Goal: Information Seeking & Learning: Find specific fact

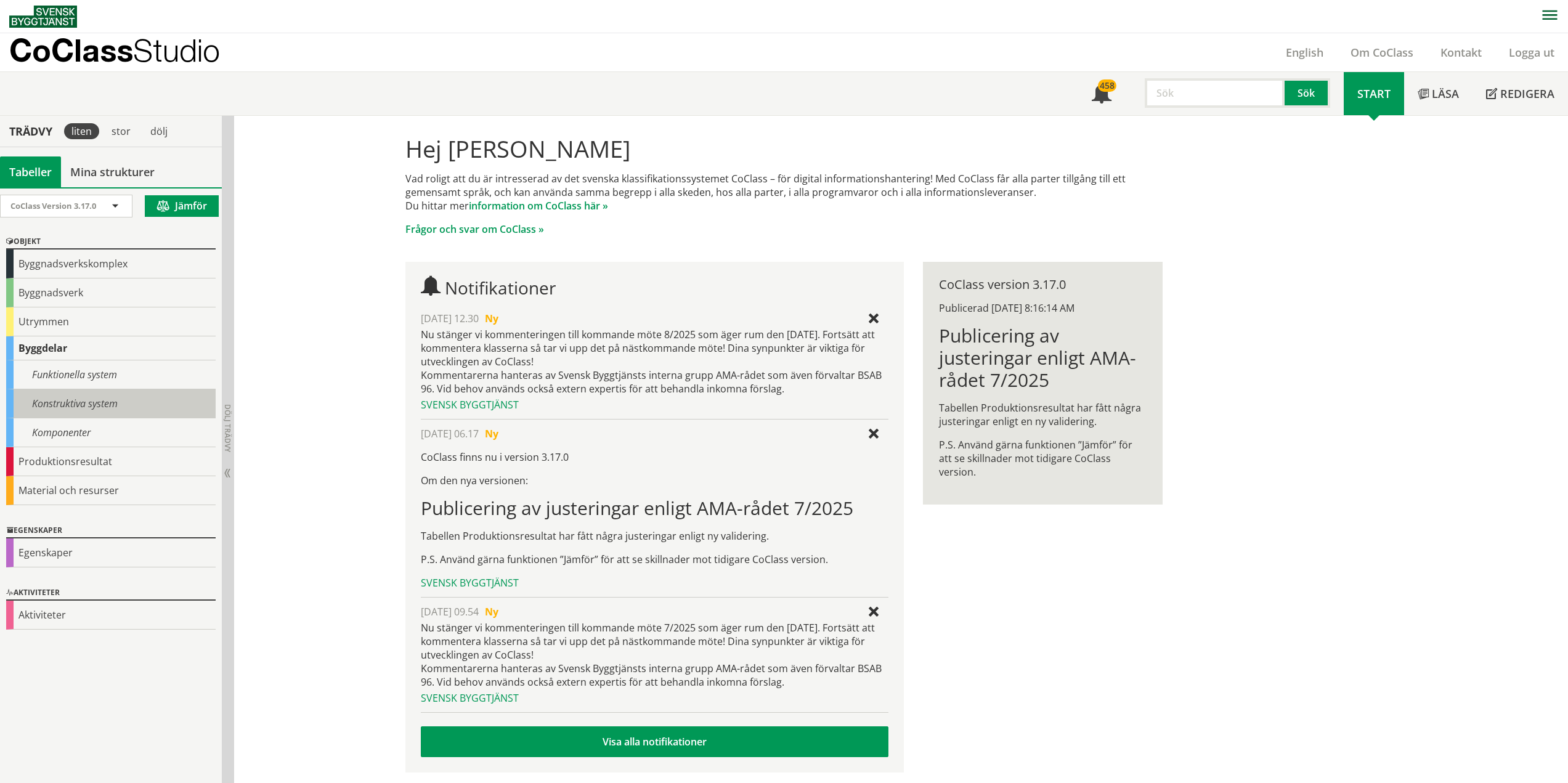
click at [80, 407] on div "Konstruktiva system" at bounding box center [111, 404] width 209 height 29
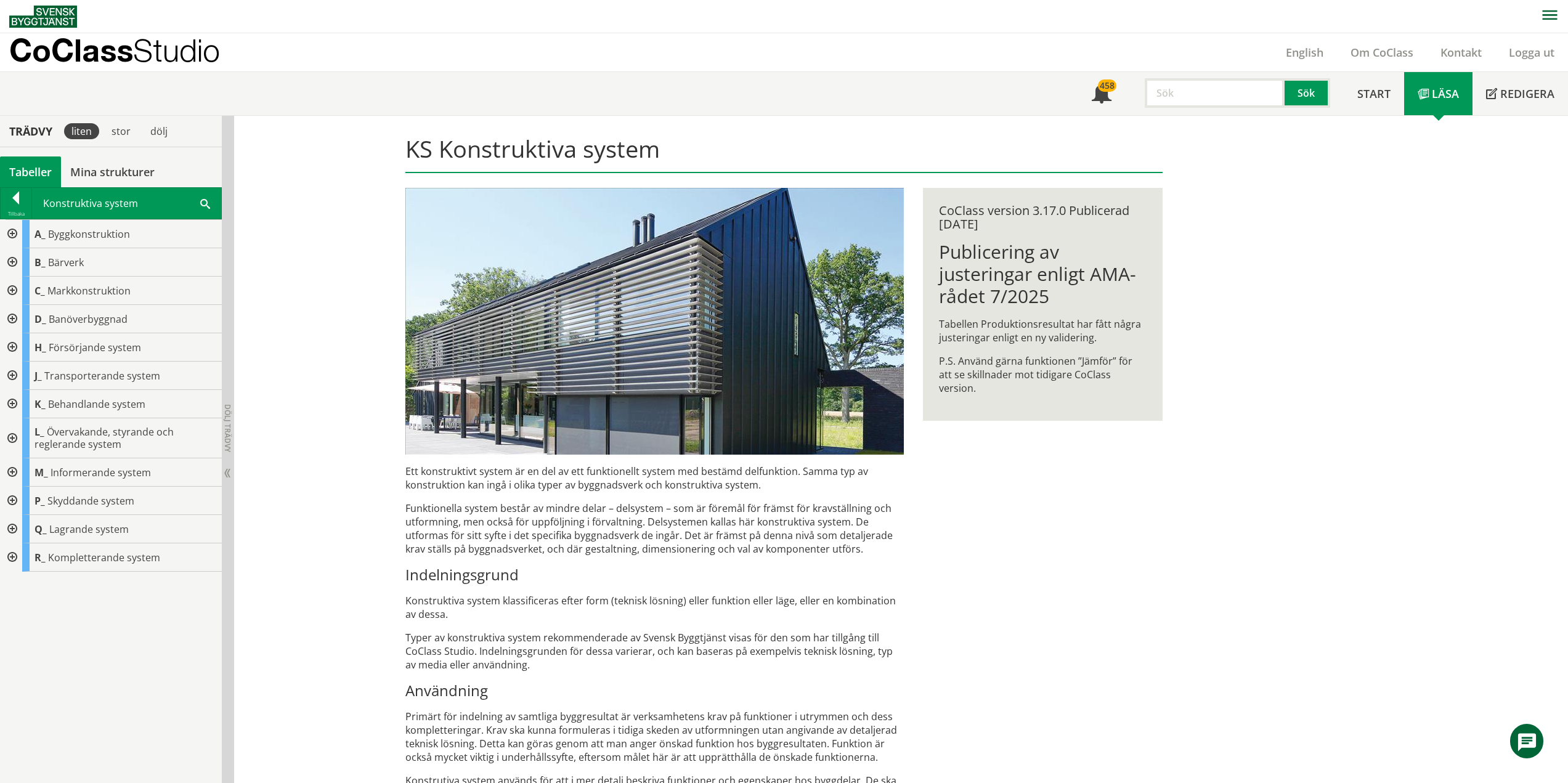
click at [14, 231] on div at bounding box center [11, 234] width 22 height 28
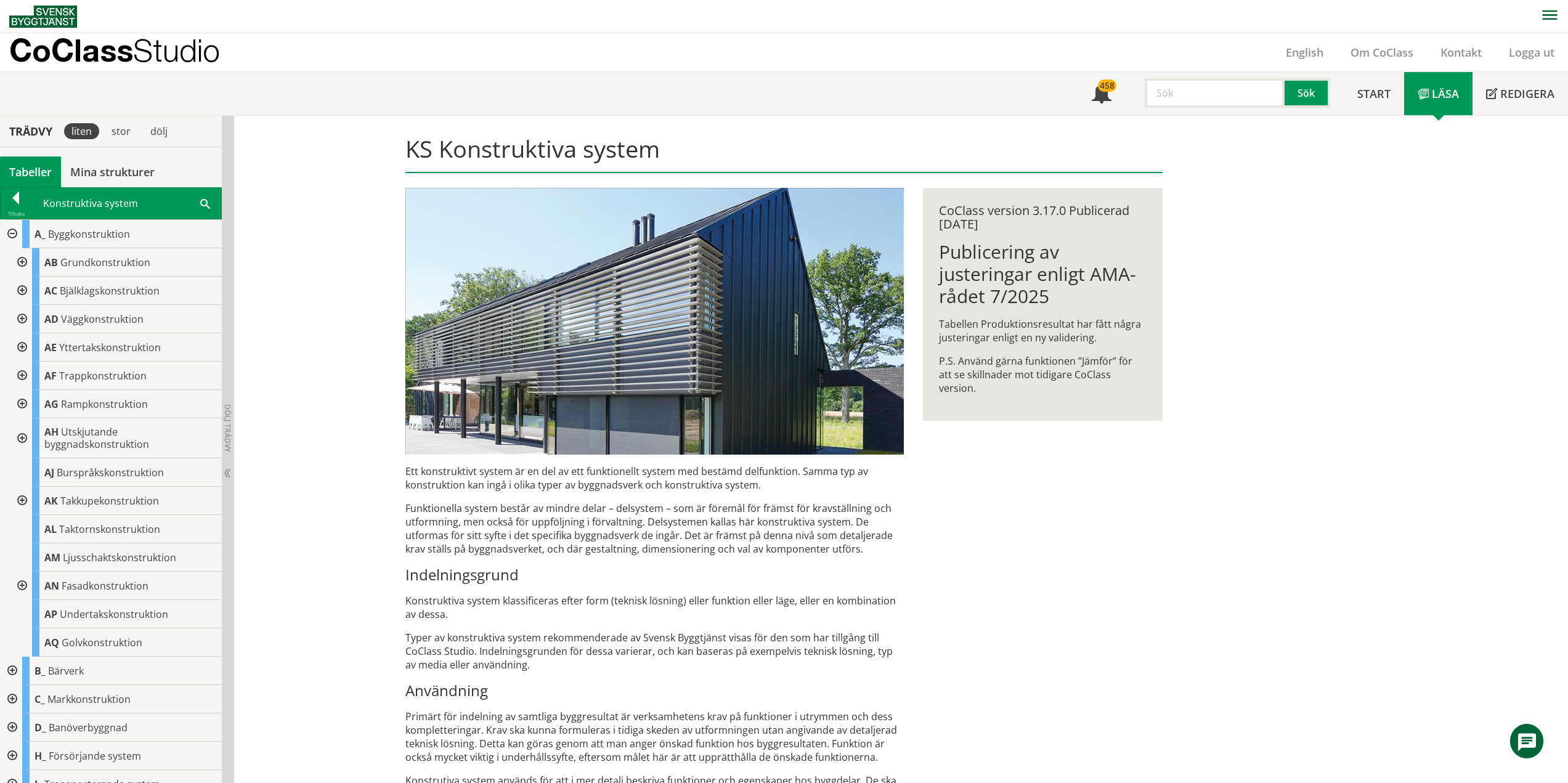
click at [8, 236] on div at bounding box center [11, 234] width 22 height 28
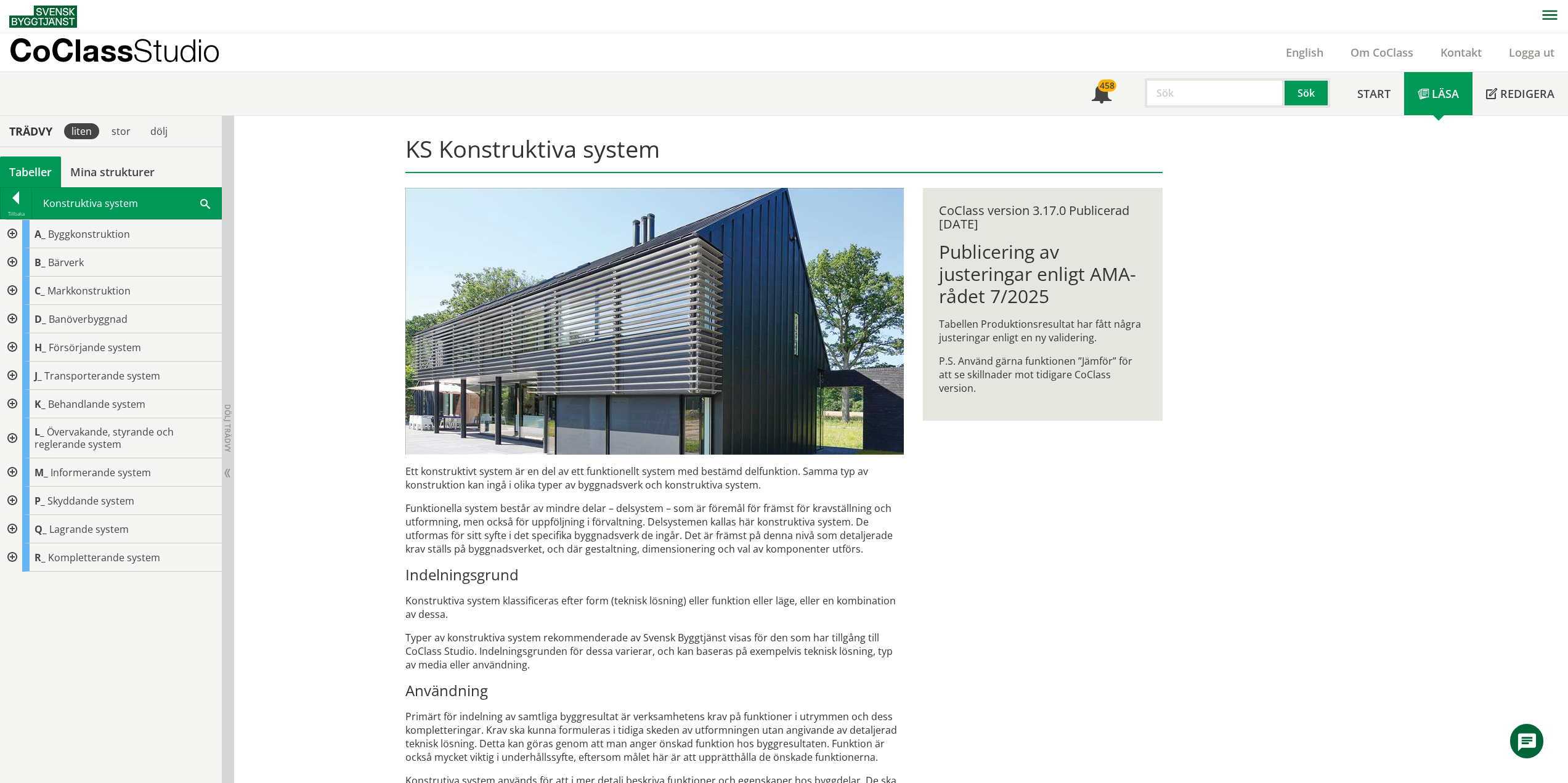
click at [12, 403] on div at bounding box center [11, 404] width 22 height 28
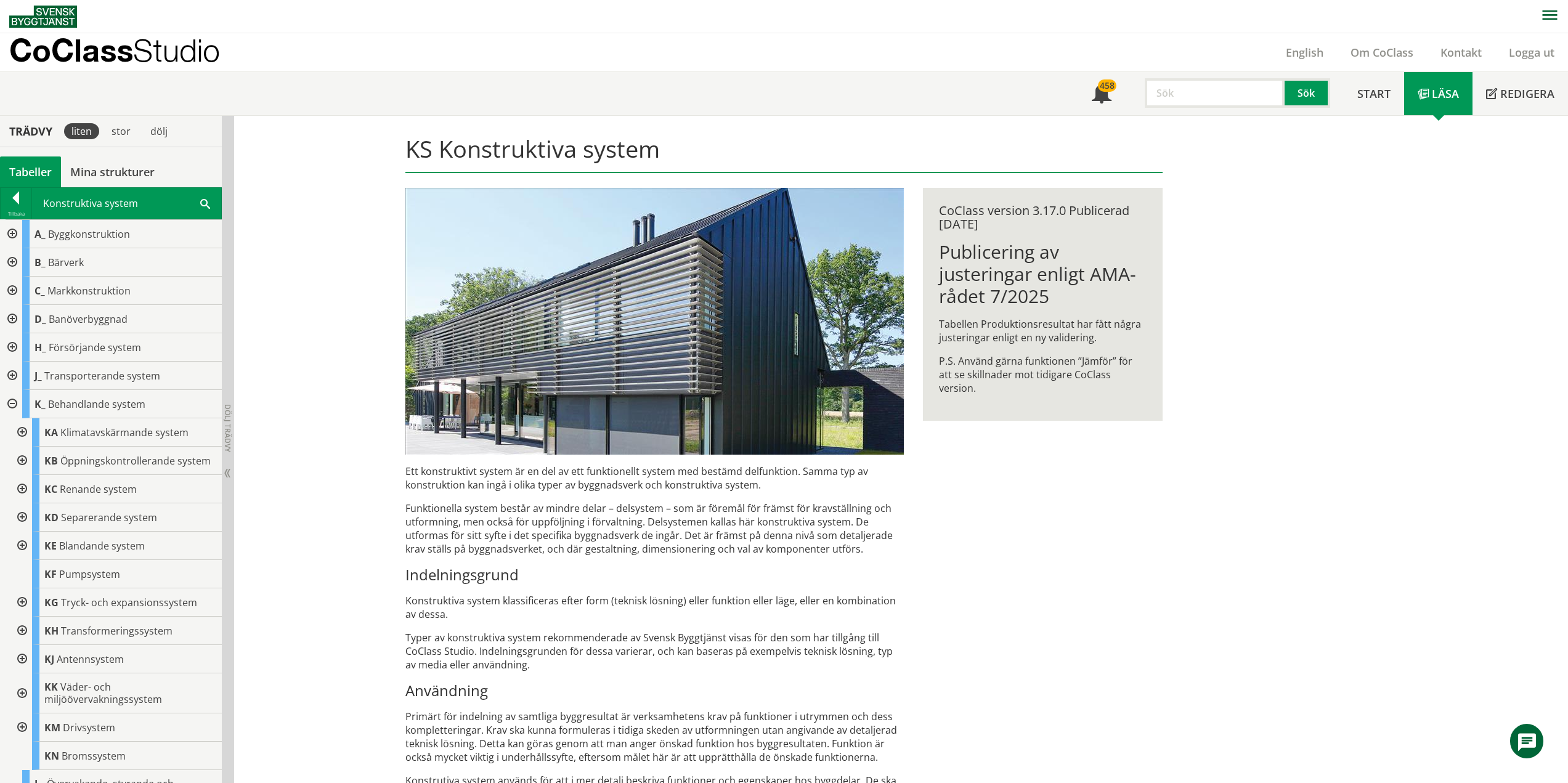
click at [11, 404] on div at bounding box center [11, 404] width 22 height 28
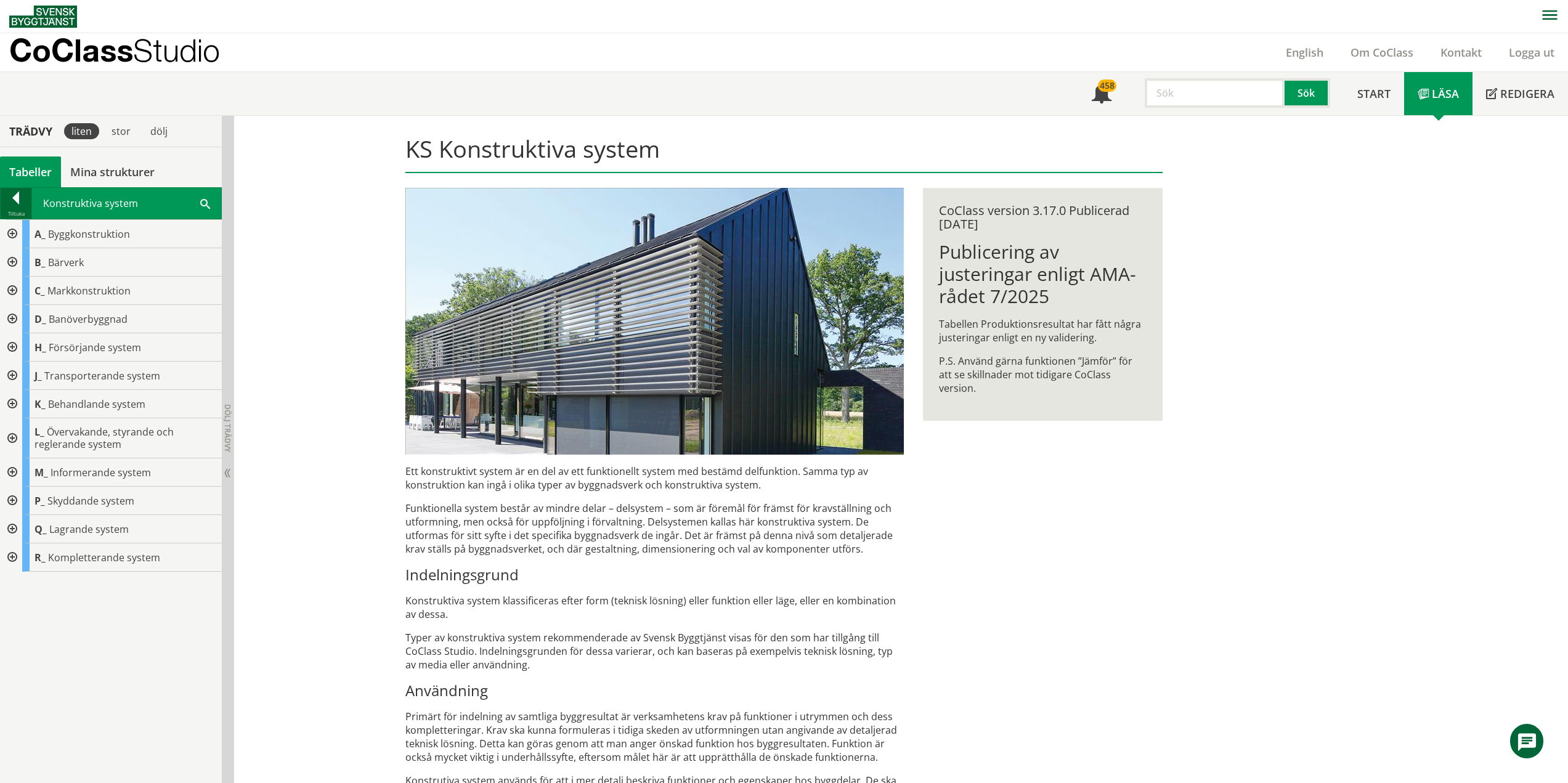
click at [16, 200] on div at bounding box center [16, 200] width 31 height 17
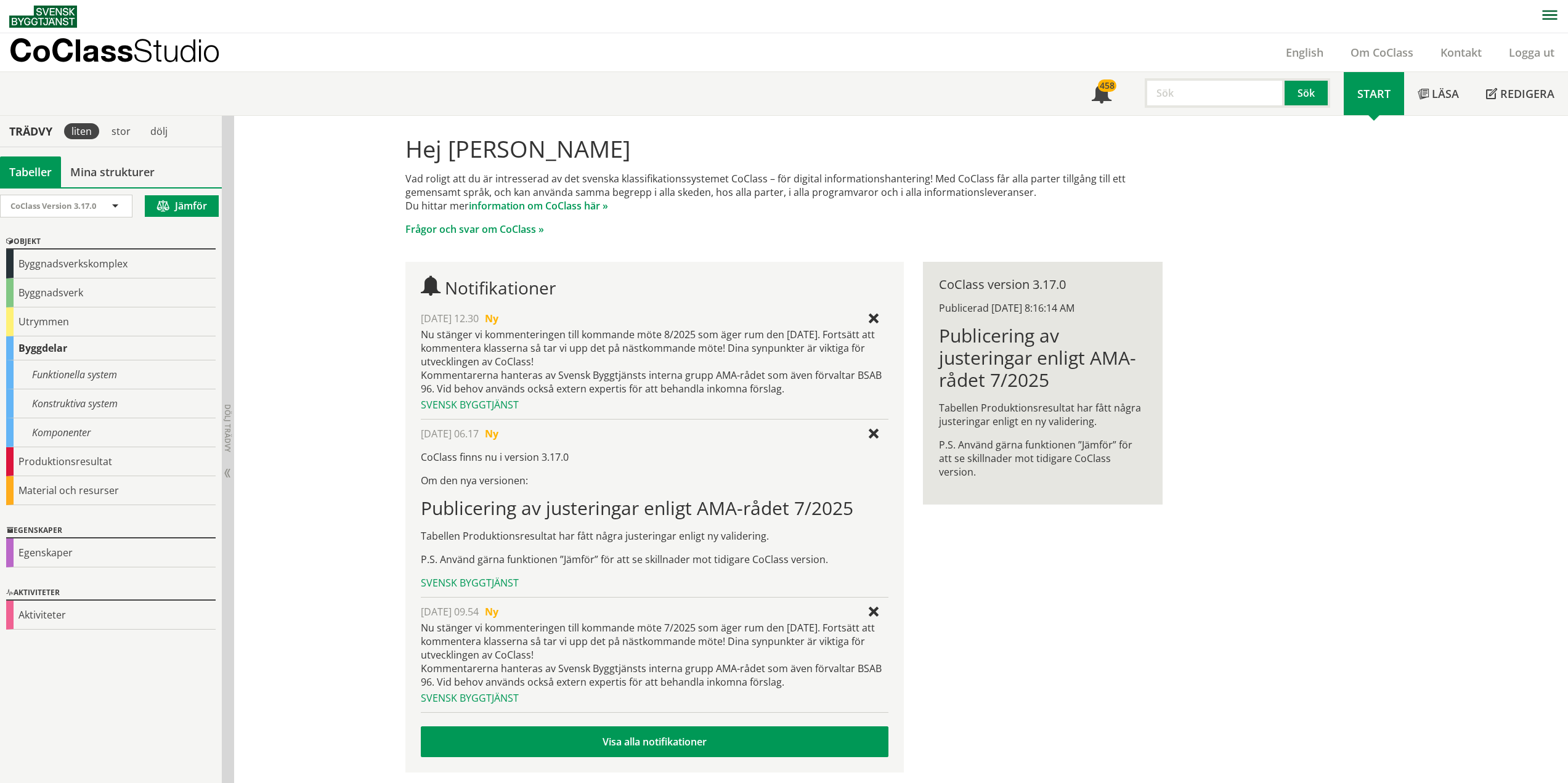
click at [35, 172] on div "Tabeller" at bounding box center [30, 172] width 61 height 31
click at [122, 207] on div "CoClass Version 3.17.0" at bounding box center [66, 206] width 131 height 21
click at [81, 367] on div "Funktionella system" at bounding box center [111, 375] width 209 height 29
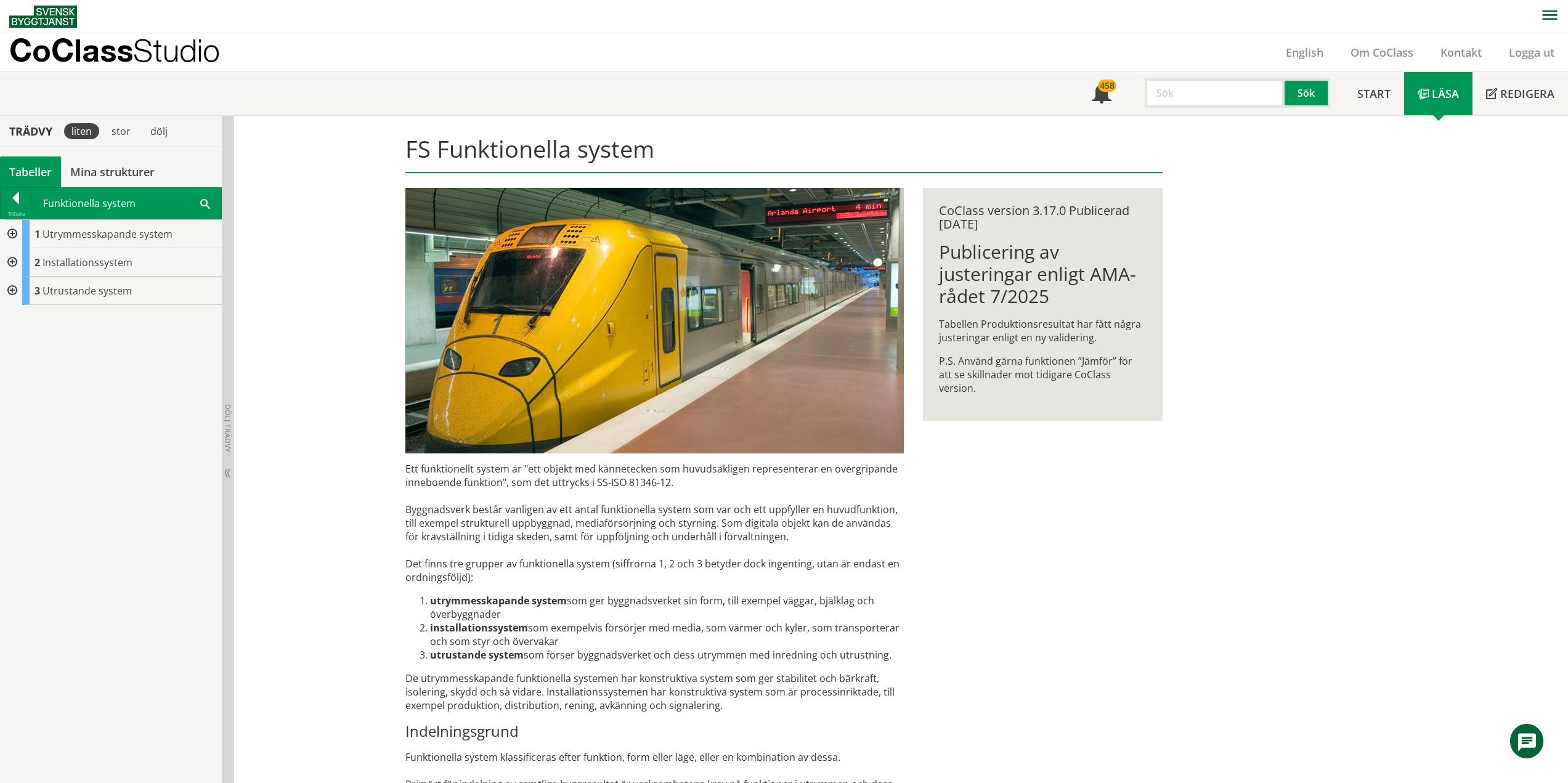
click at [16, 237] on div at bounding box center [11, 234] width 22 height 28
click at [16, 236] on div at bounding box center [11, 234] width 22 height 28
click at [11, 260] on div at bounding box center [11, 262] width 22 height 28
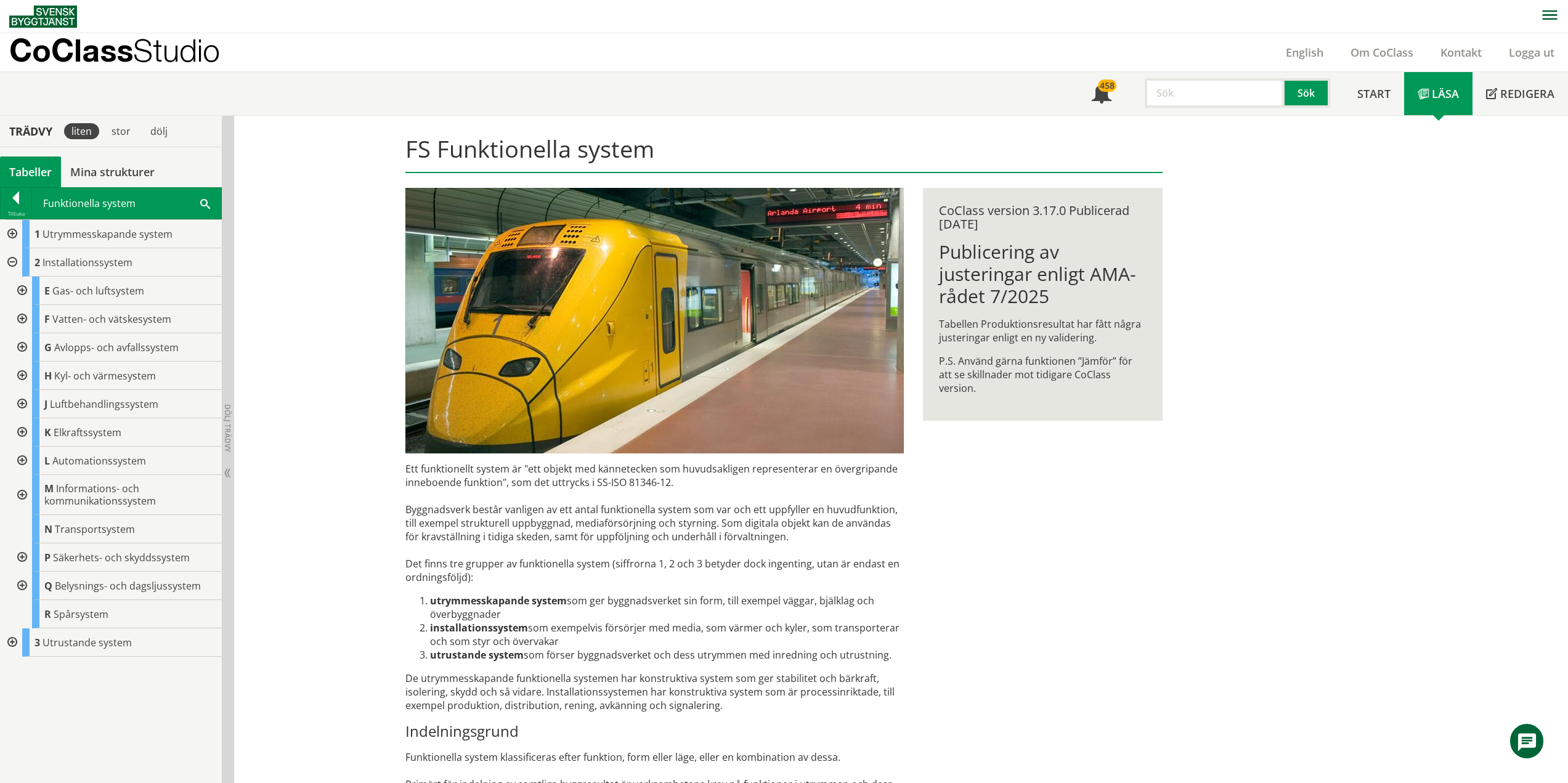
click at [22, 318] on div at bounding box center [21, 319] width 22 height 28
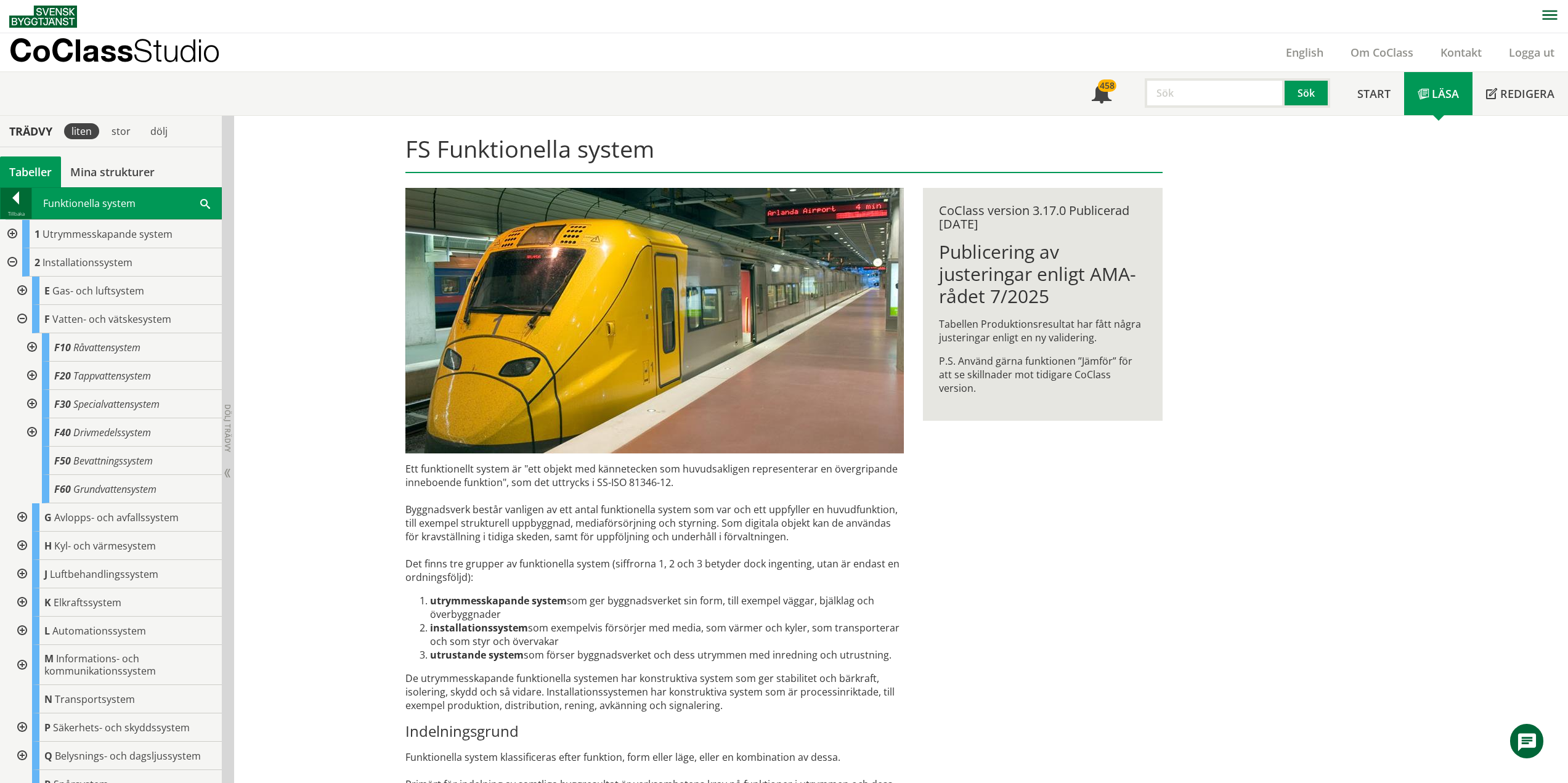
click at [13, 200] on div at bounding box center [16, 200] width 31 height 17
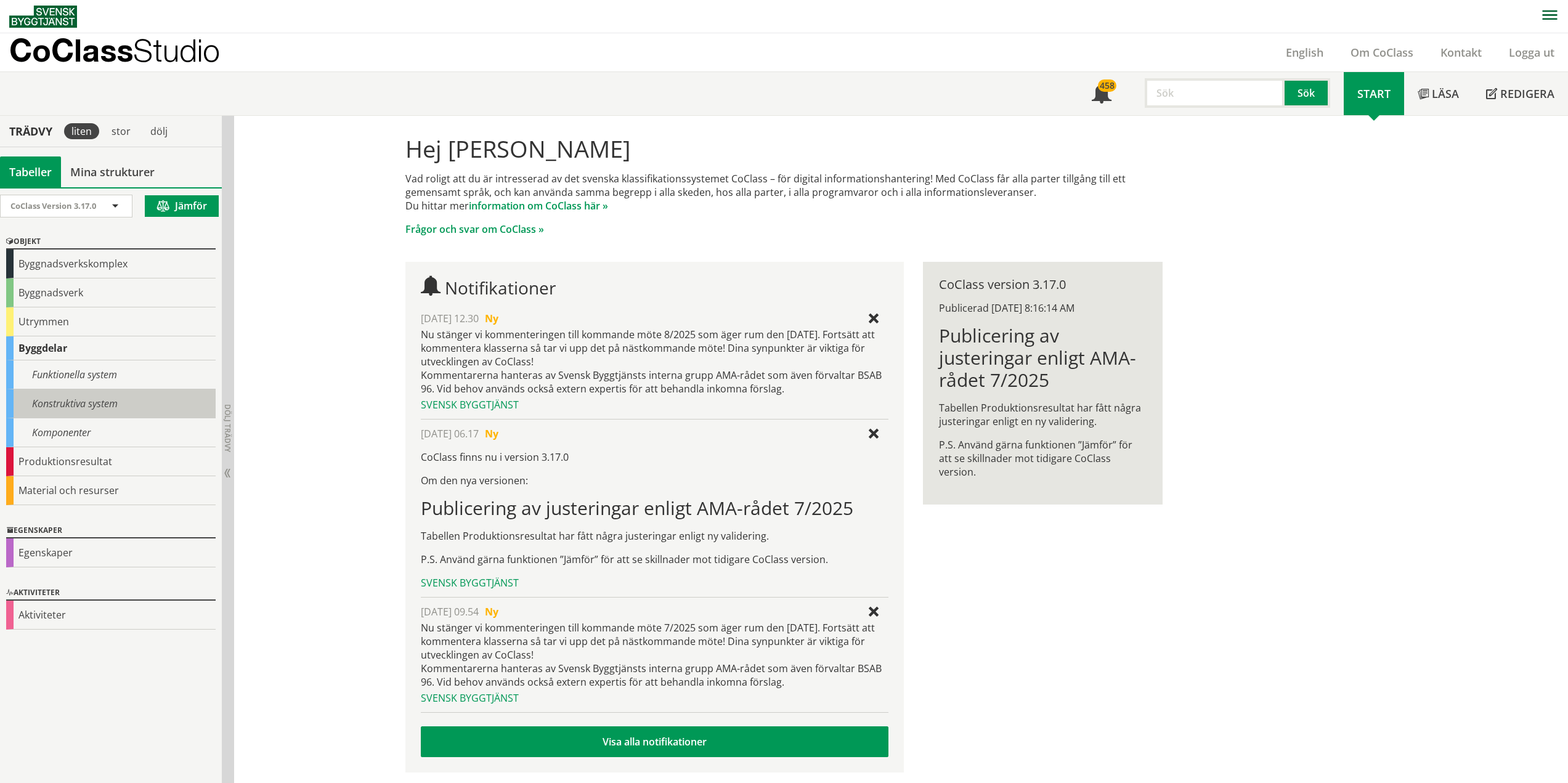
click at [82, 403] on div "Konstruktiva system" at bounding box center [111, 404] width 209 height 29
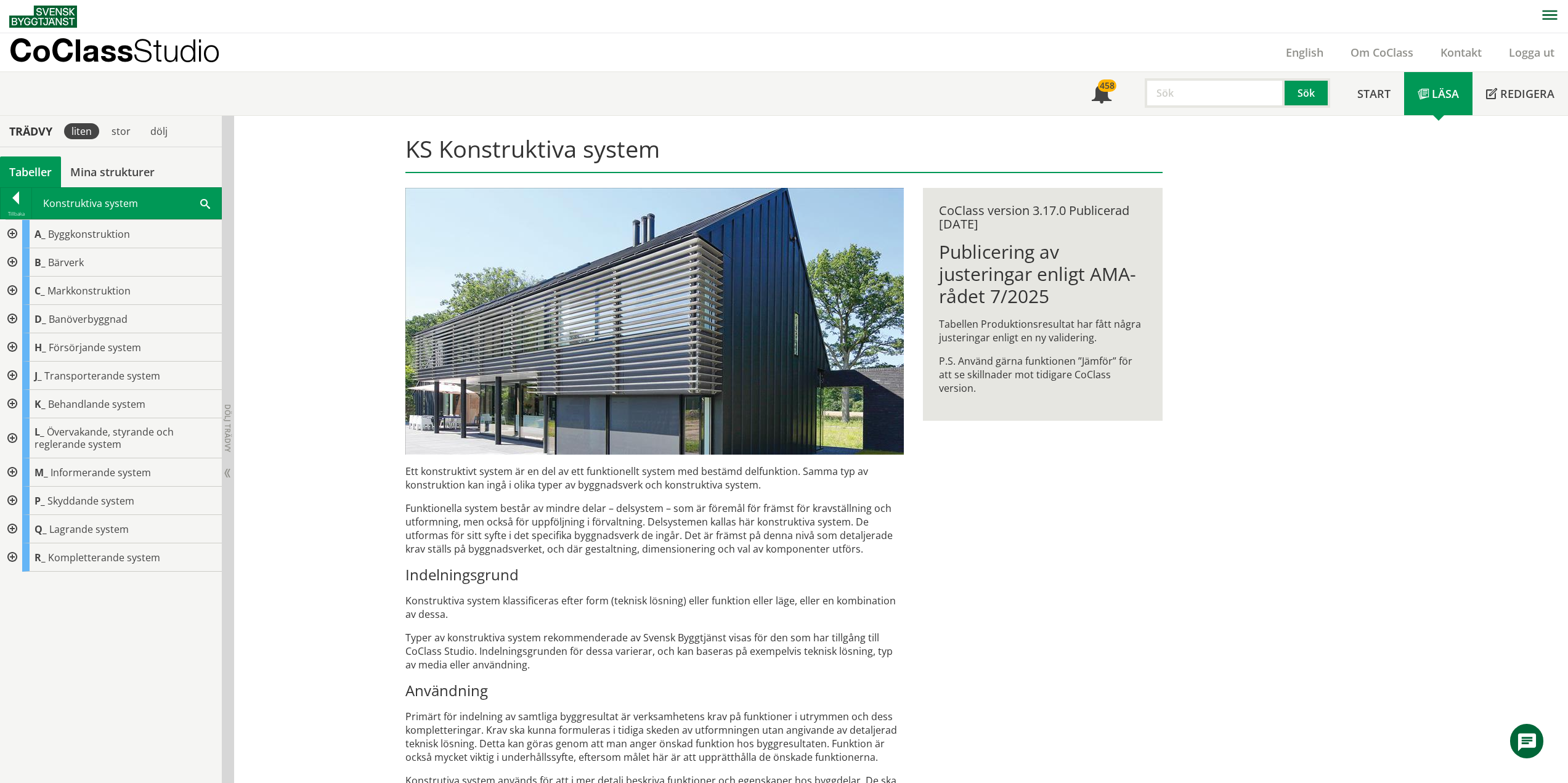
click at [13, 402] on div at bounding box center [11, 404] width 22 height 28
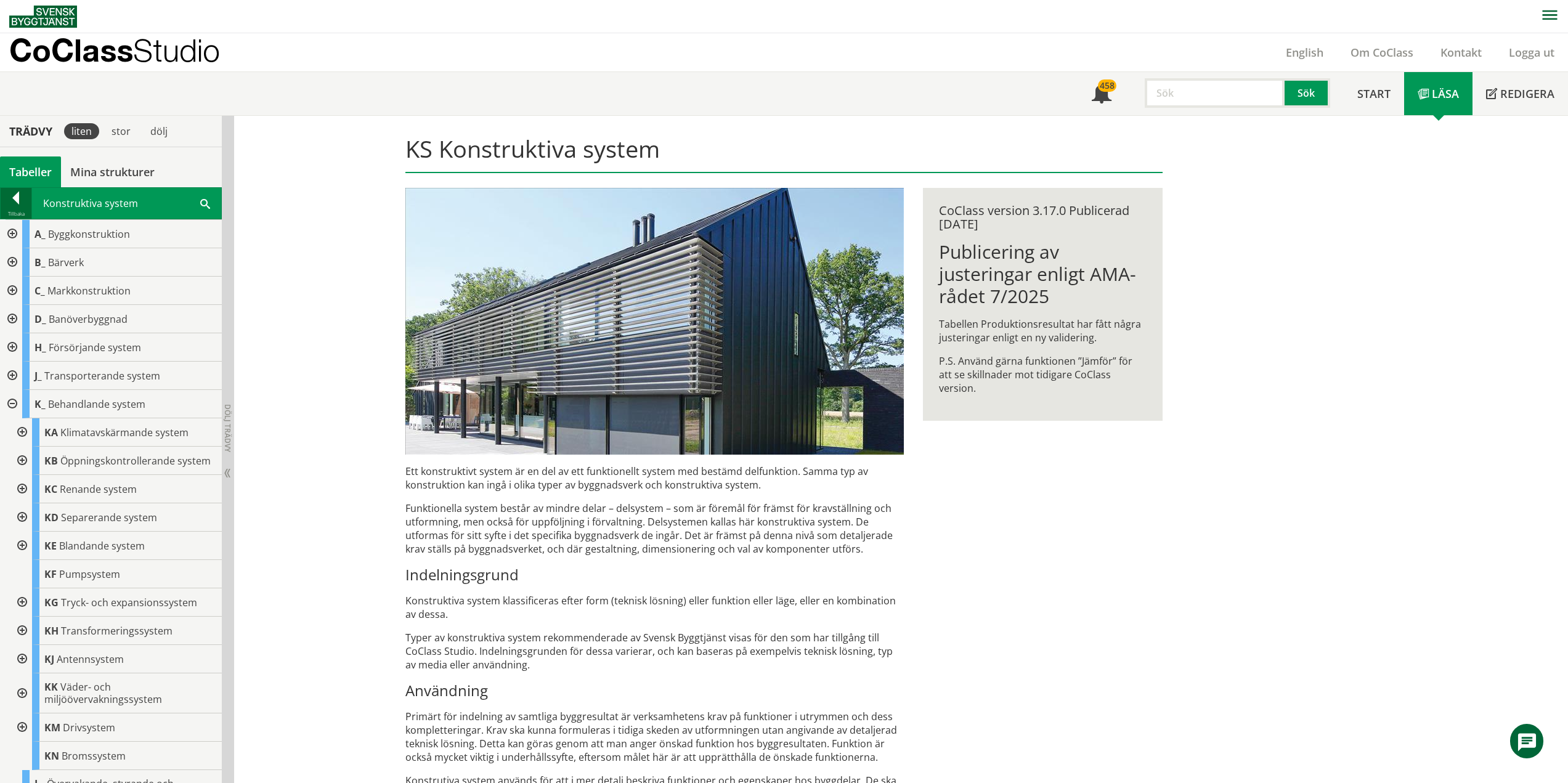
click at [11, 202] on div at bounding box center [16, 200] width 31 height 17
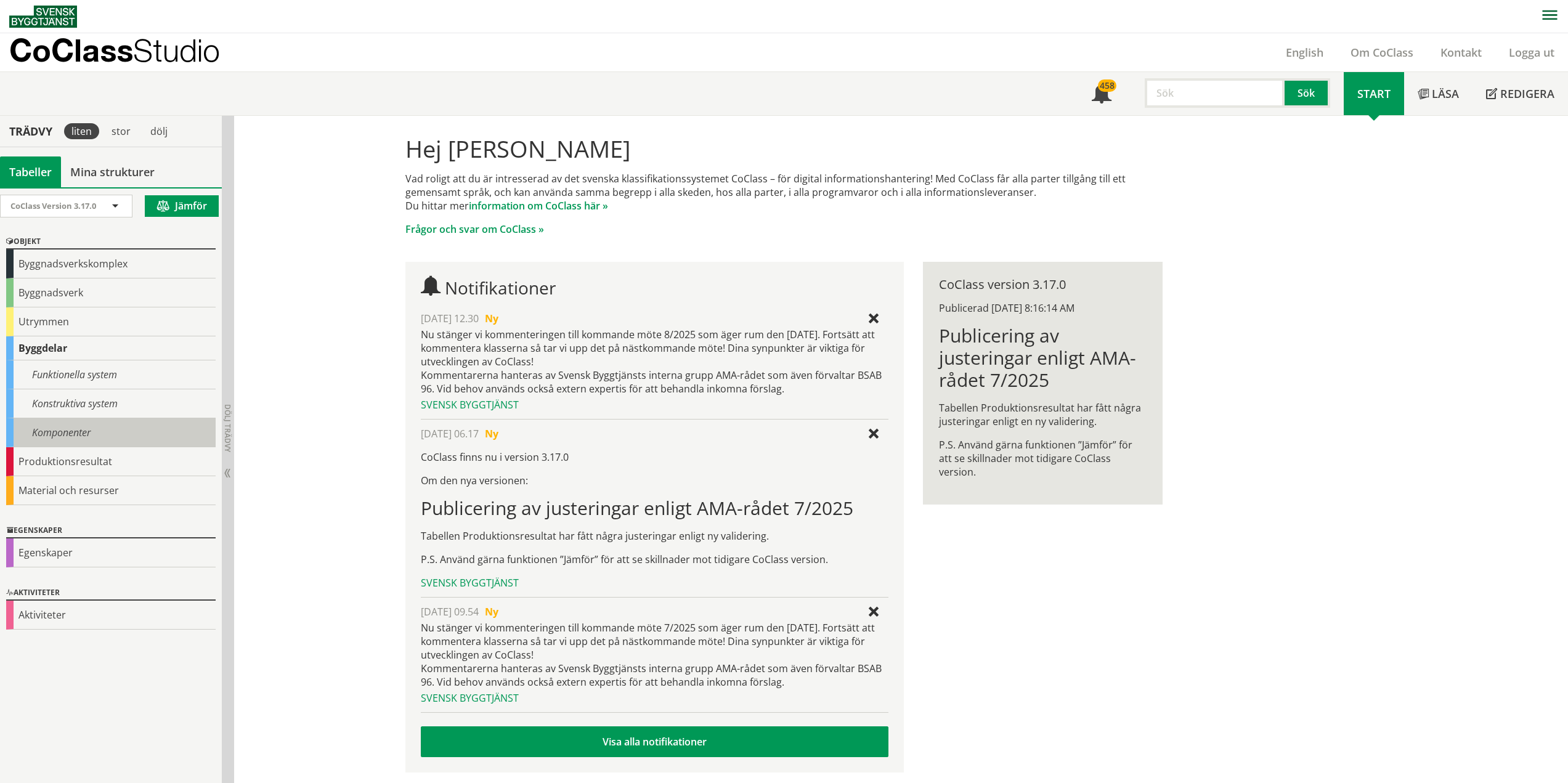
click at [80, 438] on div "Komponenter" at bounding box center [111, 433] width 209 height 29
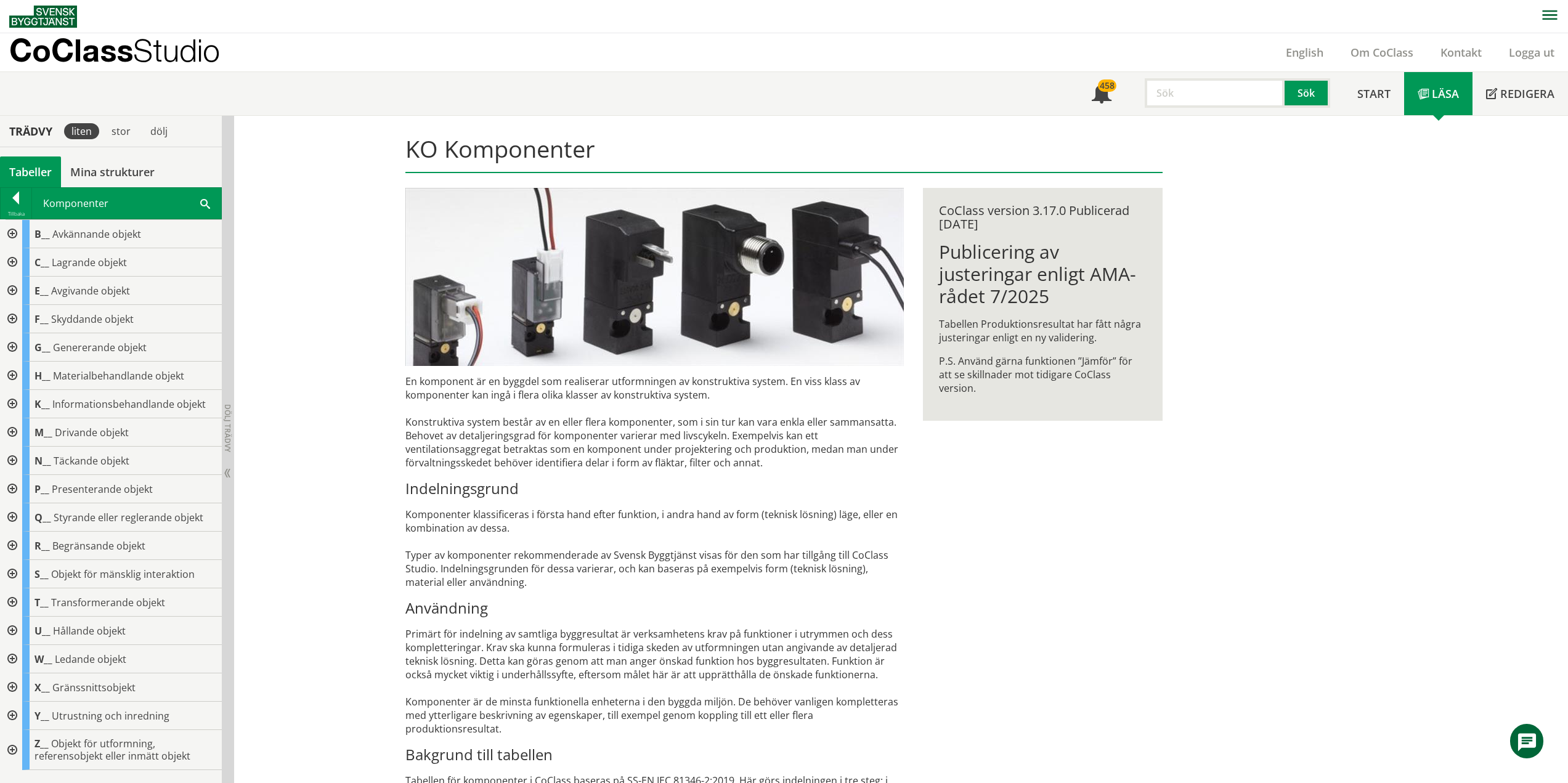
click at [288, 217] on div "KO Komponenter En komponent är en byggdel som realiserar utformningen av konstr…" at bounding box center [901, 586] width 1334 height 940
click at [12, 199] on div at bounding box center [16, 200] width 31 height 17
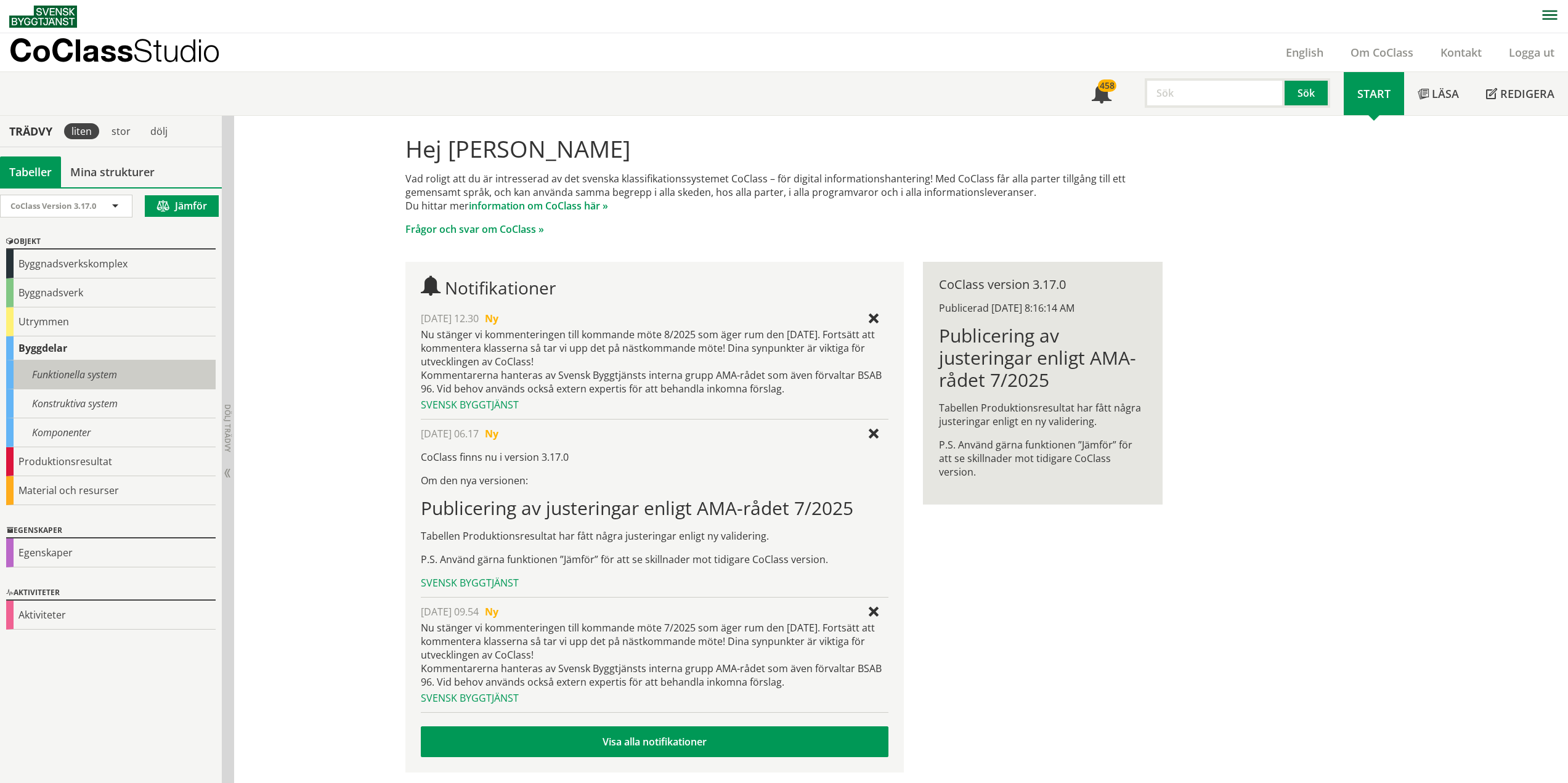
click at [65, 378] on div "Funktionella system" at bounding box center [111, 375] width 209 height 29
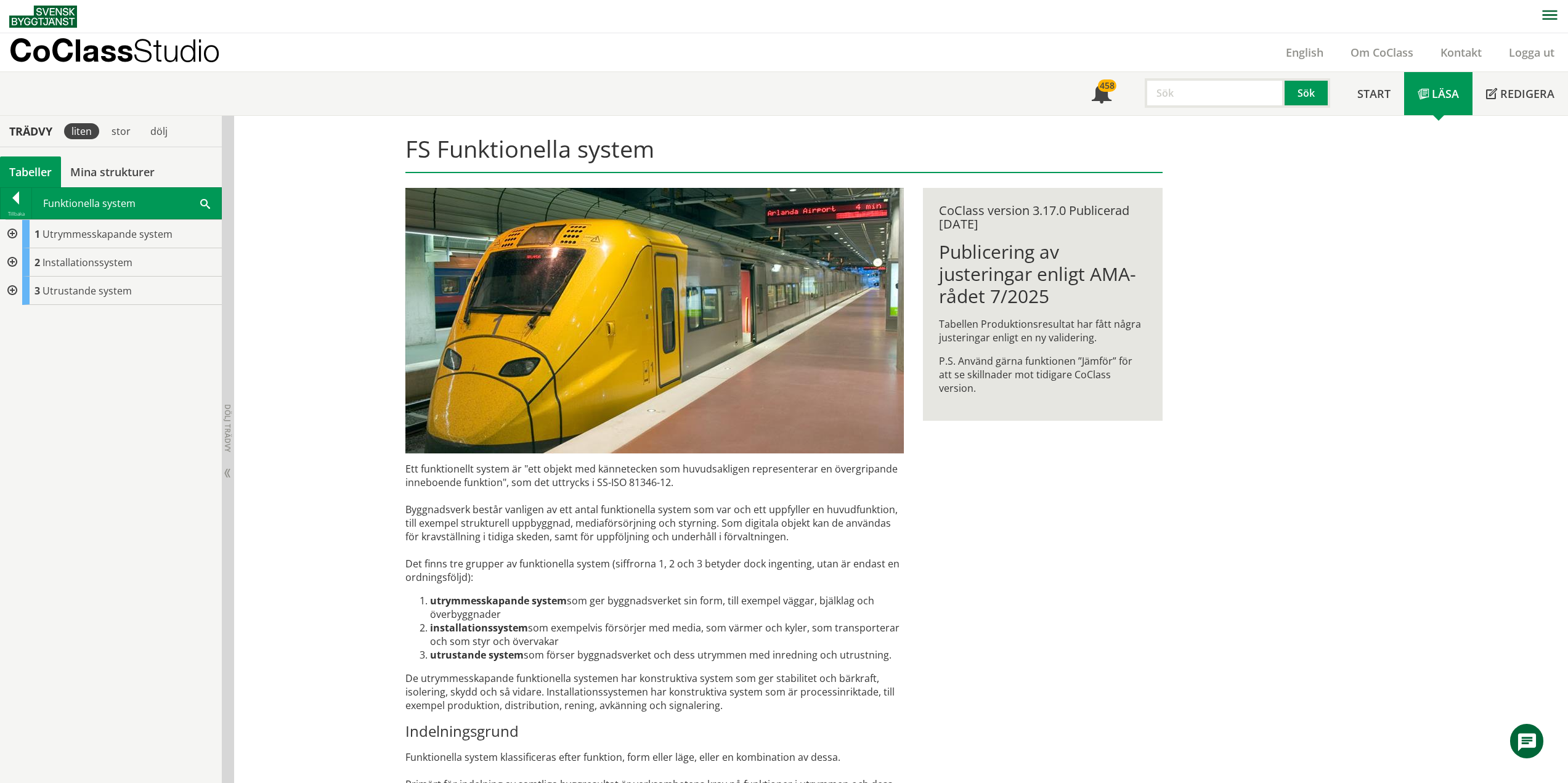
click at [12, 264] on div at bounding box center [11, 262] width 22 height 28
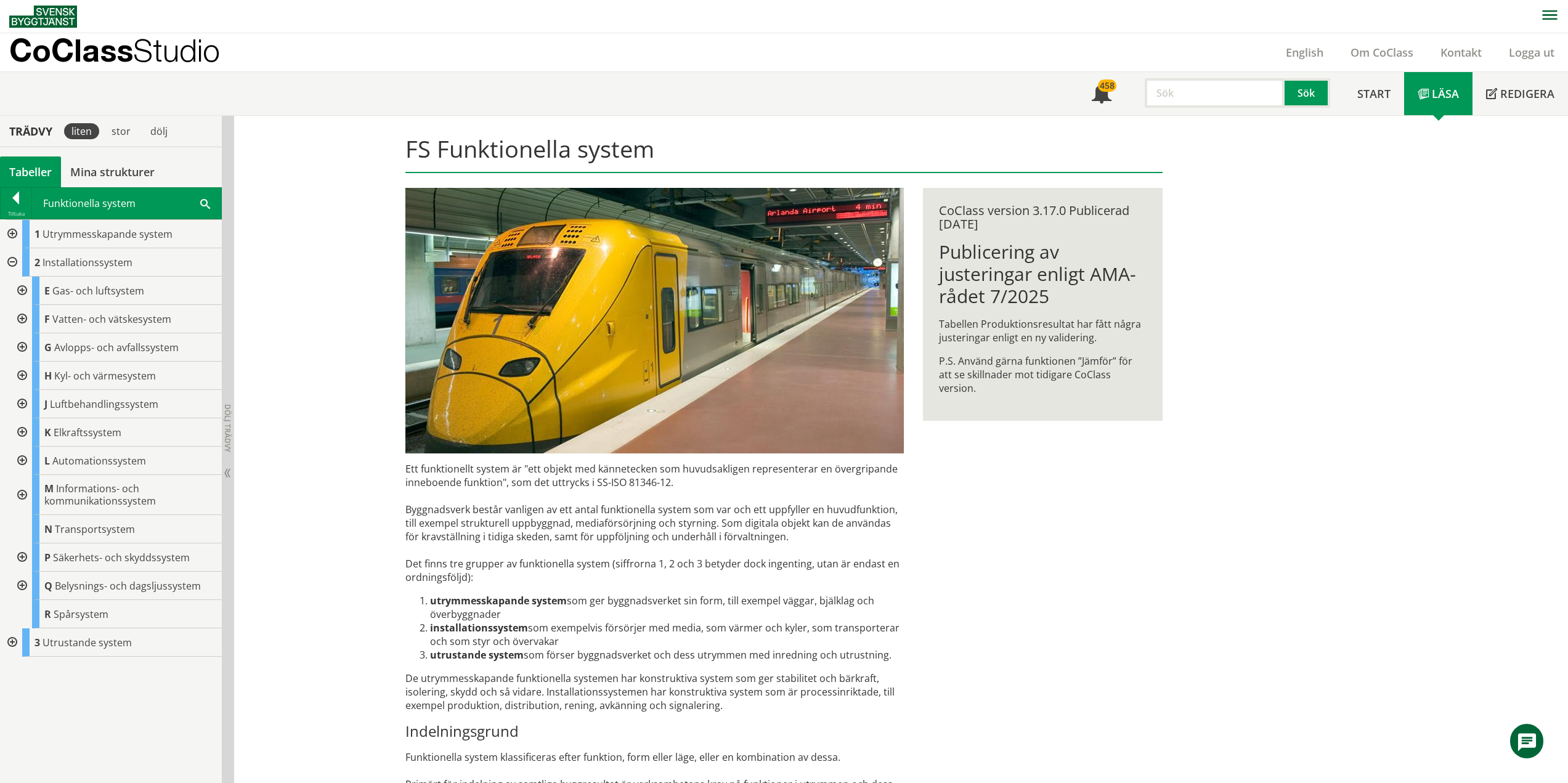
click at [21, 318] on div at bounding box center [21, 319] width 22 height 28
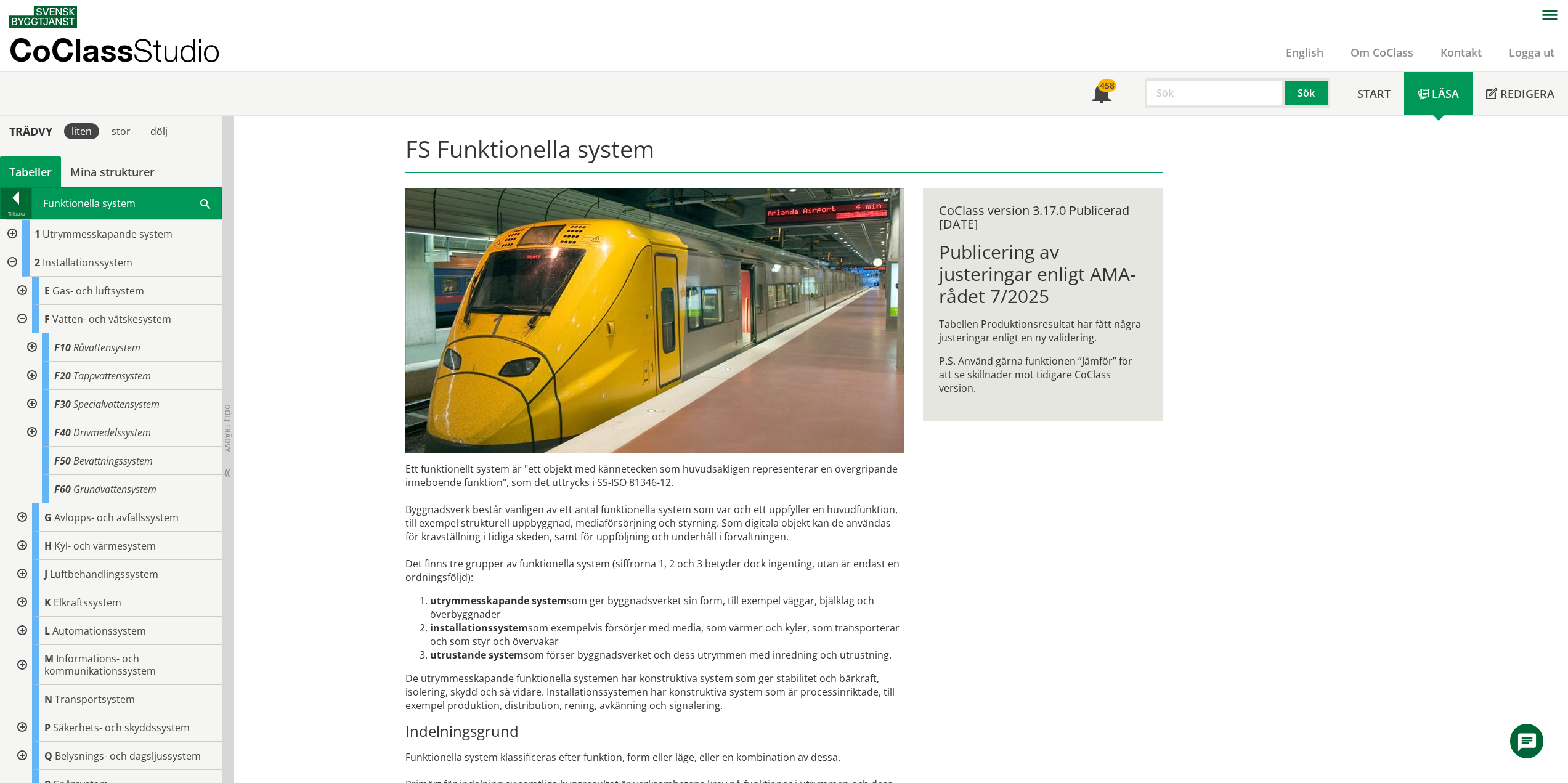
click at [16, 202] on div at bounding box center [16, 200] width 31 height 17
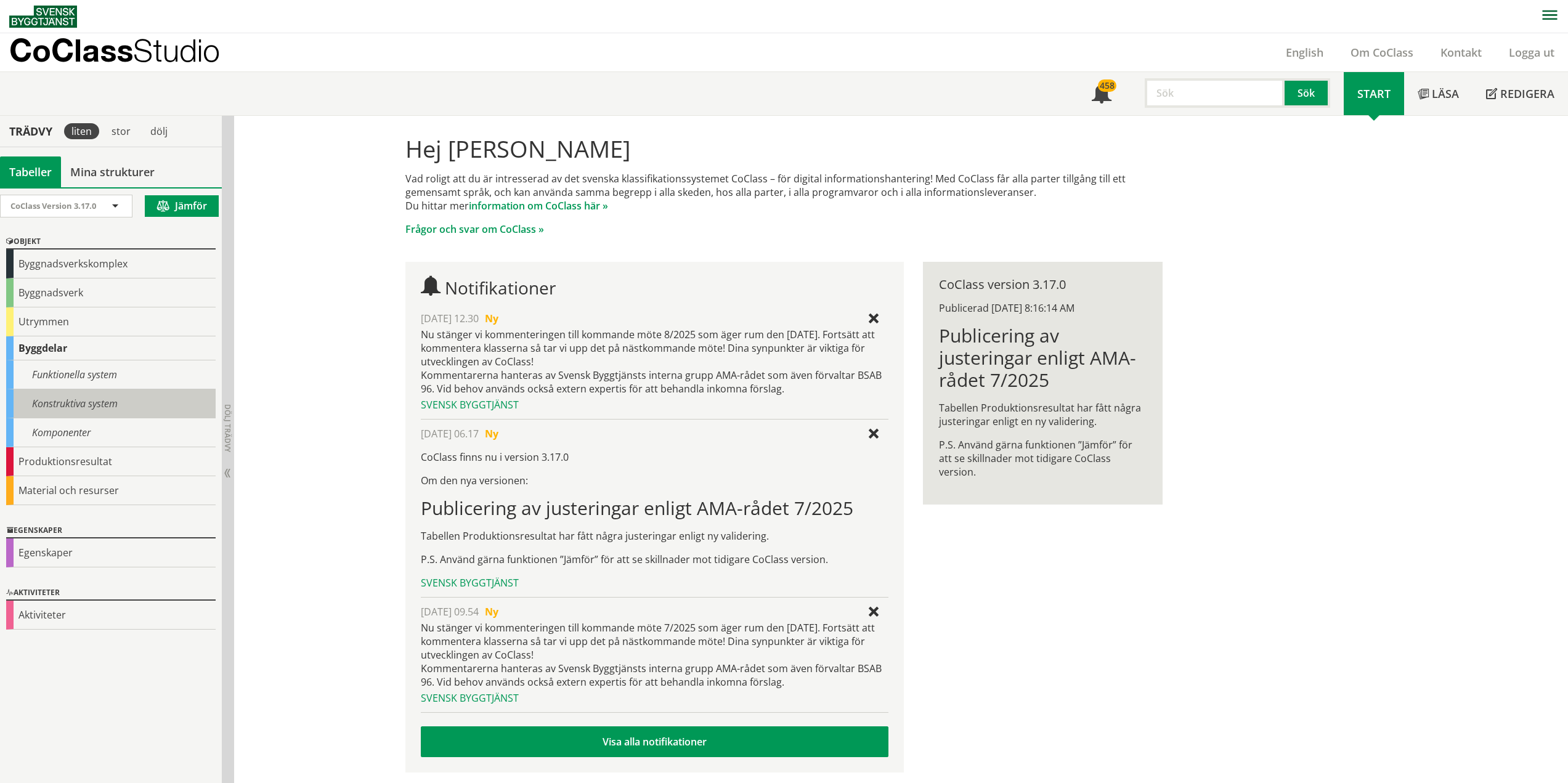
click at [70, 403] on div "Konstruktiva system" at bounding box center [111, 404] width 209 height 29
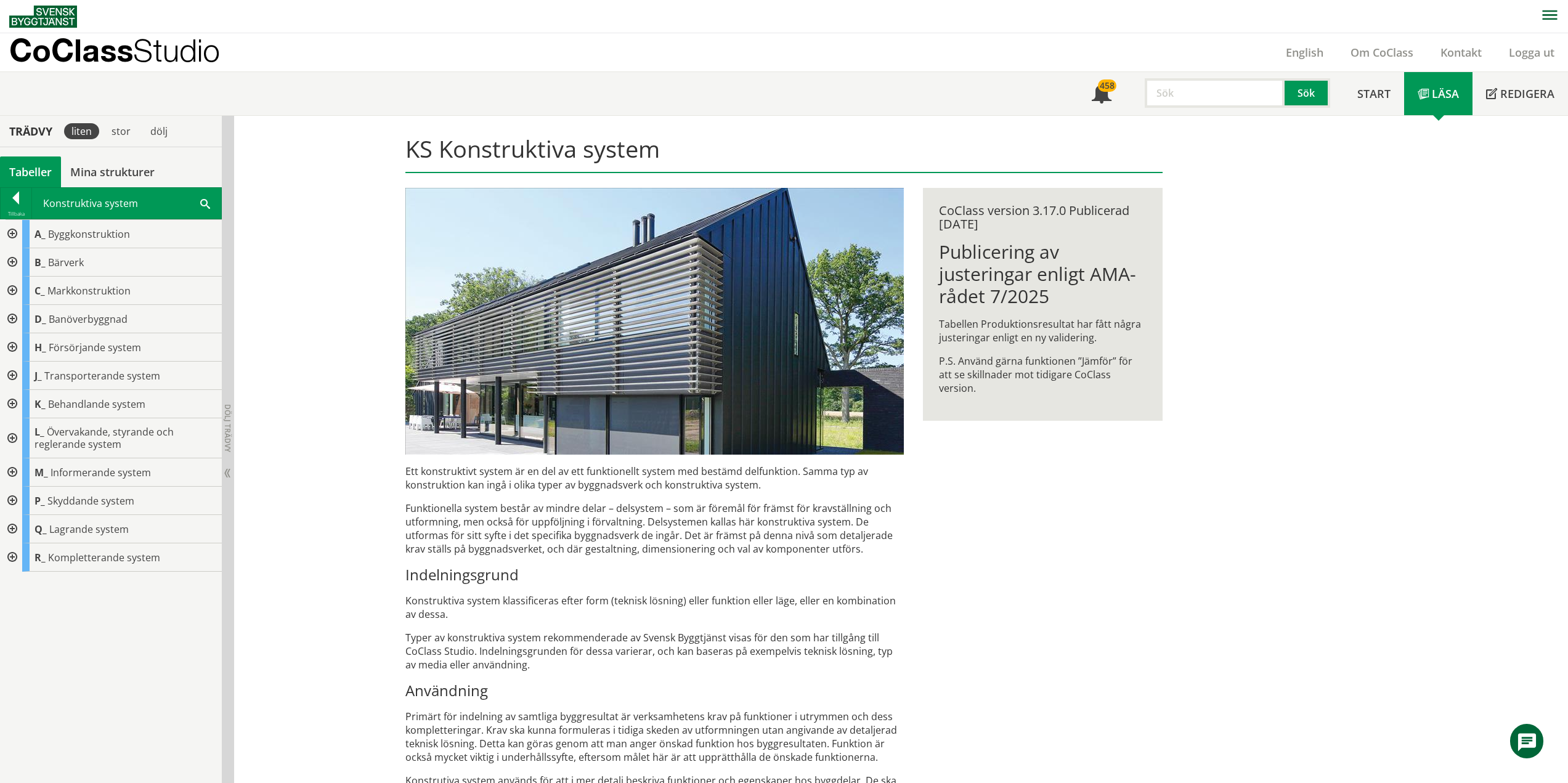
click at [12, 405] on div at bounding box center [11, 404] width 22 height 28
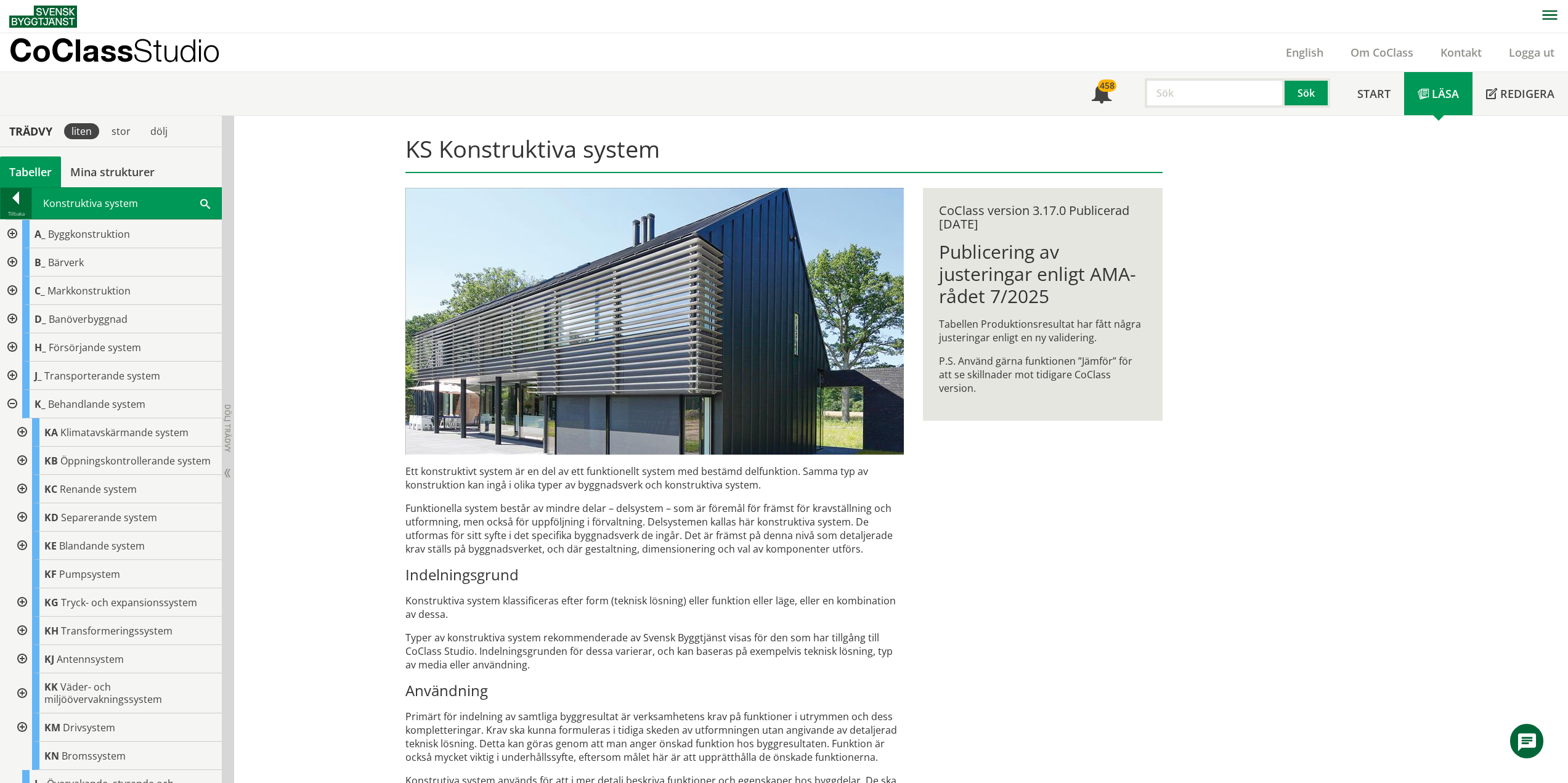
click at [19, 204] on div at bounding box center [16, 200] width 31 height 17
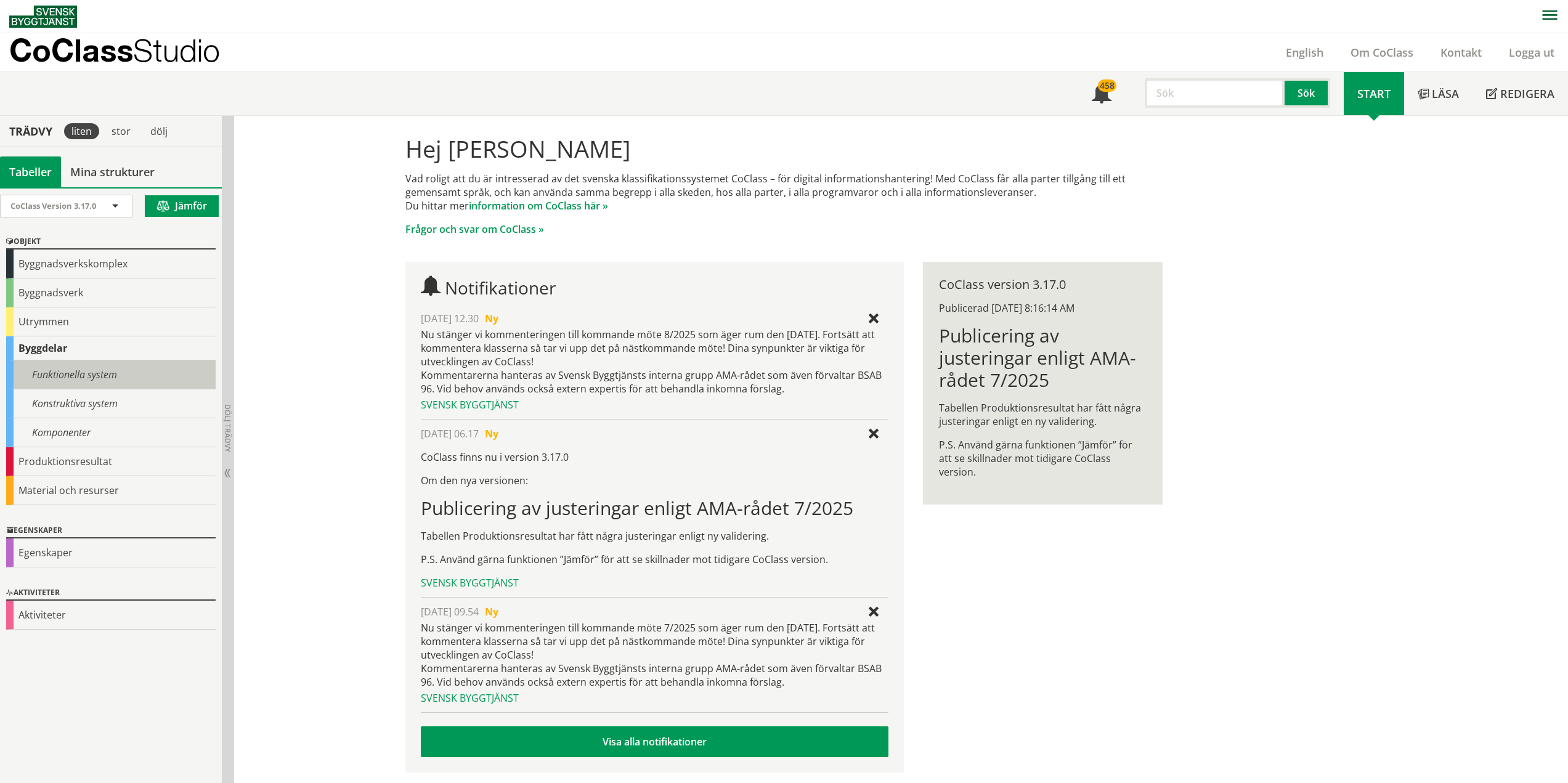
click at [85, 372] on div "Funktionella system" at bounding box center [111, 375] width 209 height 29
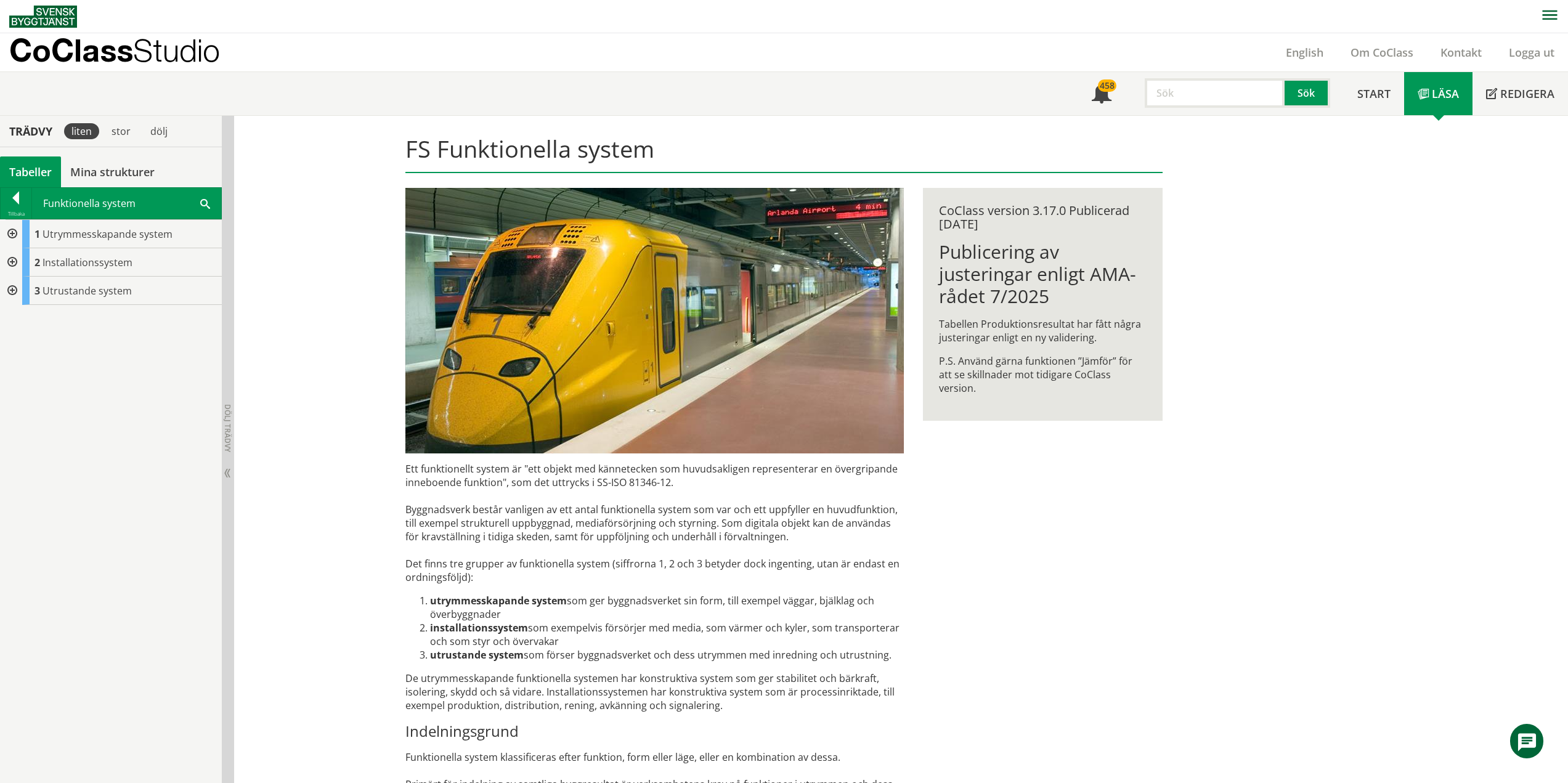
click at [13, 262] on div at bounding box center [11, 262] width 22 height 28
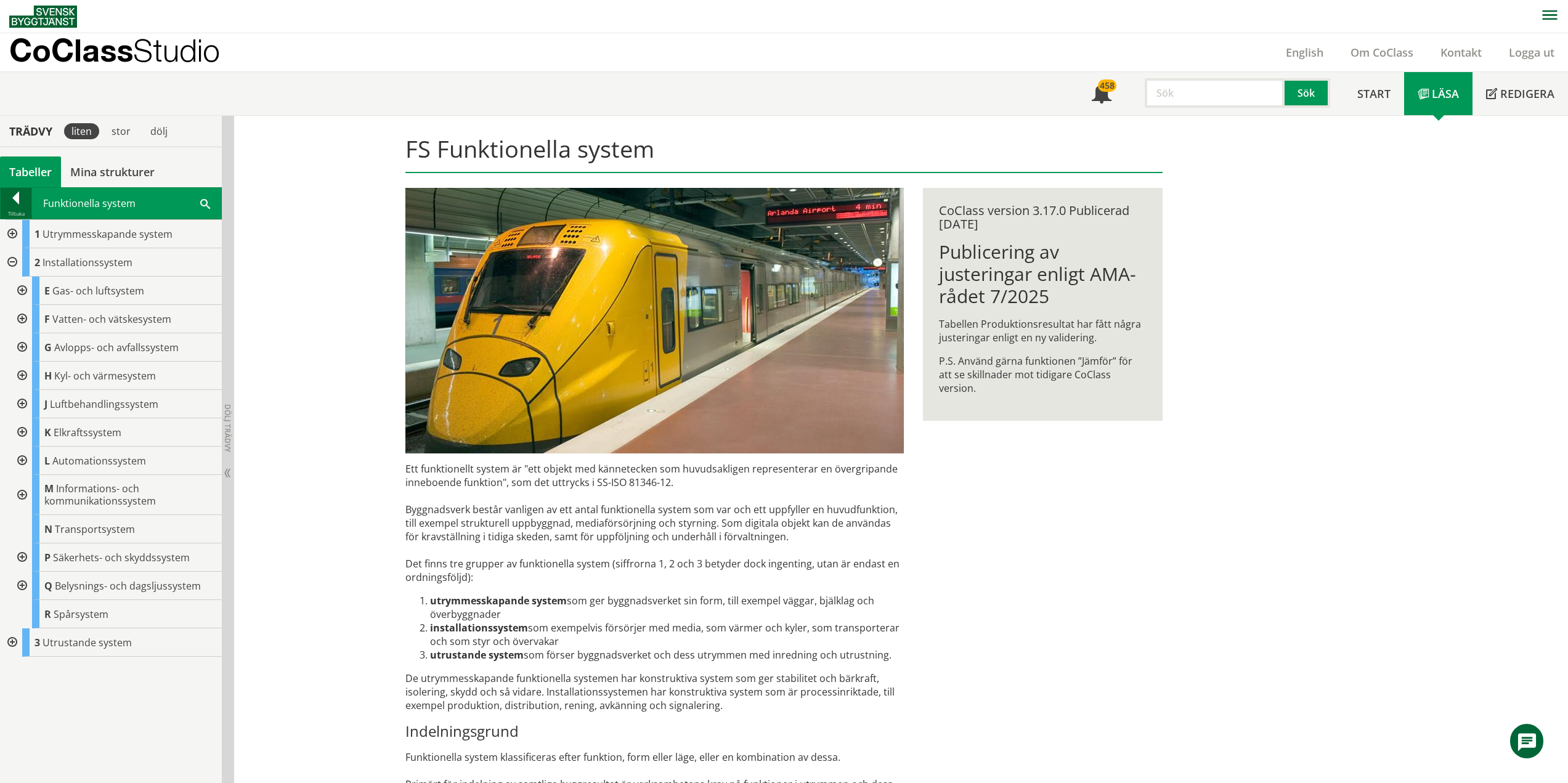
click at [16, 202] on div at bounding box center [16, 200] width 31 height 17
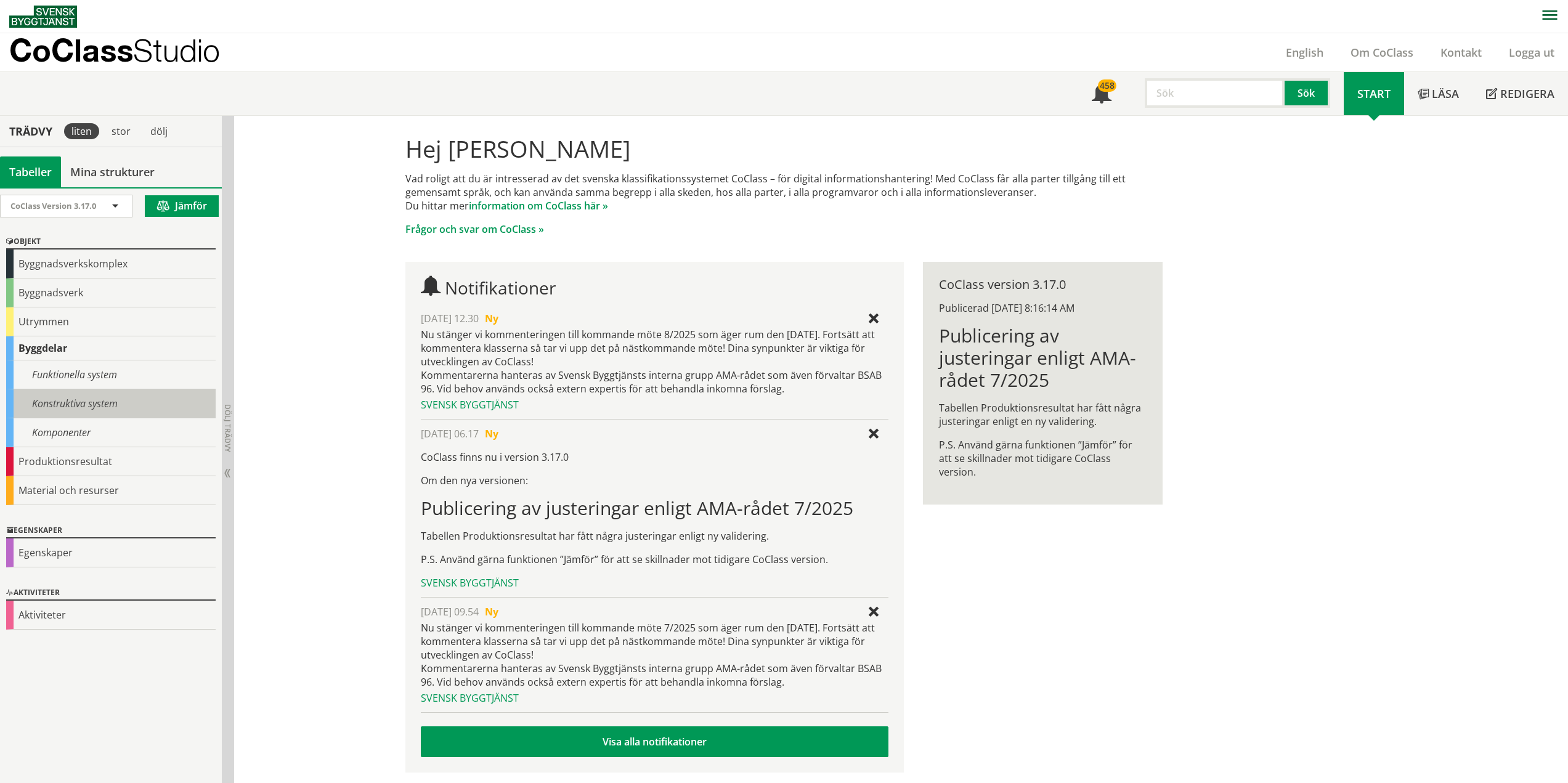
click at [72, 405] on div "Konstruktiva system" at bounding box center [111, 404] width 209 height 29
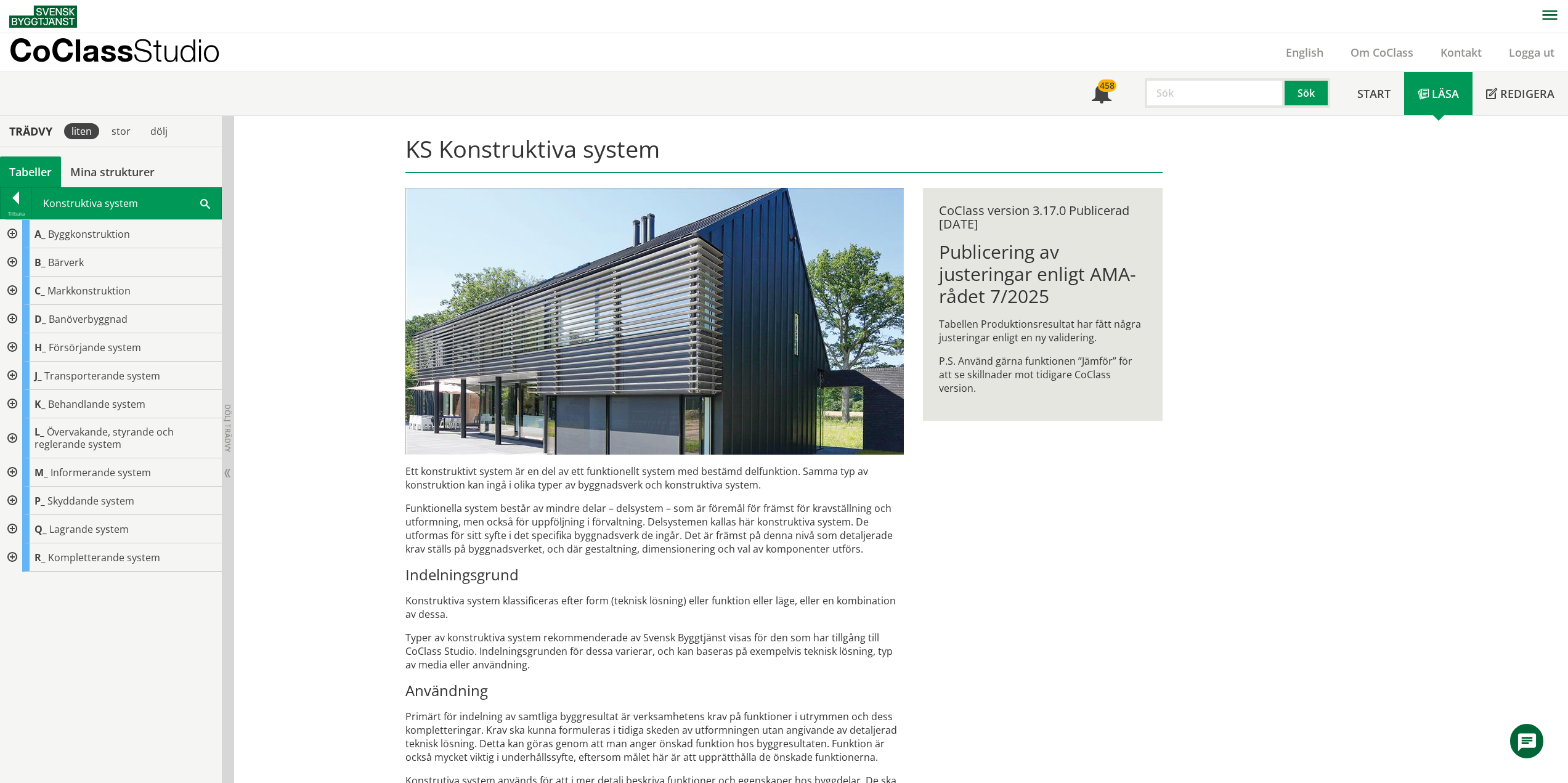
click at [9, 404] on div at bounding box center [11, 404] width 22 height 28
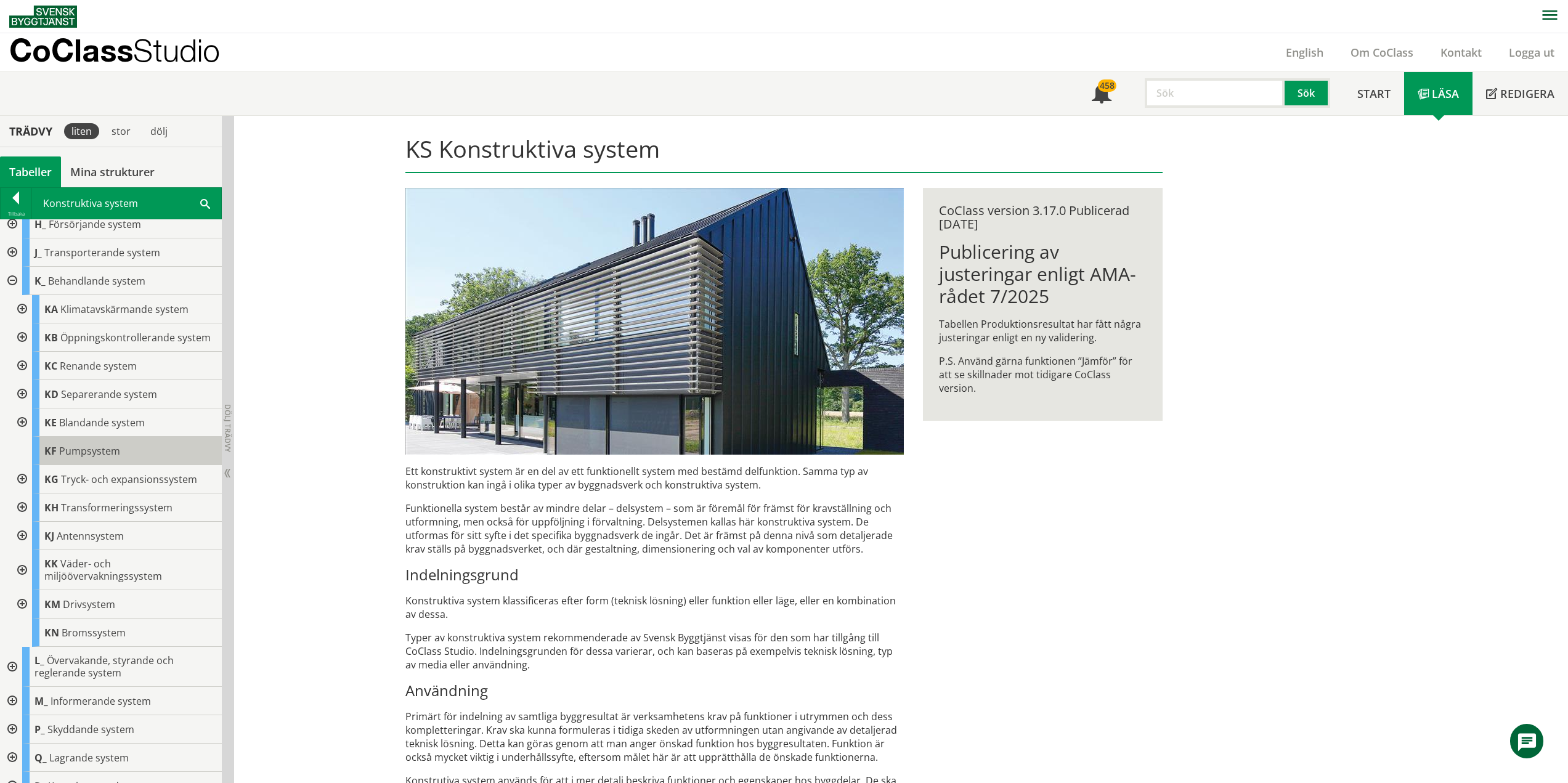
scroll to position [62, 0]
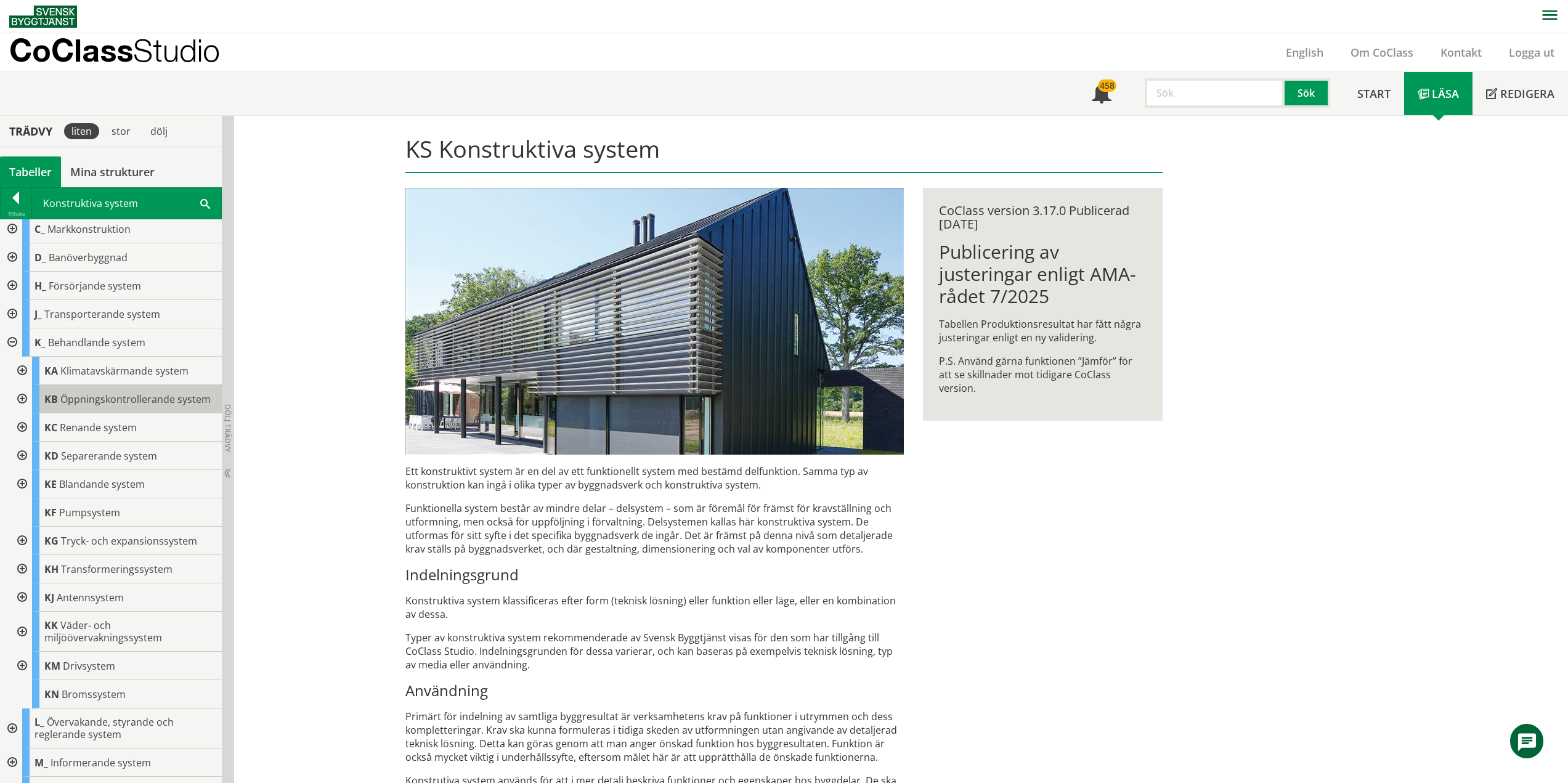
click at [124, 413] on div "KB Öppningskontrollerande system" at bounding box center [127, 399] width 190 height 28
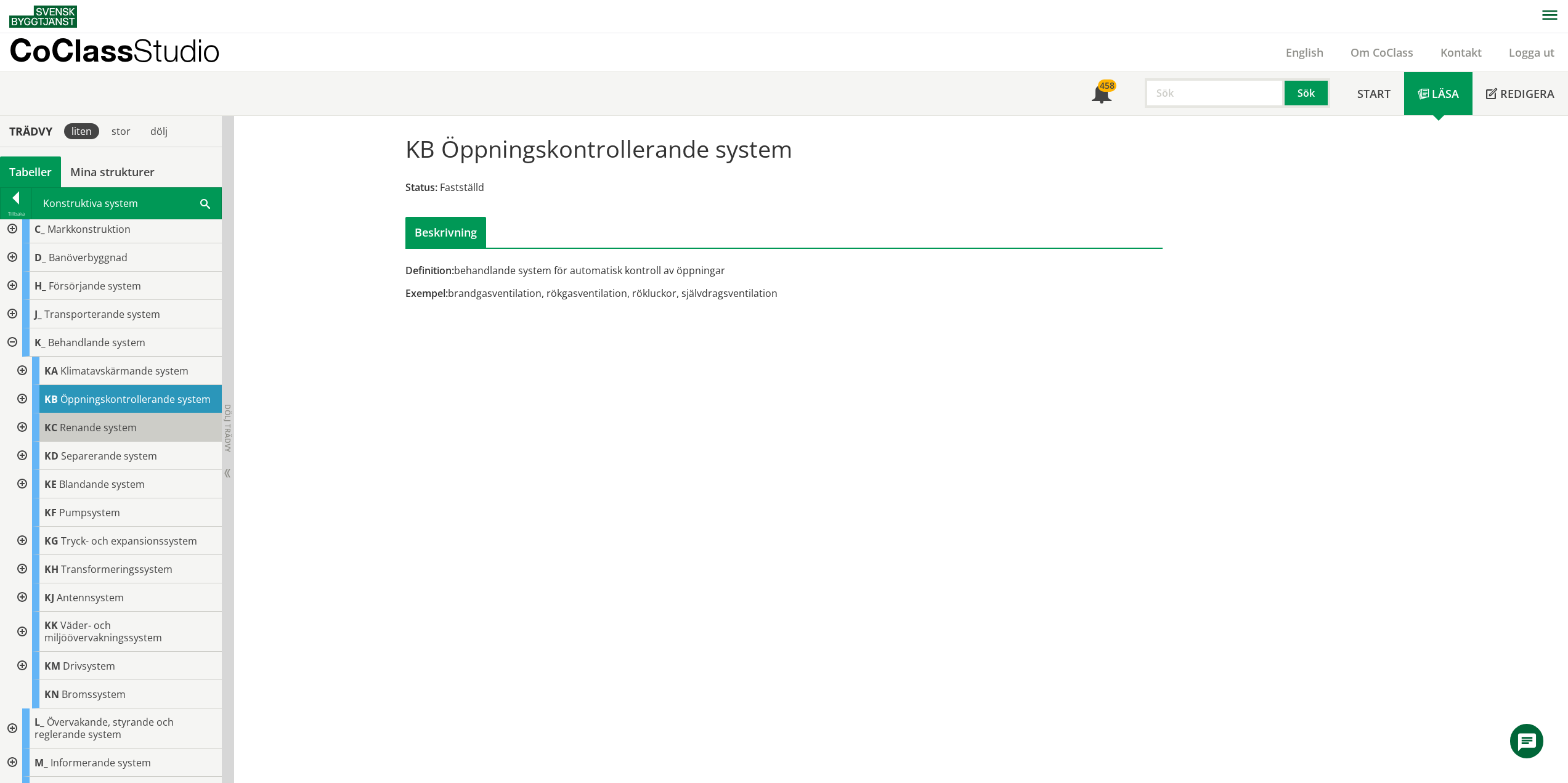
click at [107, 434] on span "Renande system" at bounding box center [98, 428] width 77 height 14
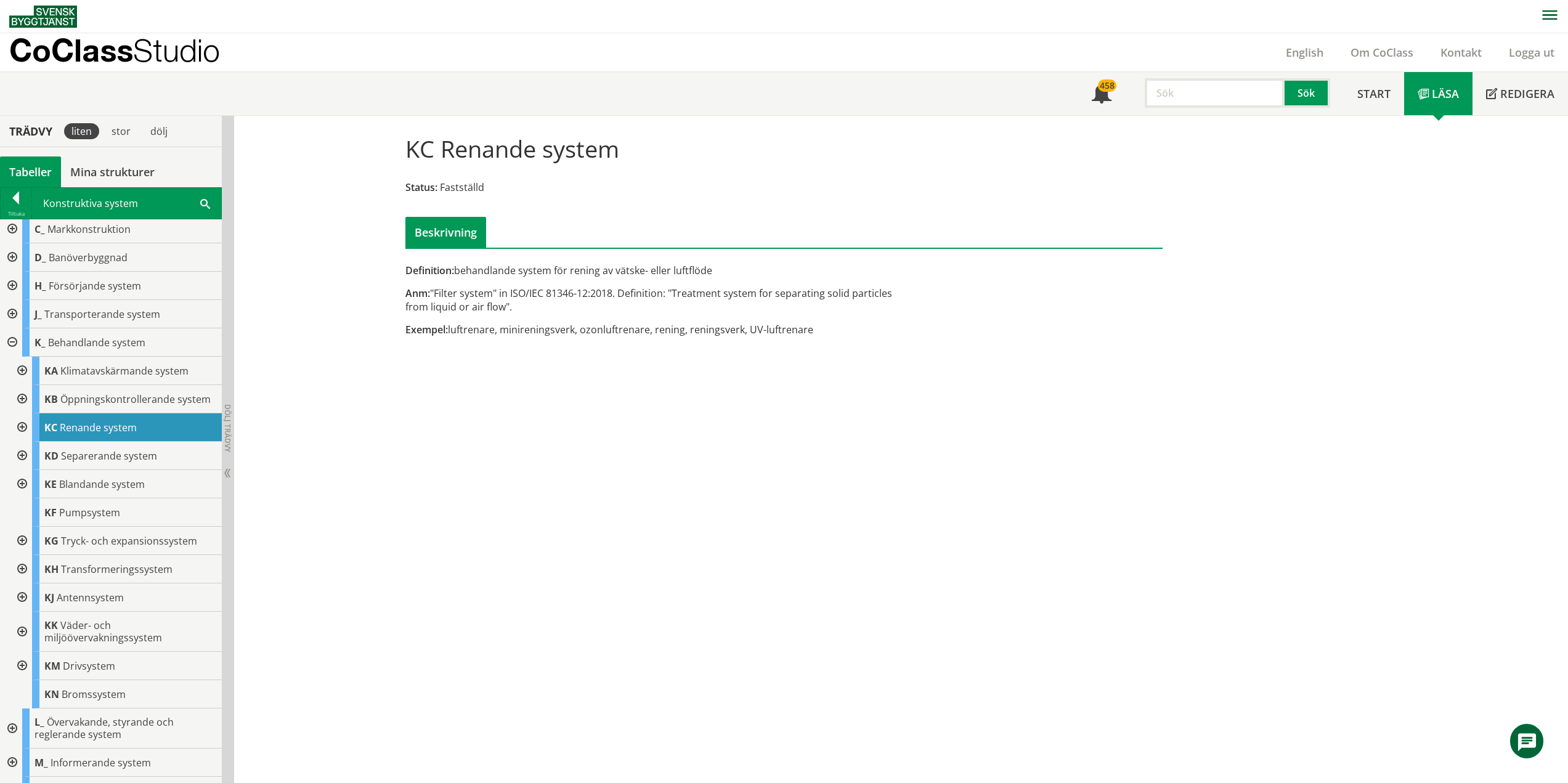
click at [21, 437] on div at bounding box center [21, 427] width 22 height 28
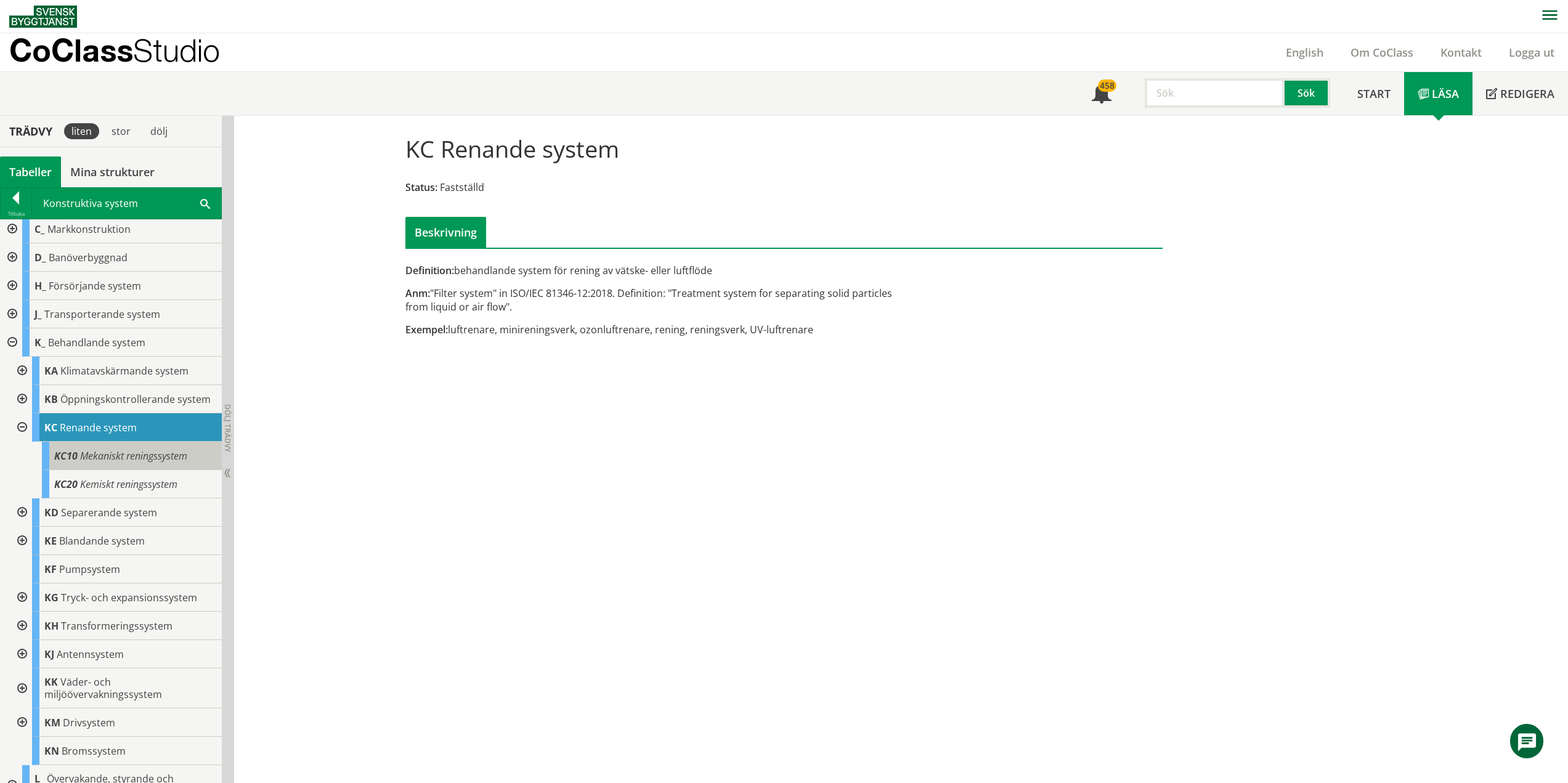
click at [139, 463] on span "Mekaniskt reningssystem" at bounding box center [133, 456] width 107 height 14
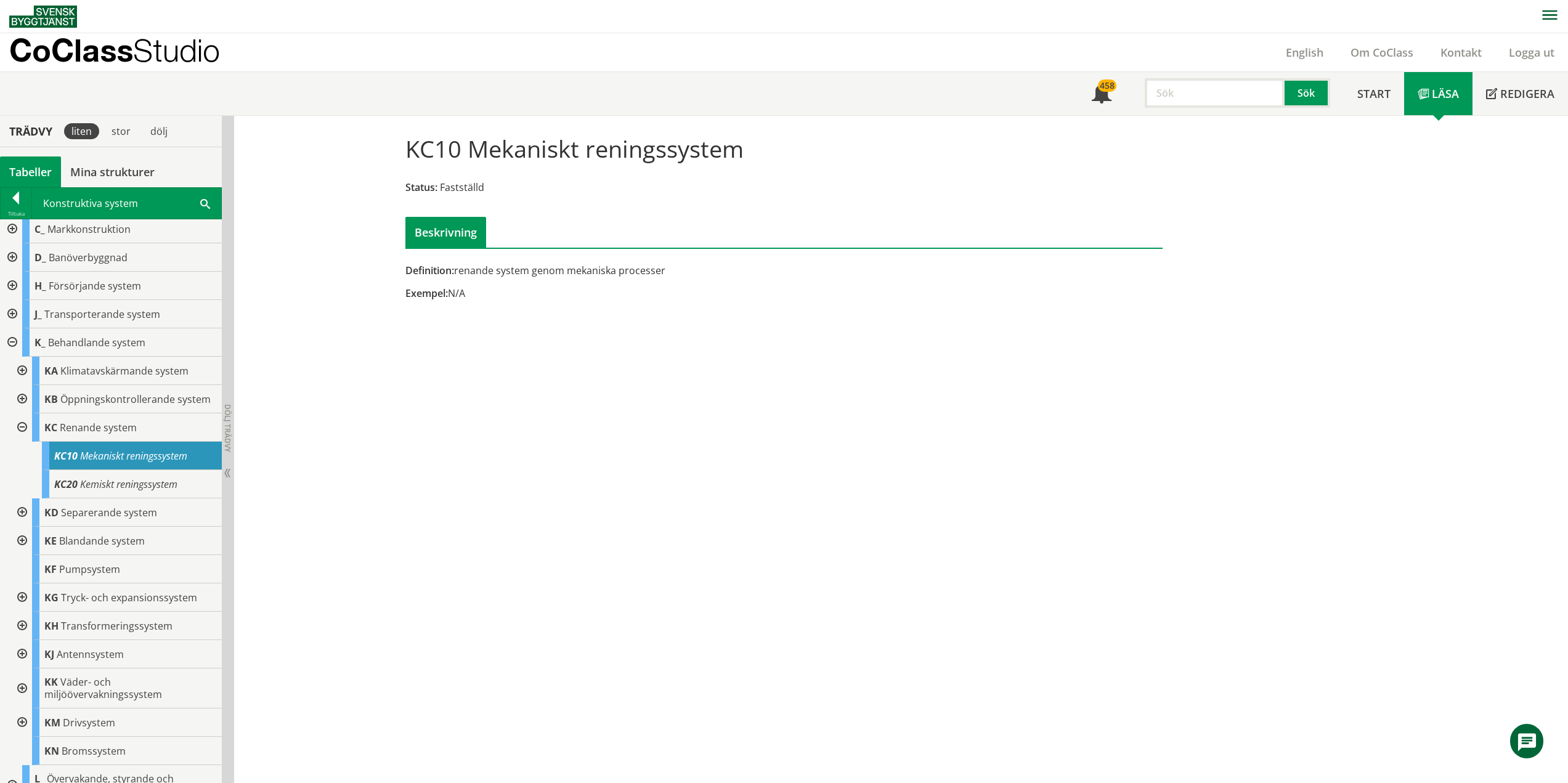
click at [21, 525] on div at bounding box center [21, 512] width 22 height 28
click at [20, 404] on div at bounding box center [21, 399] width 22 height 28
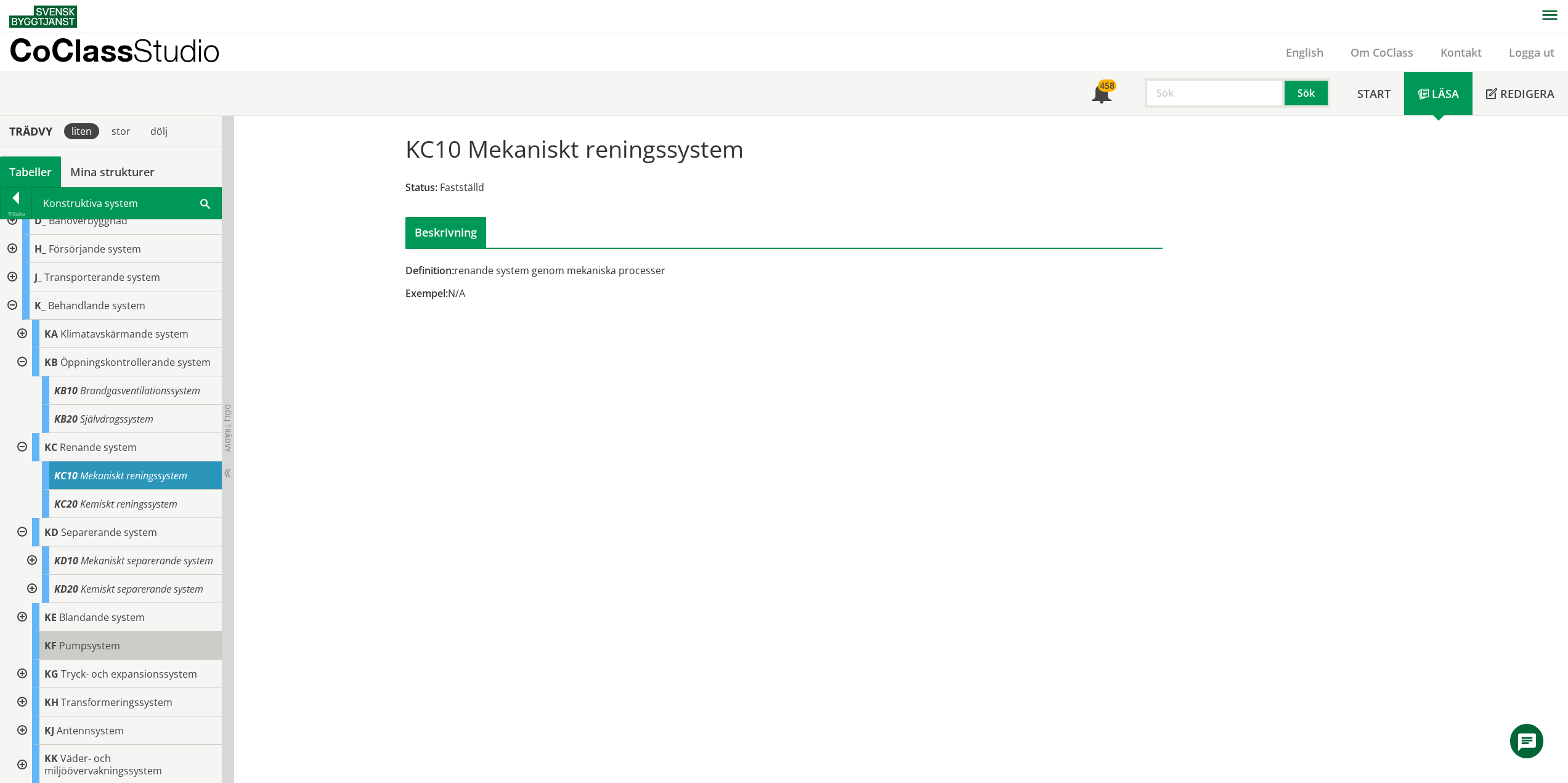
scroll to position [123, 0]
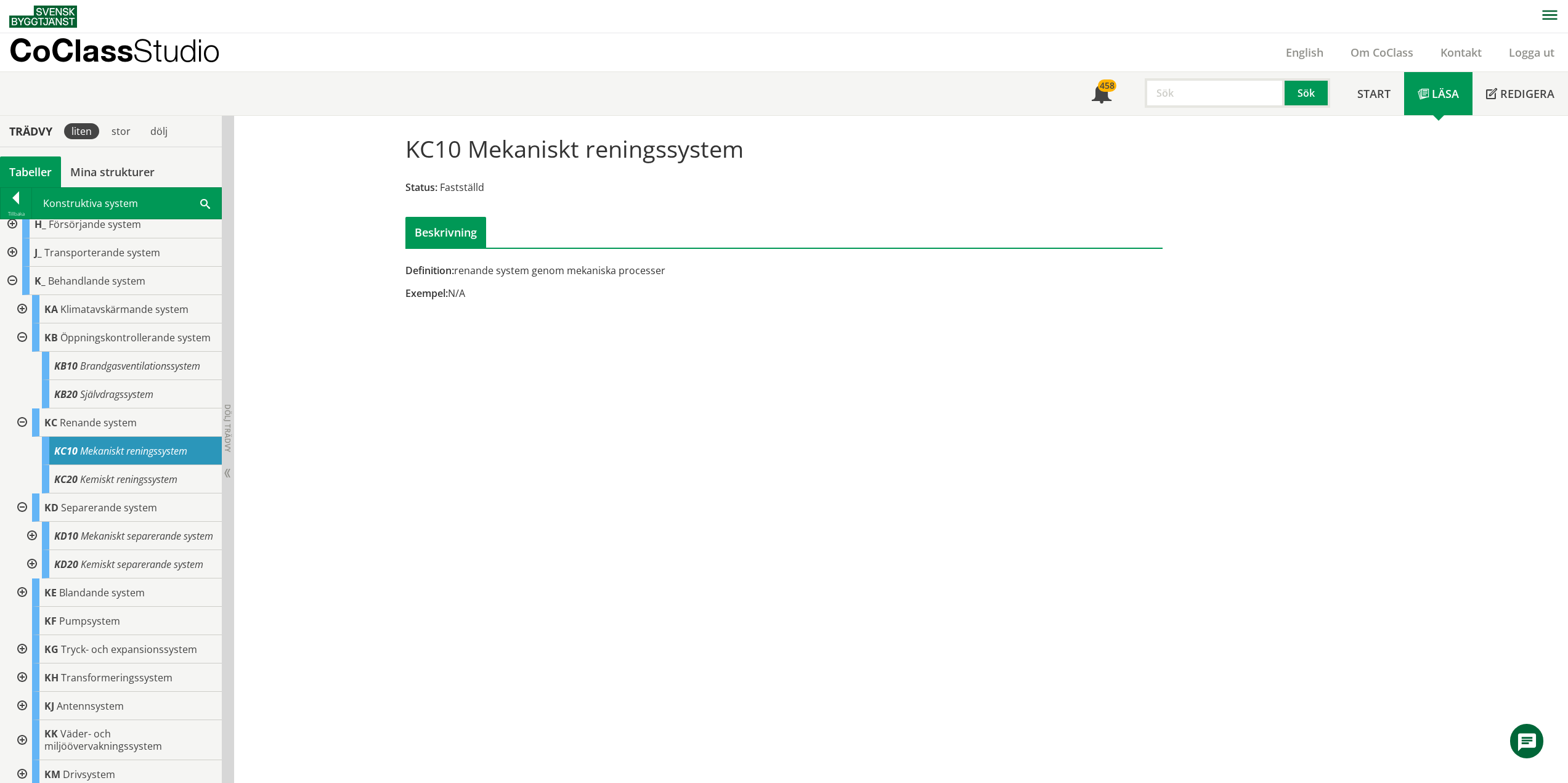
click at [22, 607] on div at bounding box center [21, 593] width 22 height 28
click at [21, 607] on div at bounding box center [21, 593] width 22 height 28
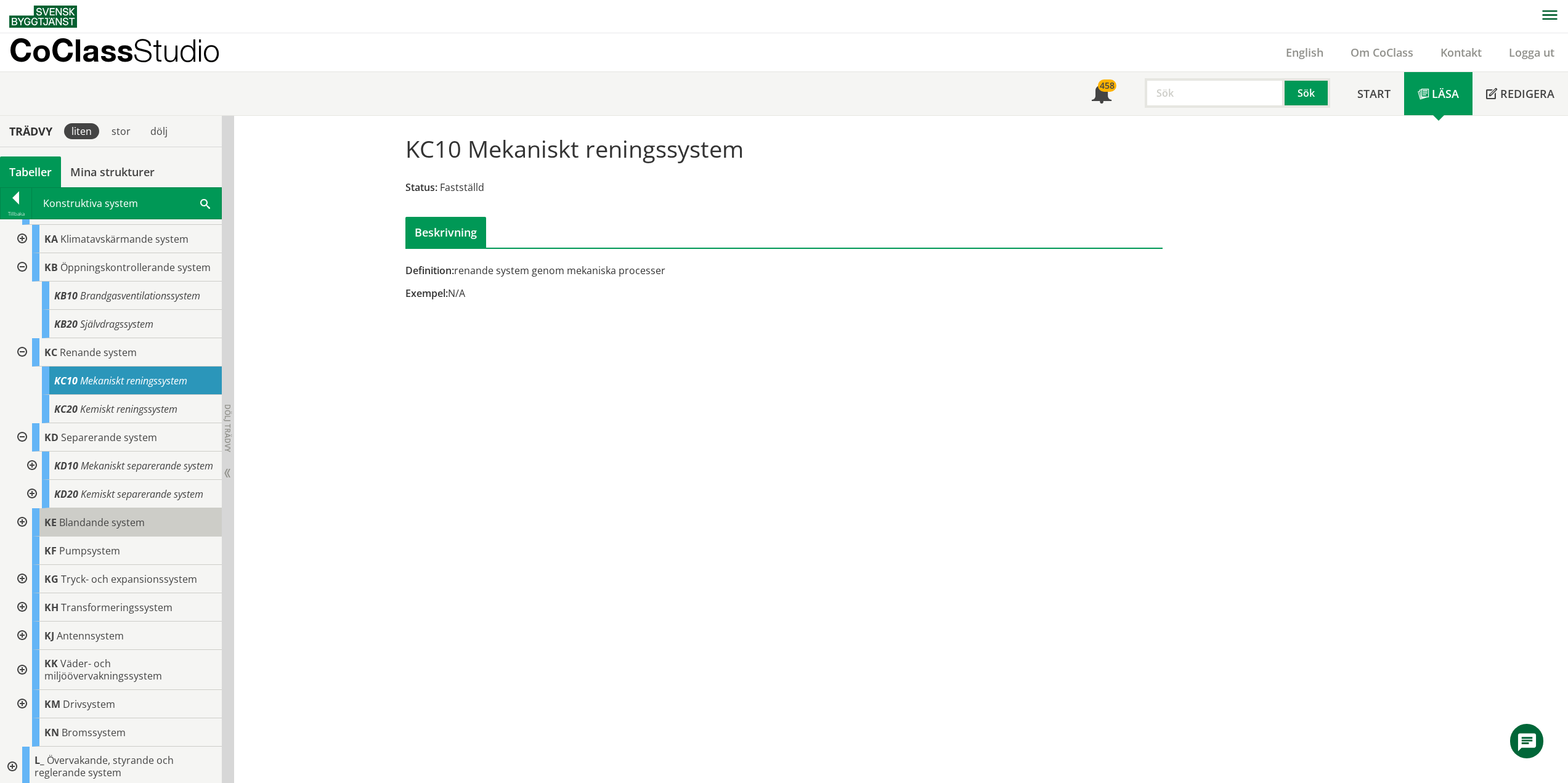
scroll to position [246, 0]
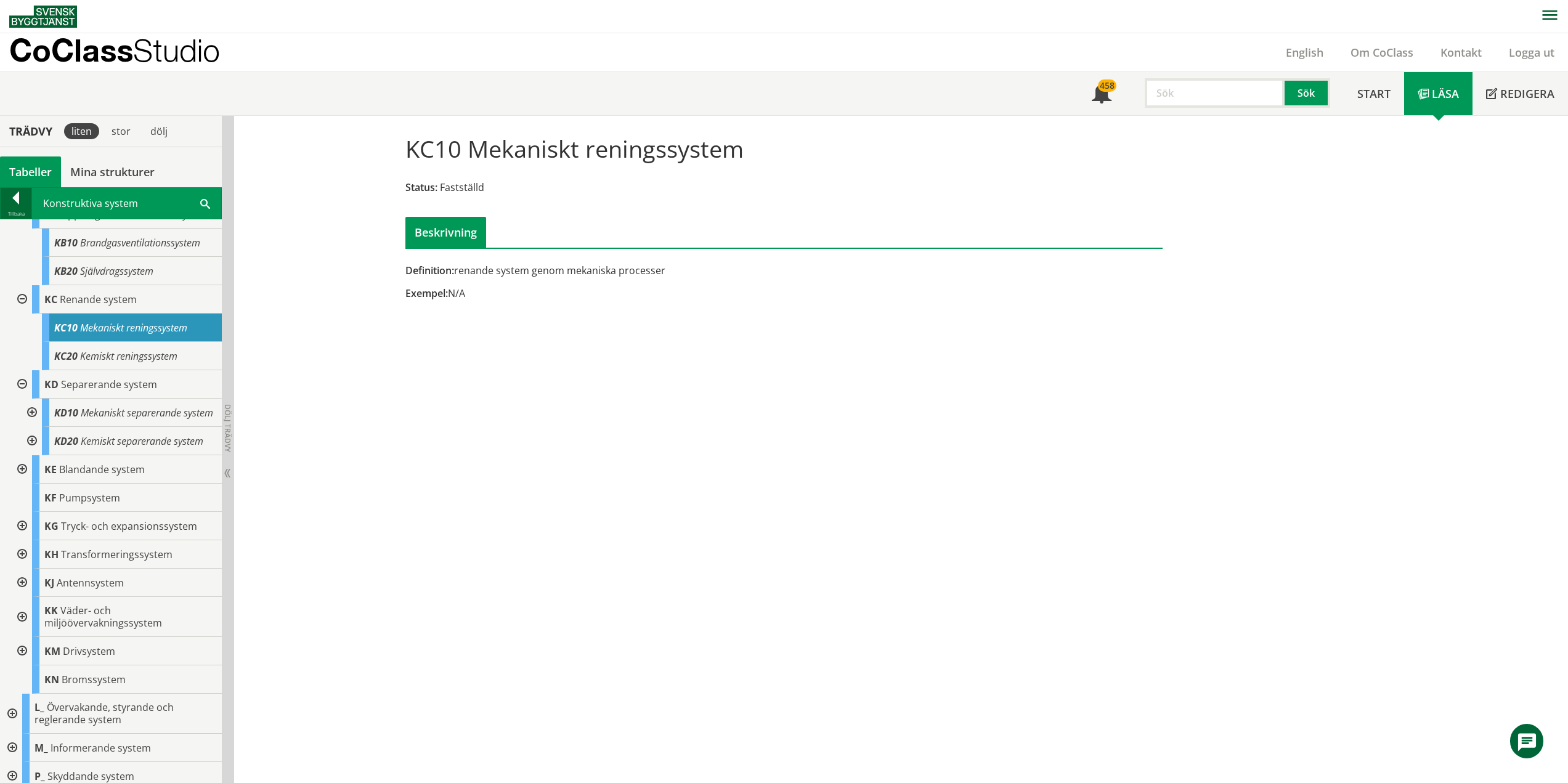
click at [14, 205] on div at bounding box center [16, 200] width 31 height 17
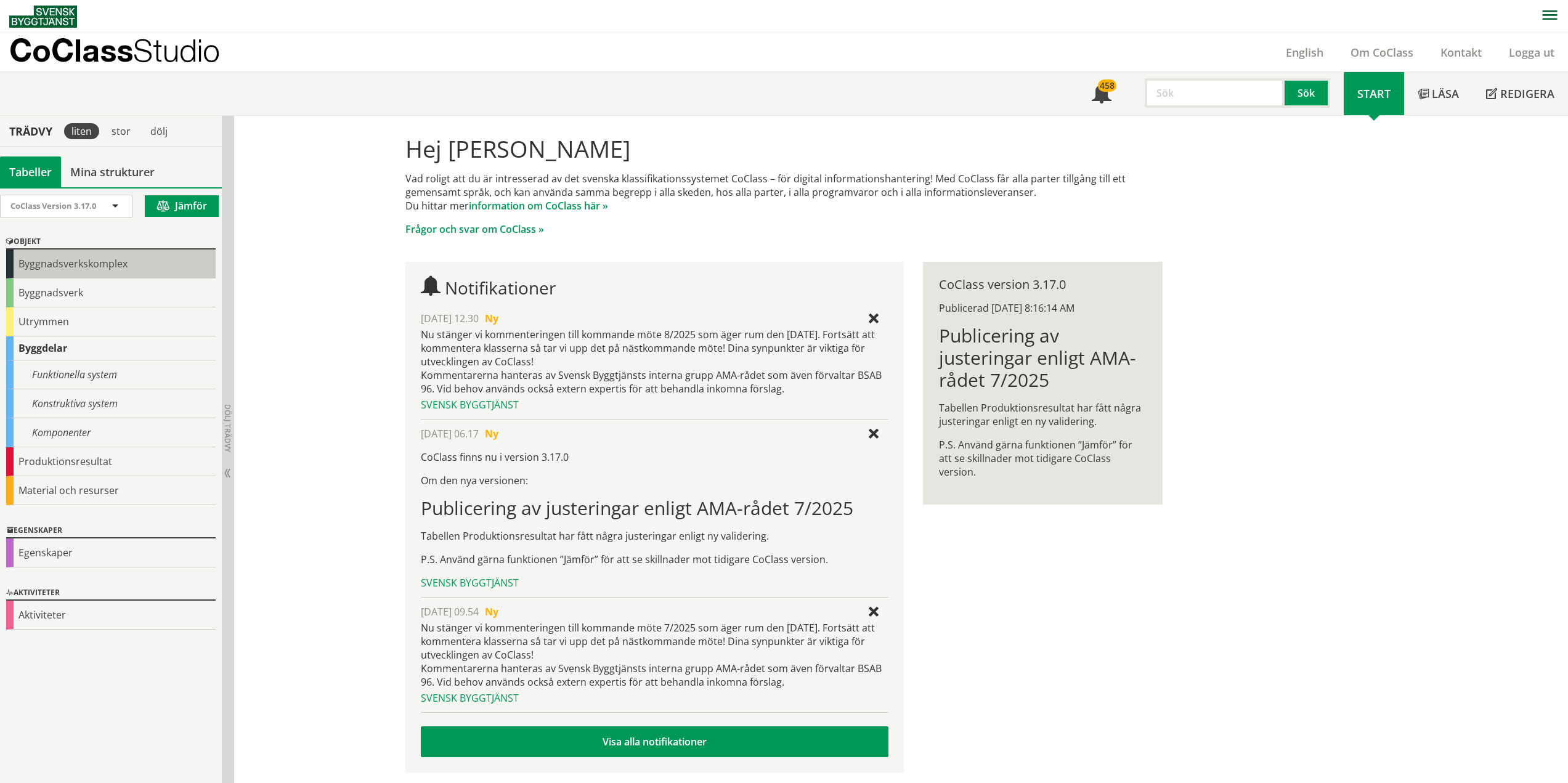
click at [72, 266] on div "Byggnadsverkskomplex" at bounding box center [111, 264] width 209 height 29
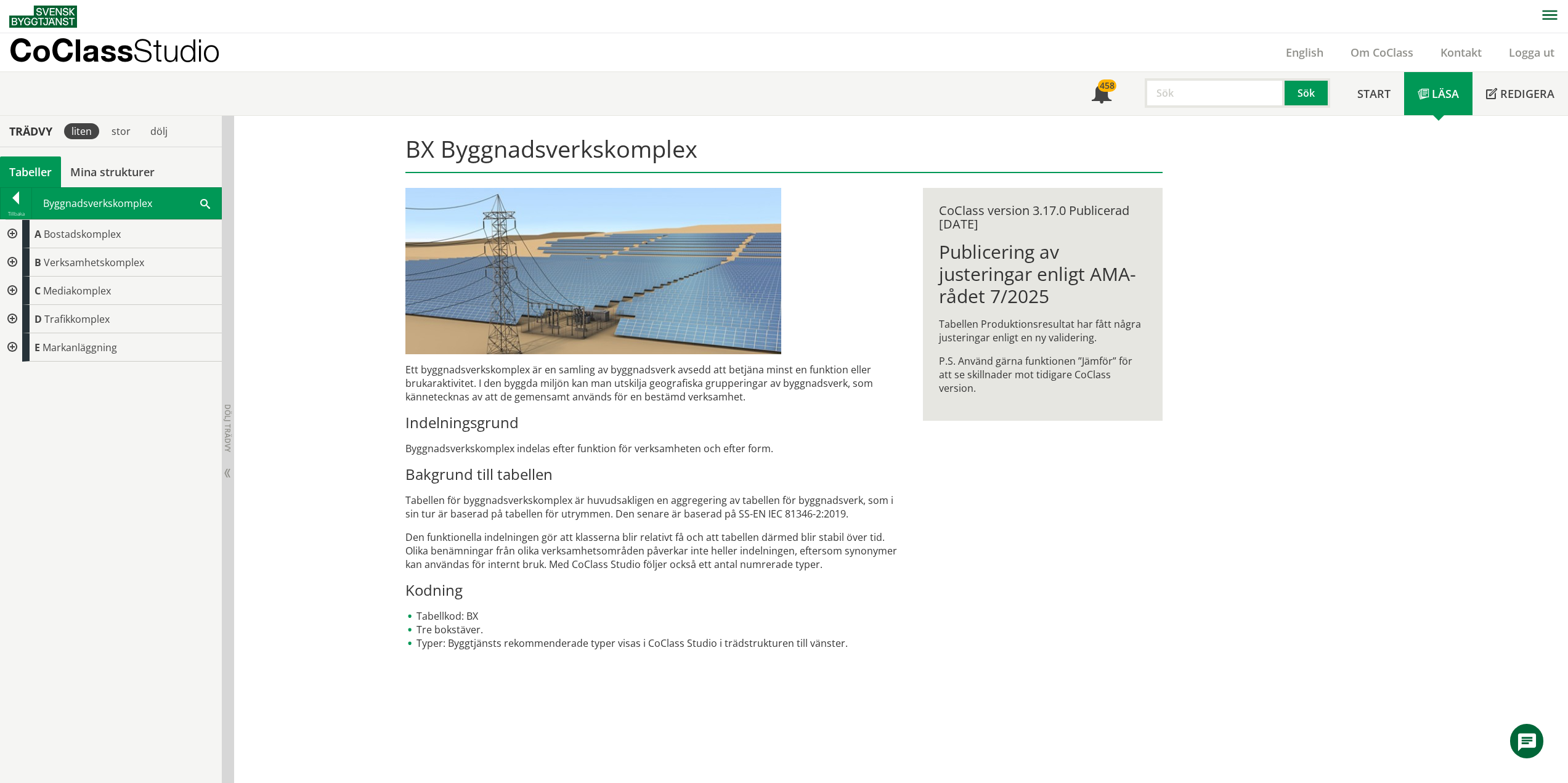
click at [11, 233] on div at bounding box center [11, 234] width 22 height 28
click at [9, 231] on div at bounding box center [11, 234] width 22 height 28
click at [13, 263] on div at bounding box center [11, 262] width 22 height 28
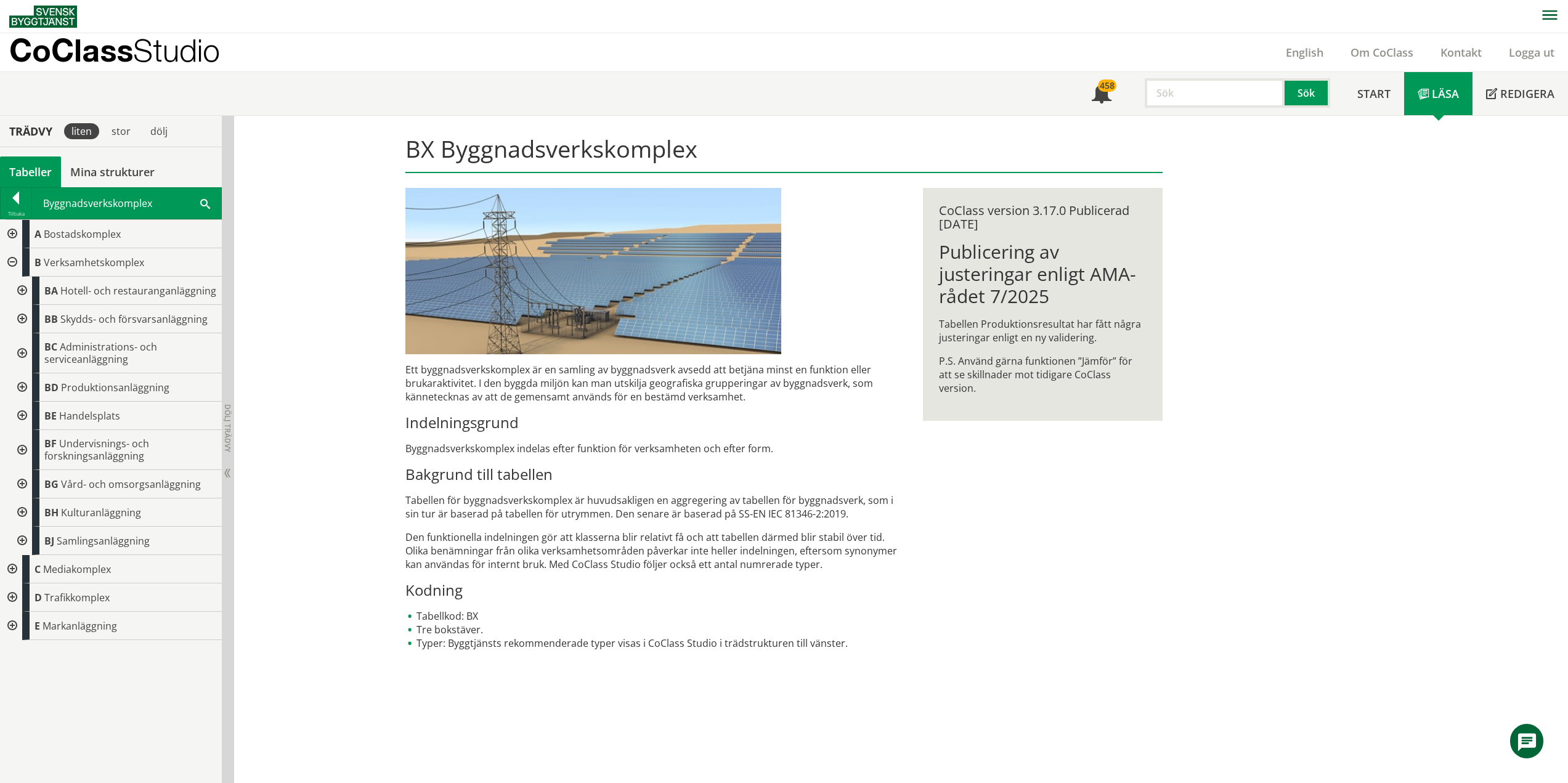
click at [22, 354] on div at bounding box center [21, 353] width 22 height 40
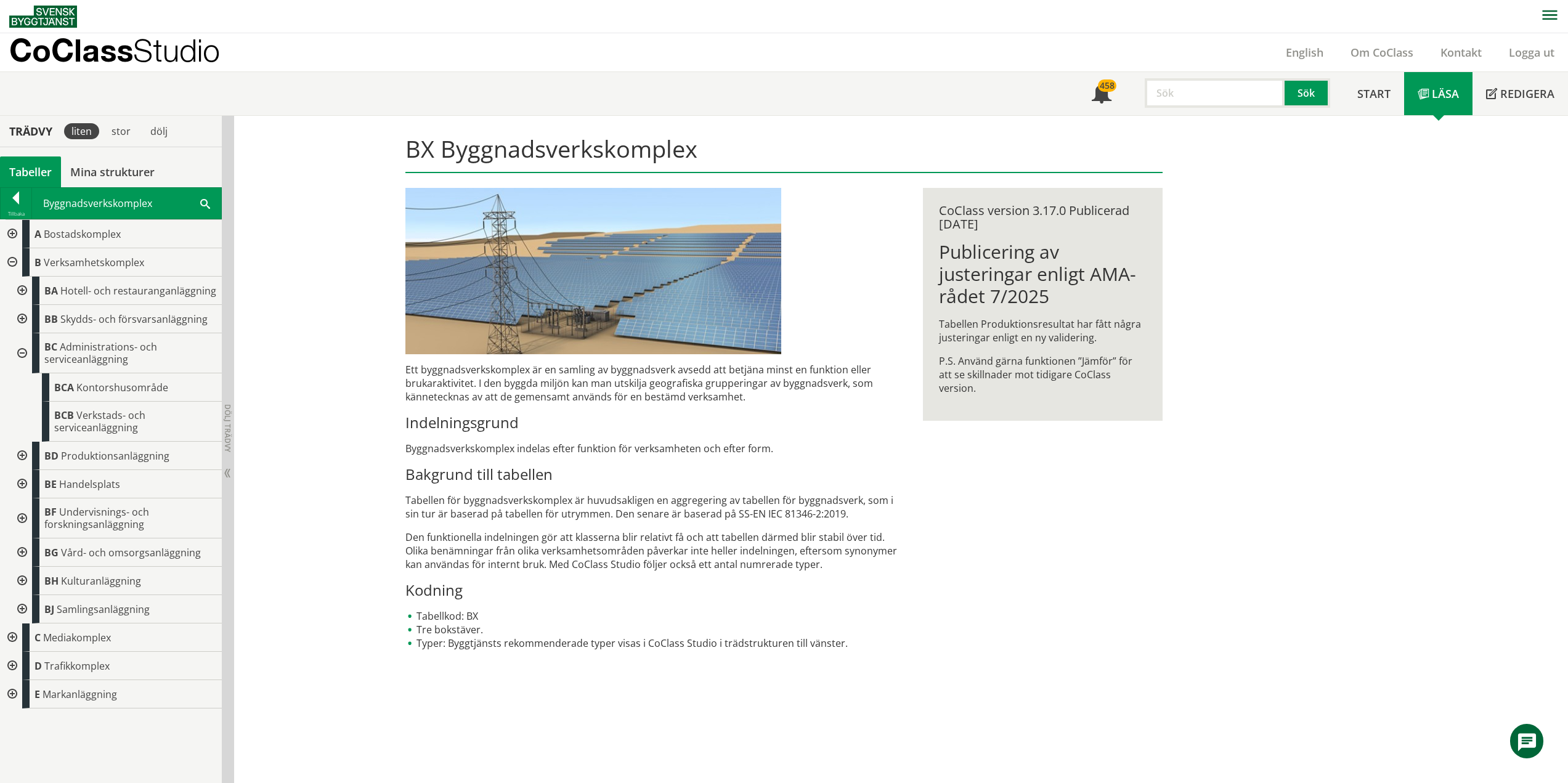
click at [22, 354] on div at bounding box center [21, 353] width 22 height 40
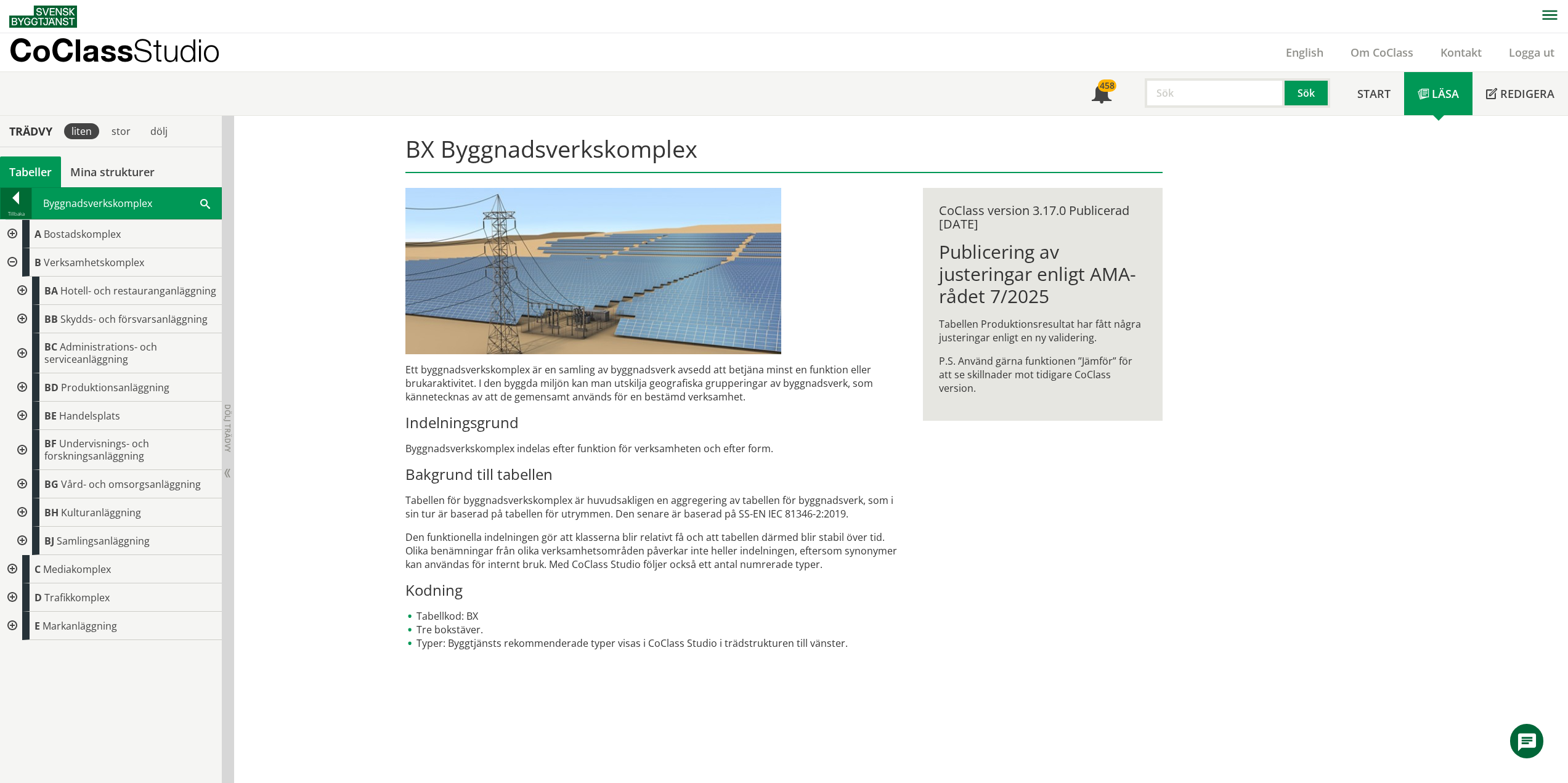
click at [11, 202] on div at bounding box center [16, 200] width 31 height 17
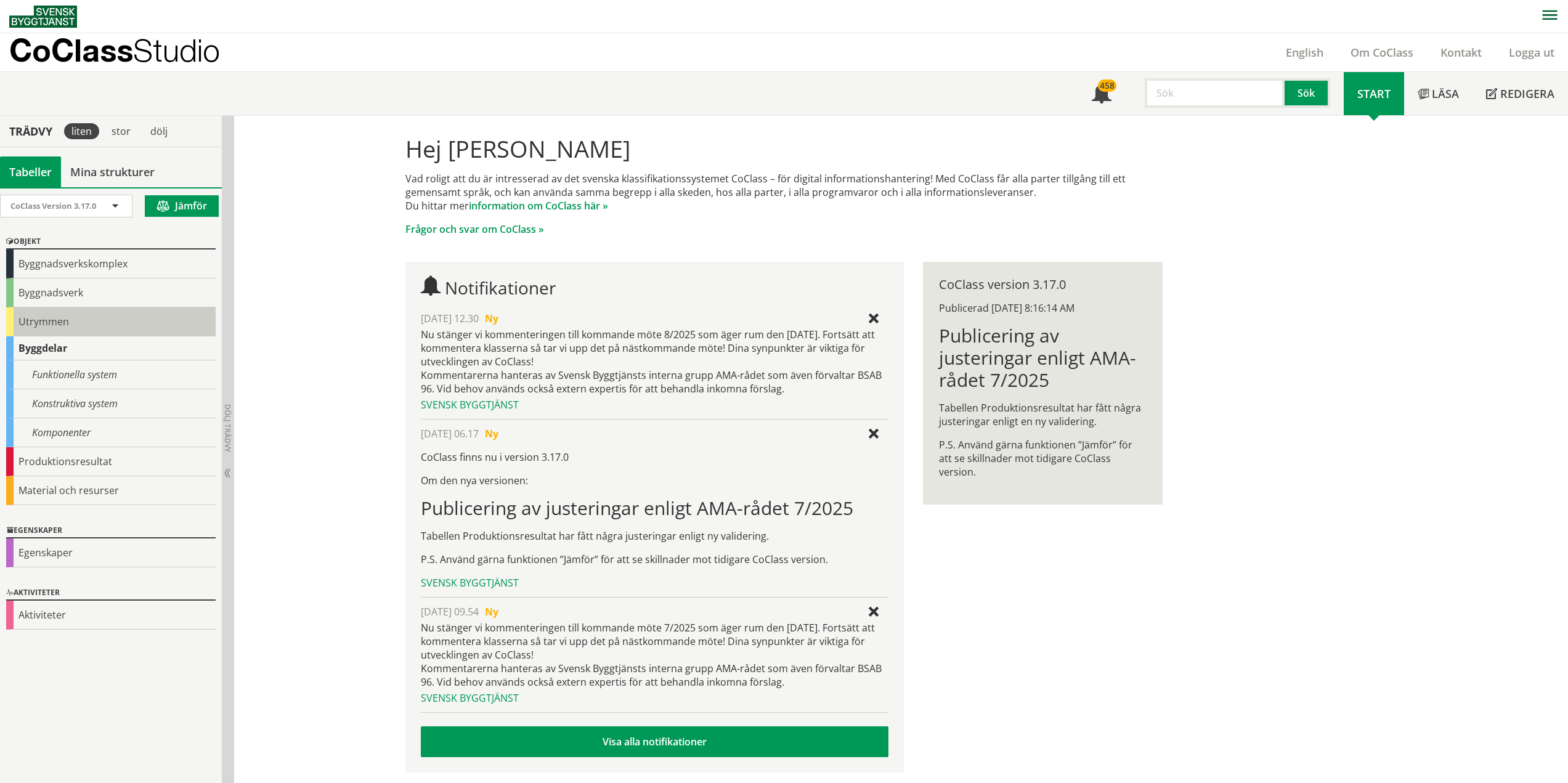
click at [35, 315] on div "Utrymmen" at bounding box center [111, 322] width 209 height 29
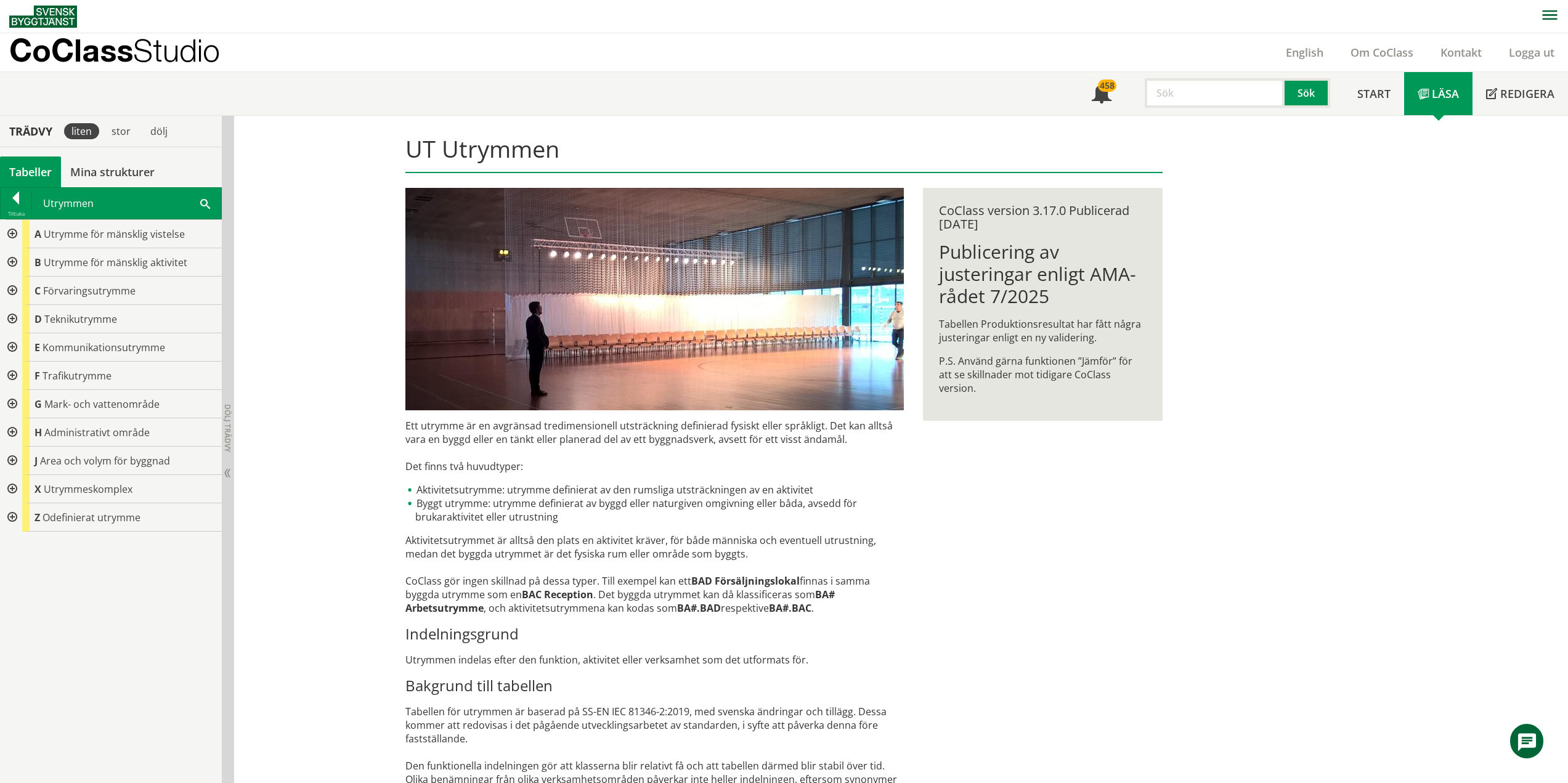
click at [12, 234] on div at bounding box center [11, 234] width 22 height 28
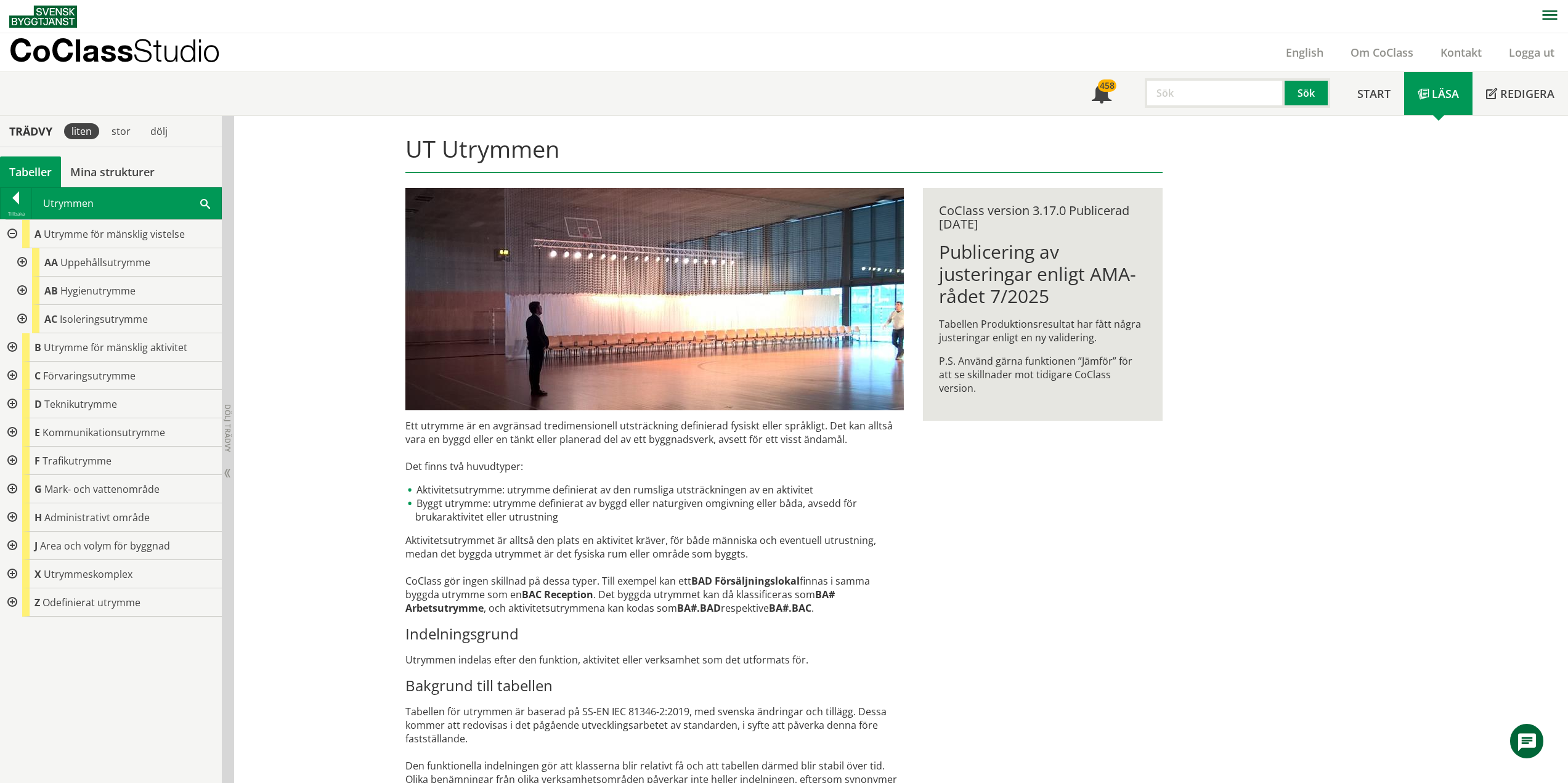
click at [12, 346] on div at bounding box center [11, 347] width 22 height 28
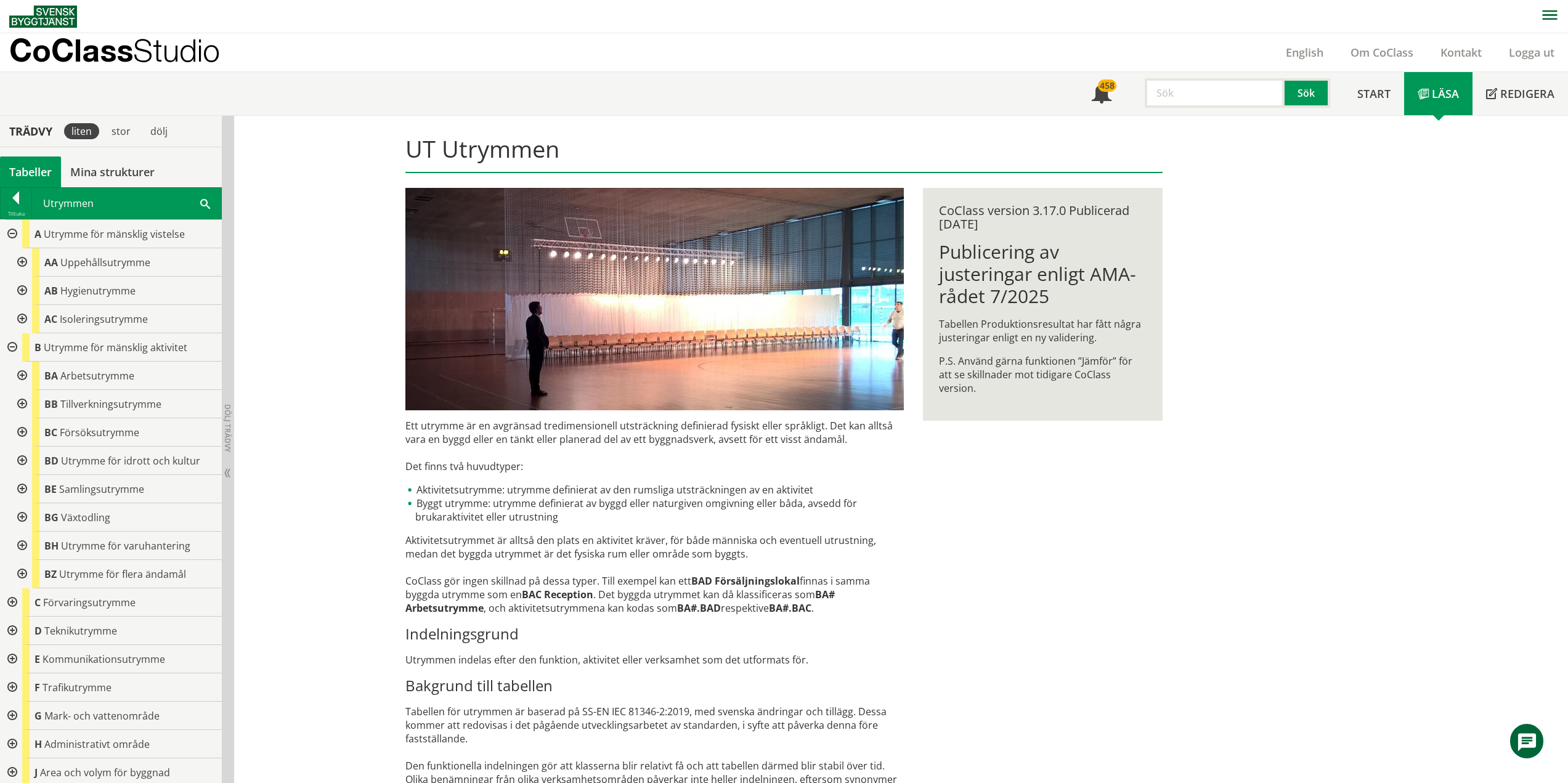
click at [21, 374] on div at bounding box center [21, 376] width 22 height 28
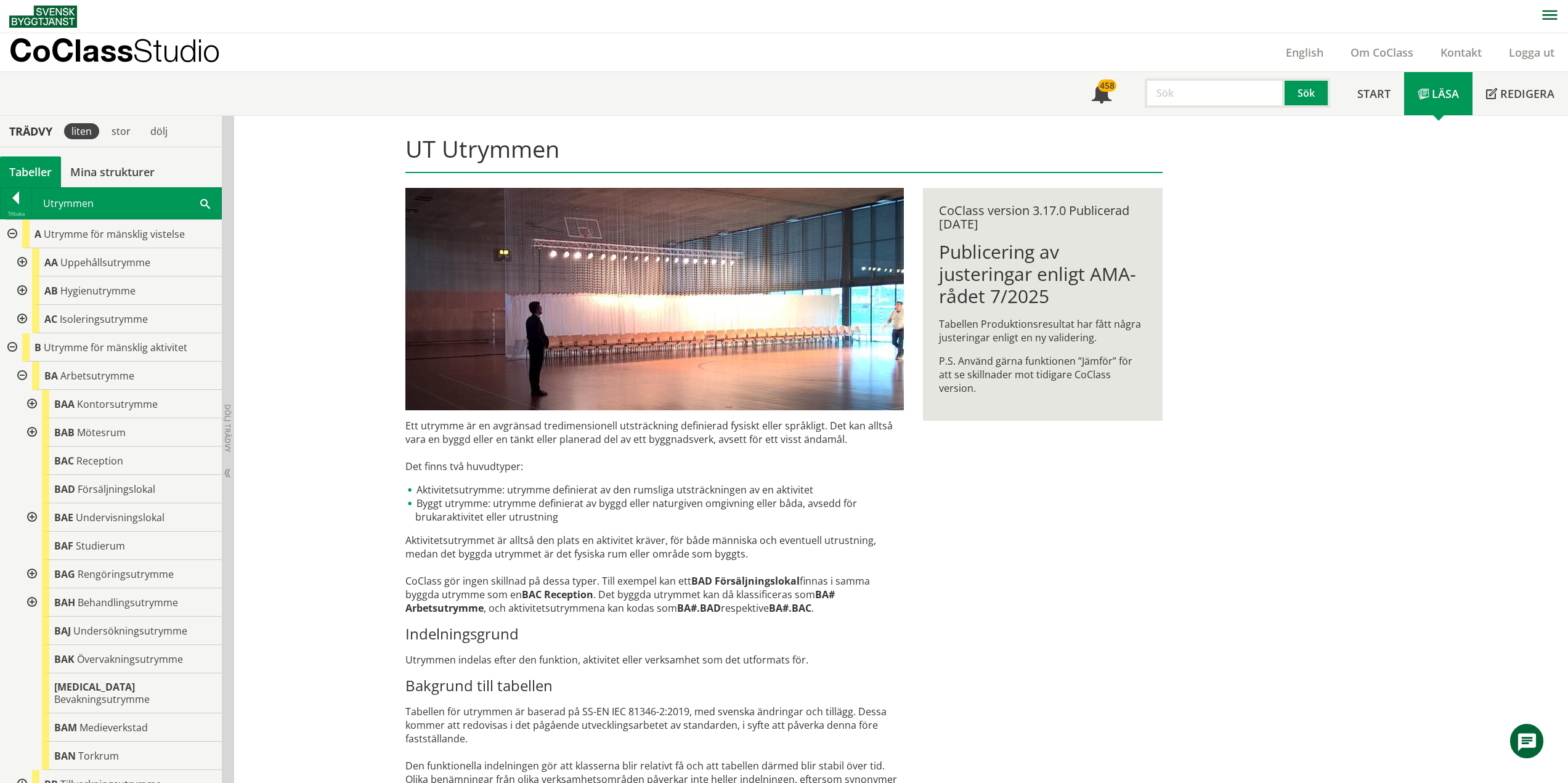
click at [21, 374] on div at bounding box center [21, 376] width 22 height 28
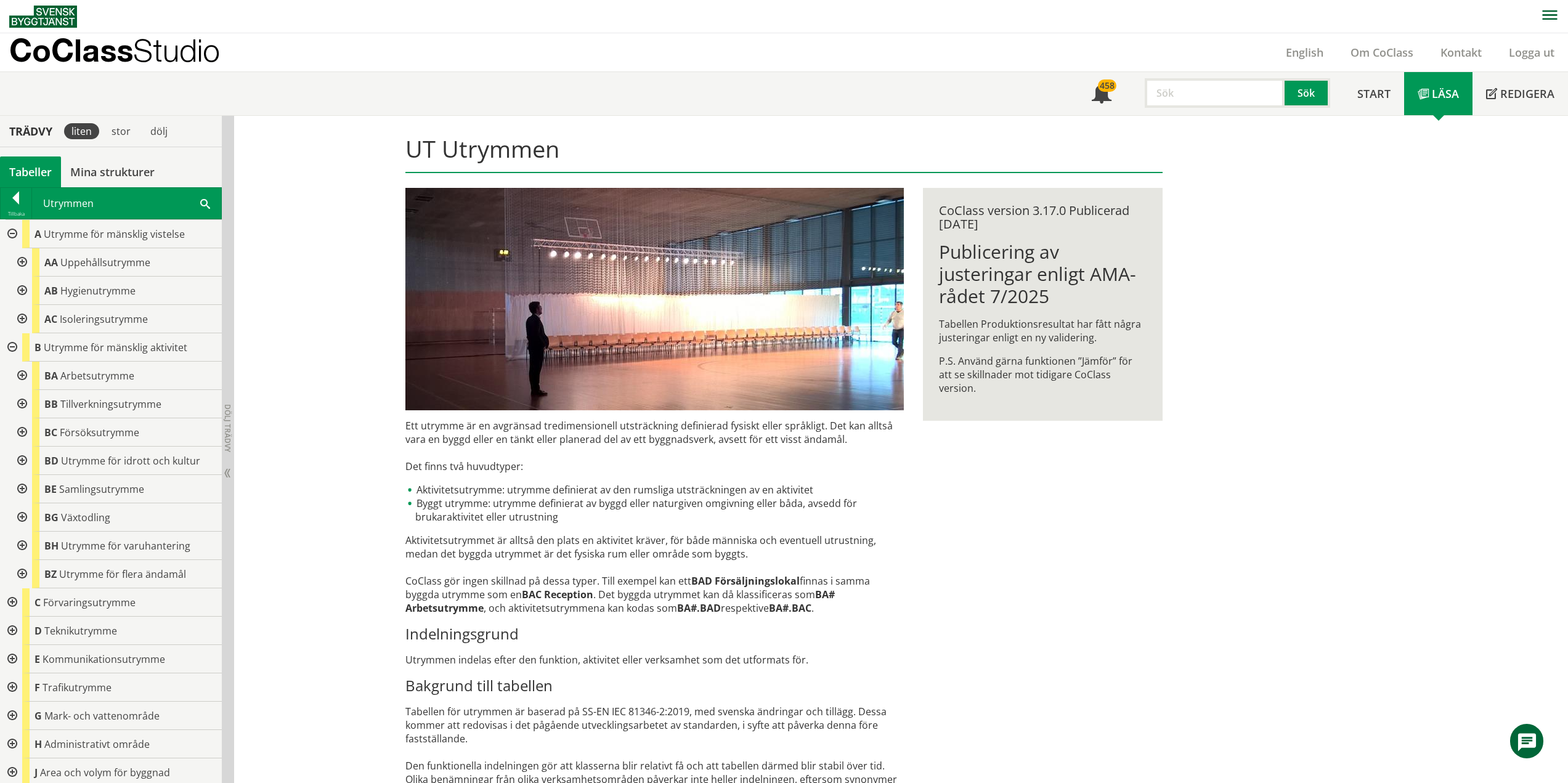
click at [11, 346] on div at bounding box center [11, 347] width 22 height 28
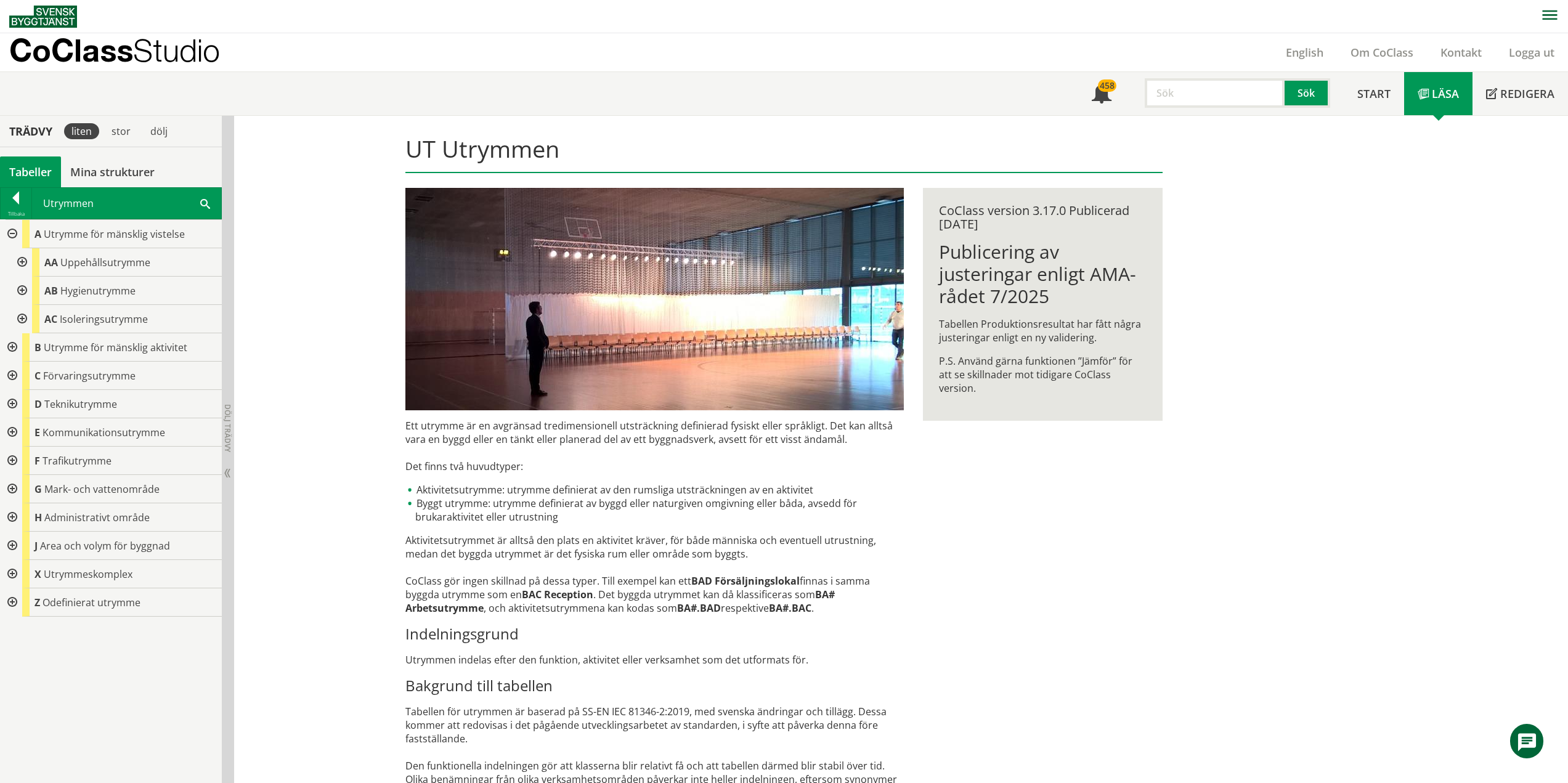
click at [11, 346] on div at bounding box center [11, 347] width 22 height 28
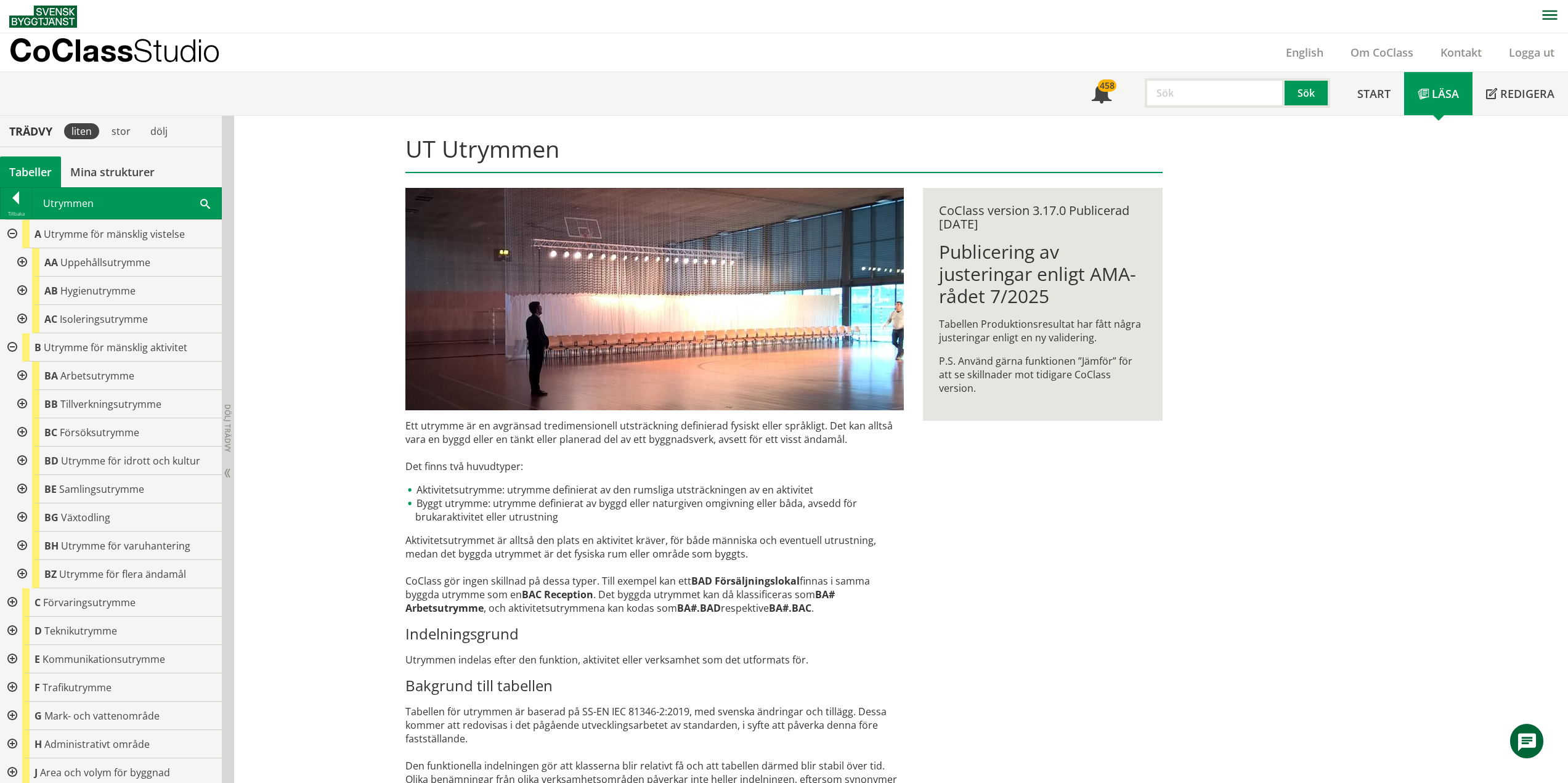
click at [22, 378] on div at bounding box center [21, 376] width 22 height 28
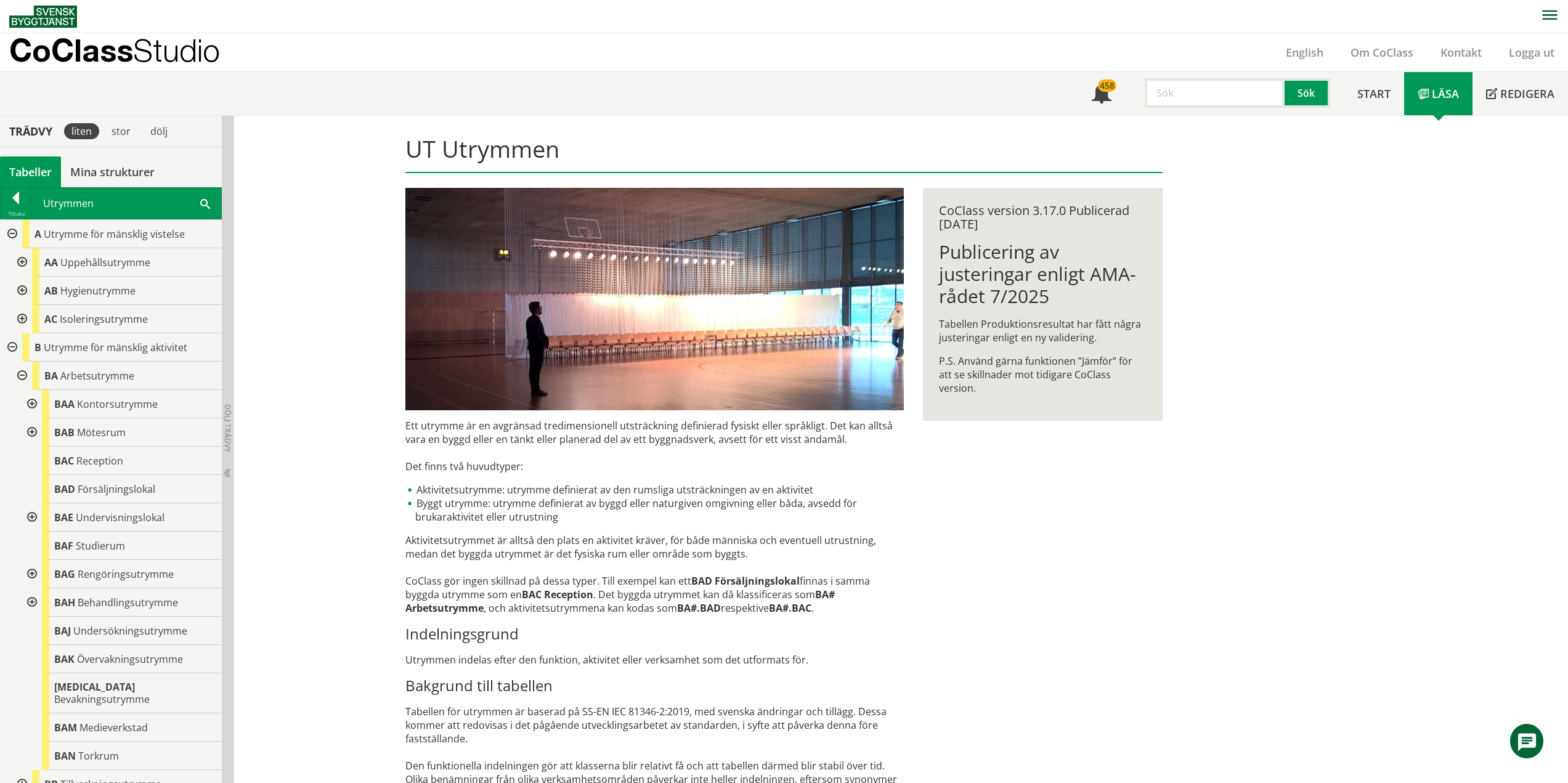
click at [11, 233] on div at bounding box center [11, 234] width 22 height 28
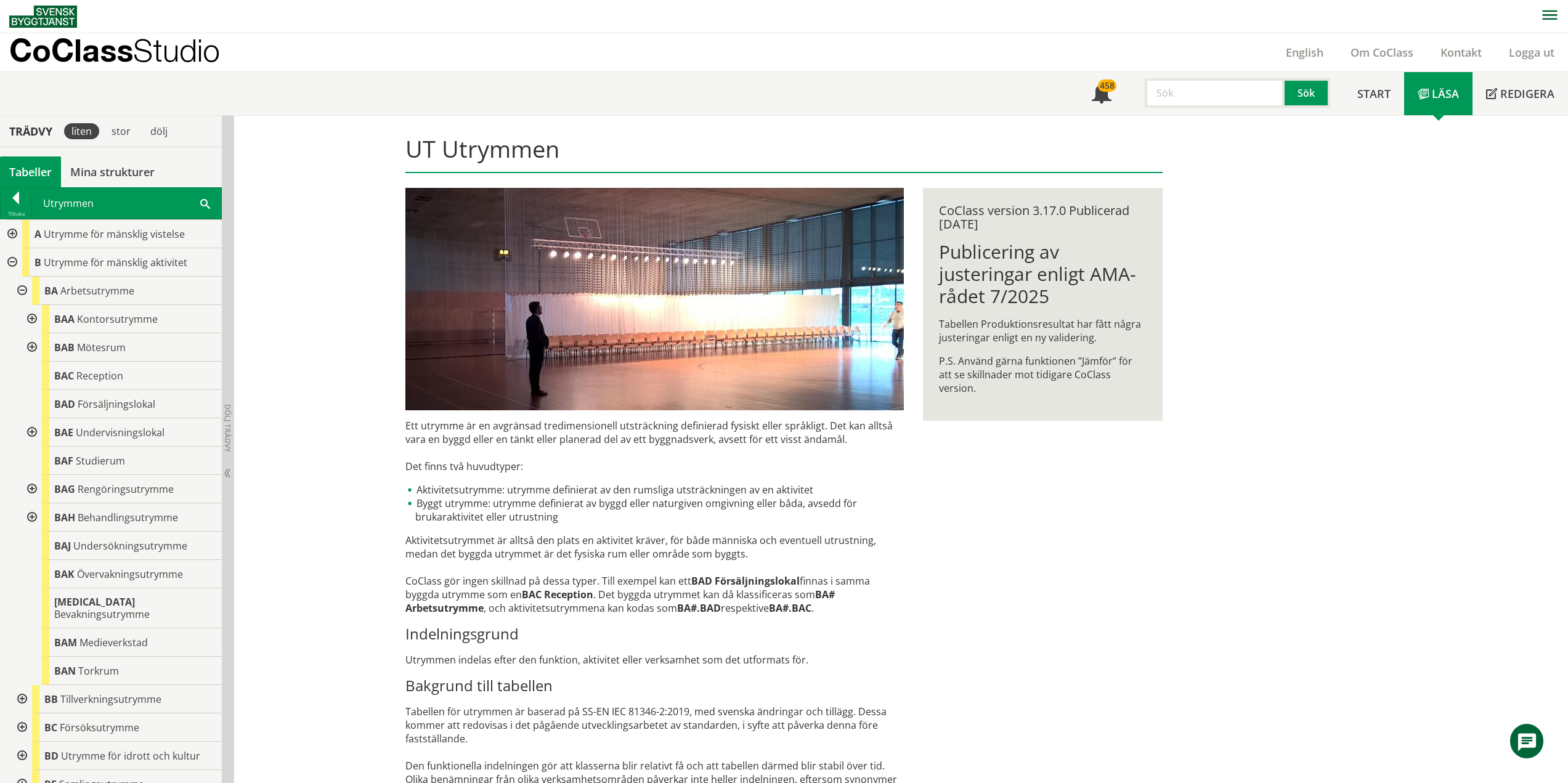
click at [11, 261] on div at bounding box center [11, 262] width 22 height 28
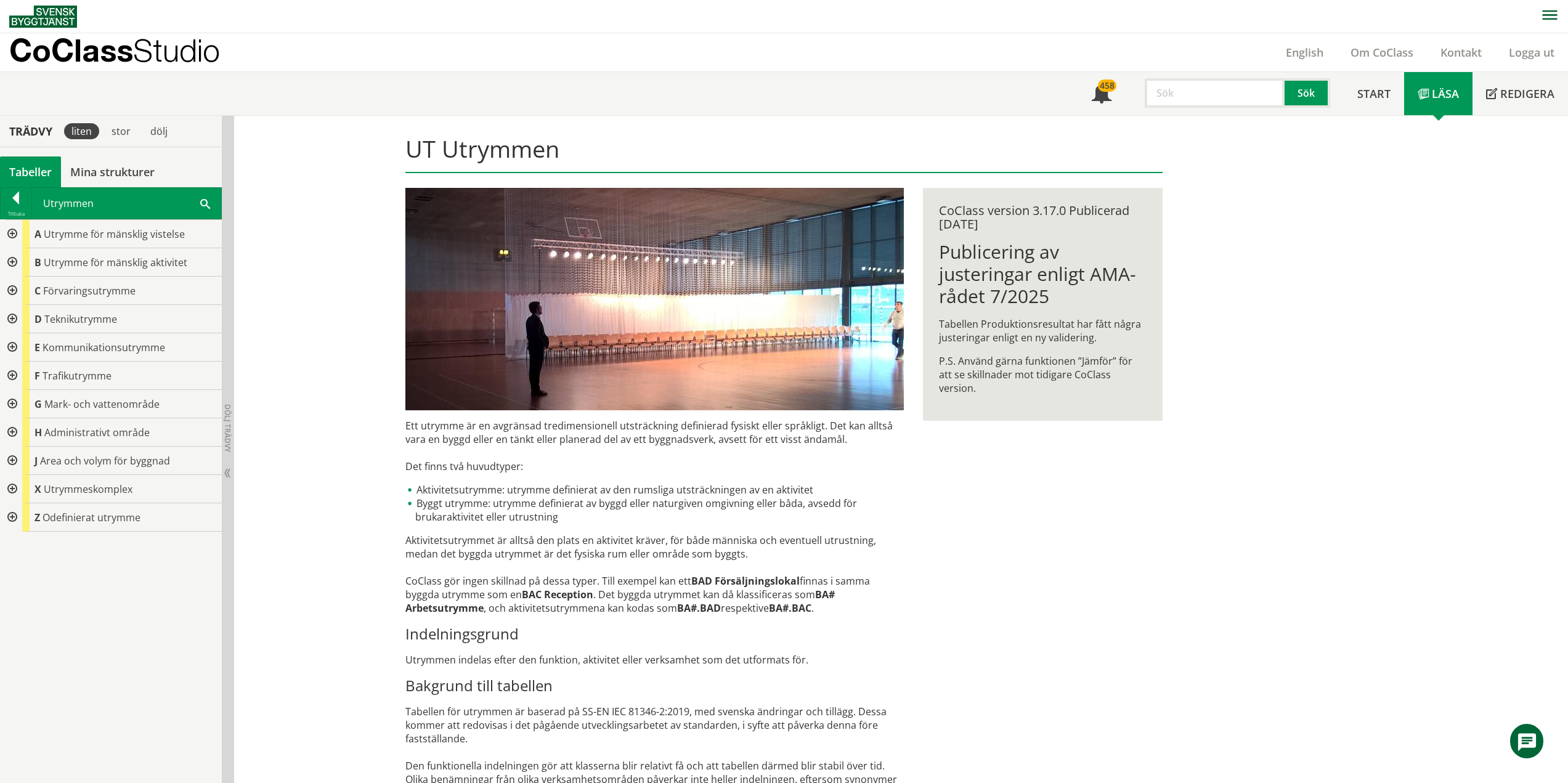
click at [11, 288] on div at bounding box center [11, 290] width 22 height 28
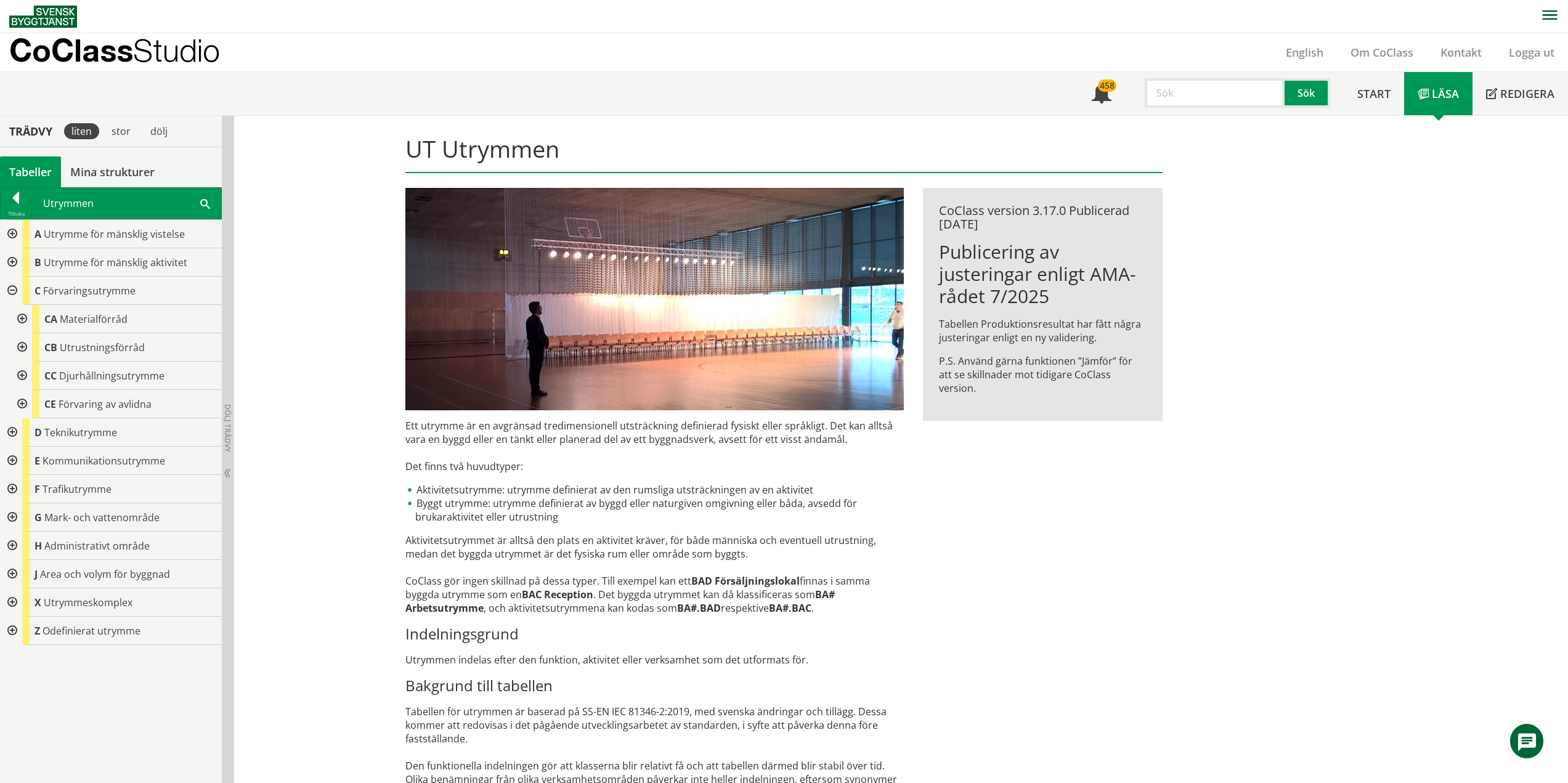
click at [11, 289] on div at bounding box center [11, 290] width 22 height 28
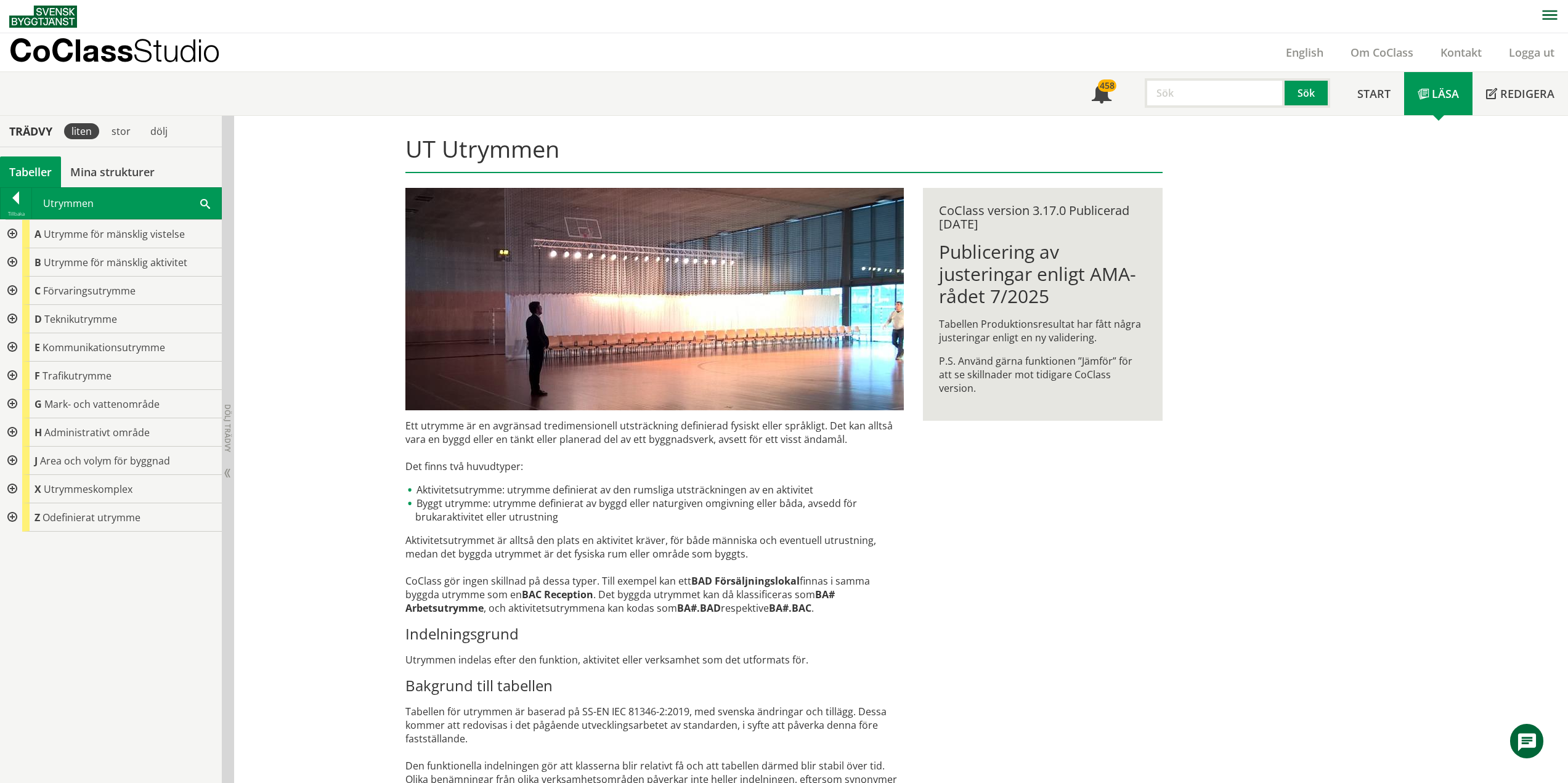
click at [10, 315] on div at bounding box center [11, 319] width 22 height 28
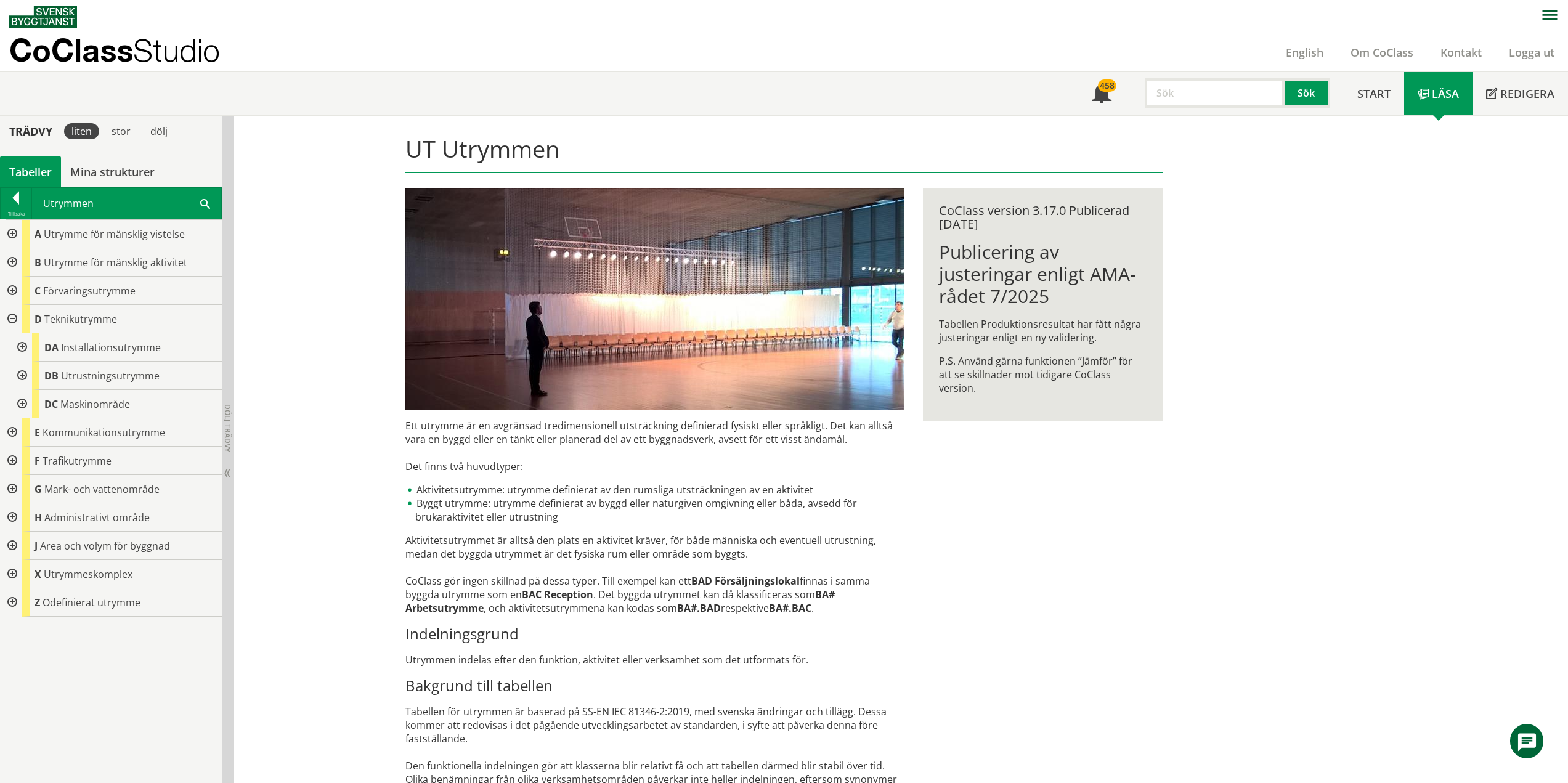
click at [12, 317] on div at bounding box center [11, 319] width 22 height 28
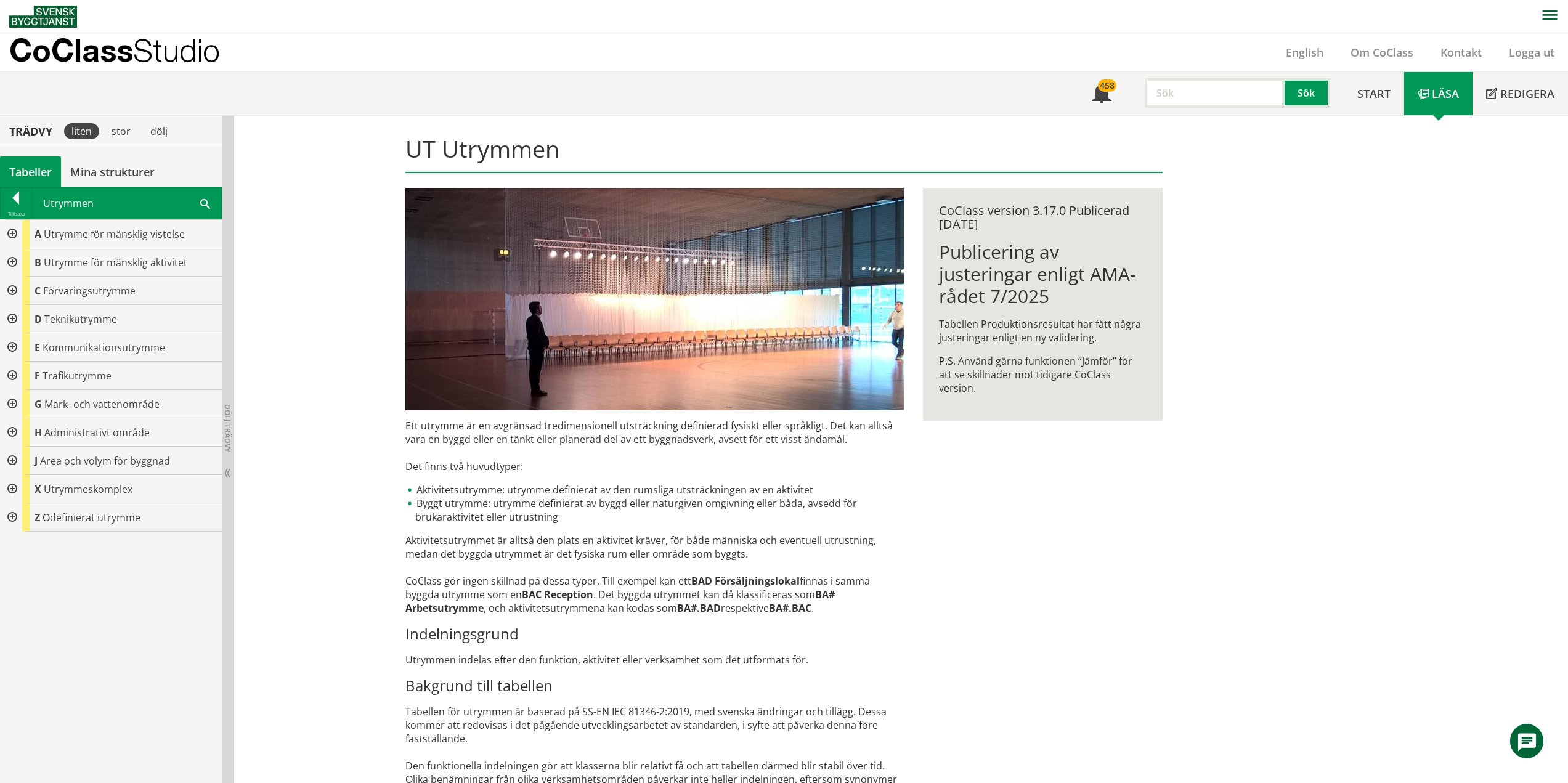
click at [11, 345] on div at bounding box center [11, 347] width 22 height 28
click at [13, 375] on div at bounding box center [11, 376] width 22 height 28
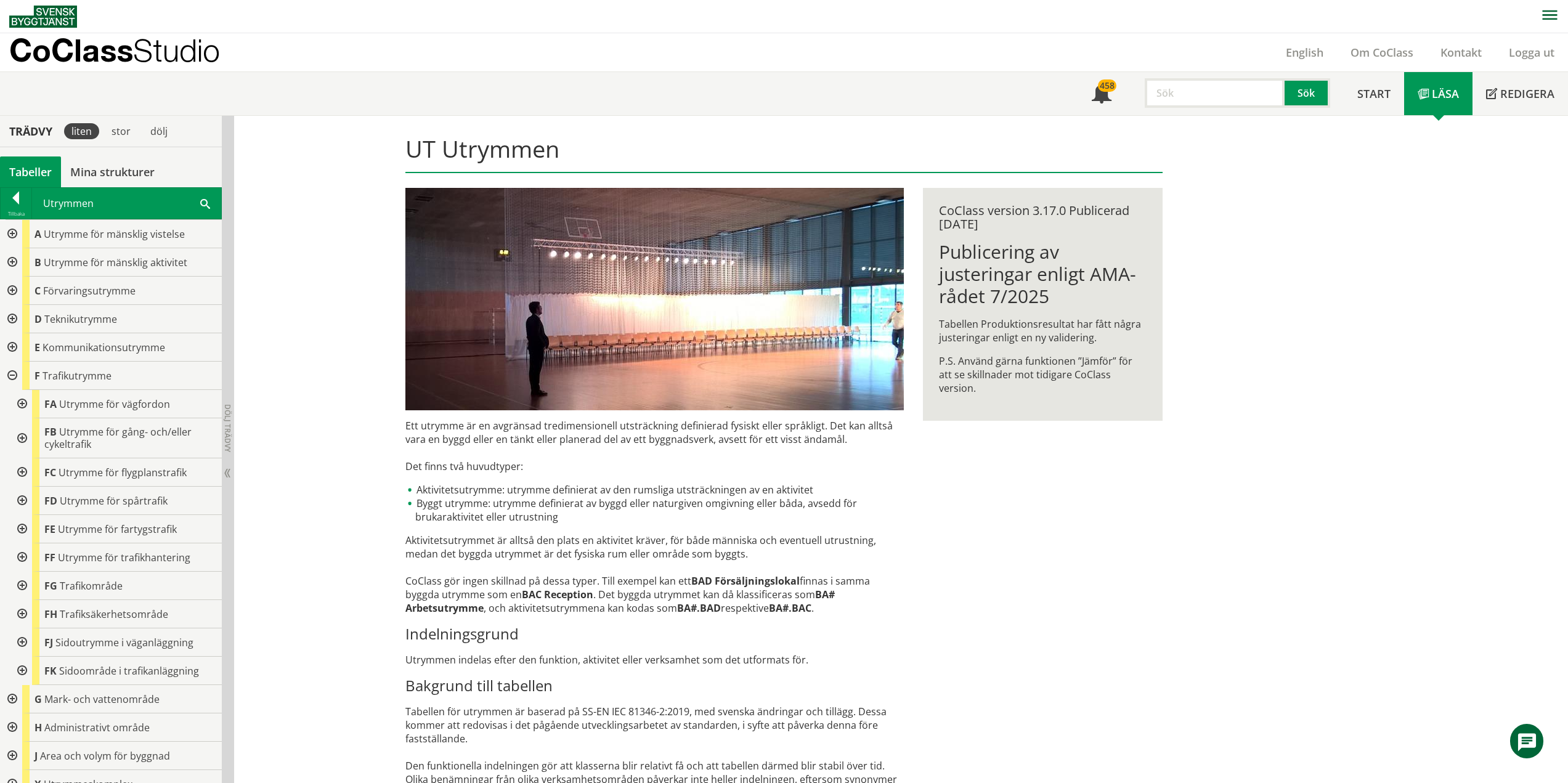
click at [13, 375] on div at bounding box center [11, 376] width 22 height 28
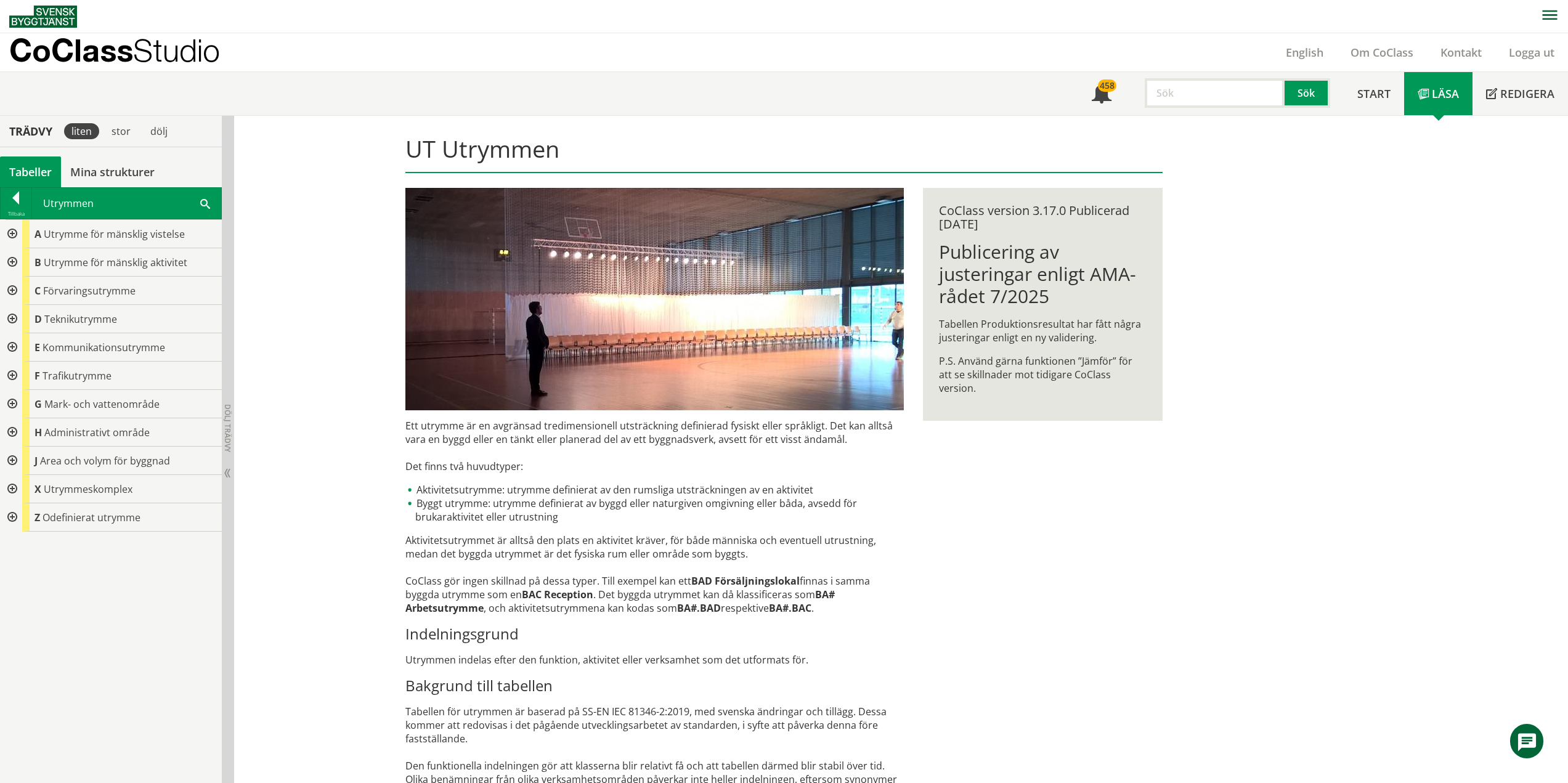
click at [12, 401] on div at bounding box center [11, 404] width 22 height 28
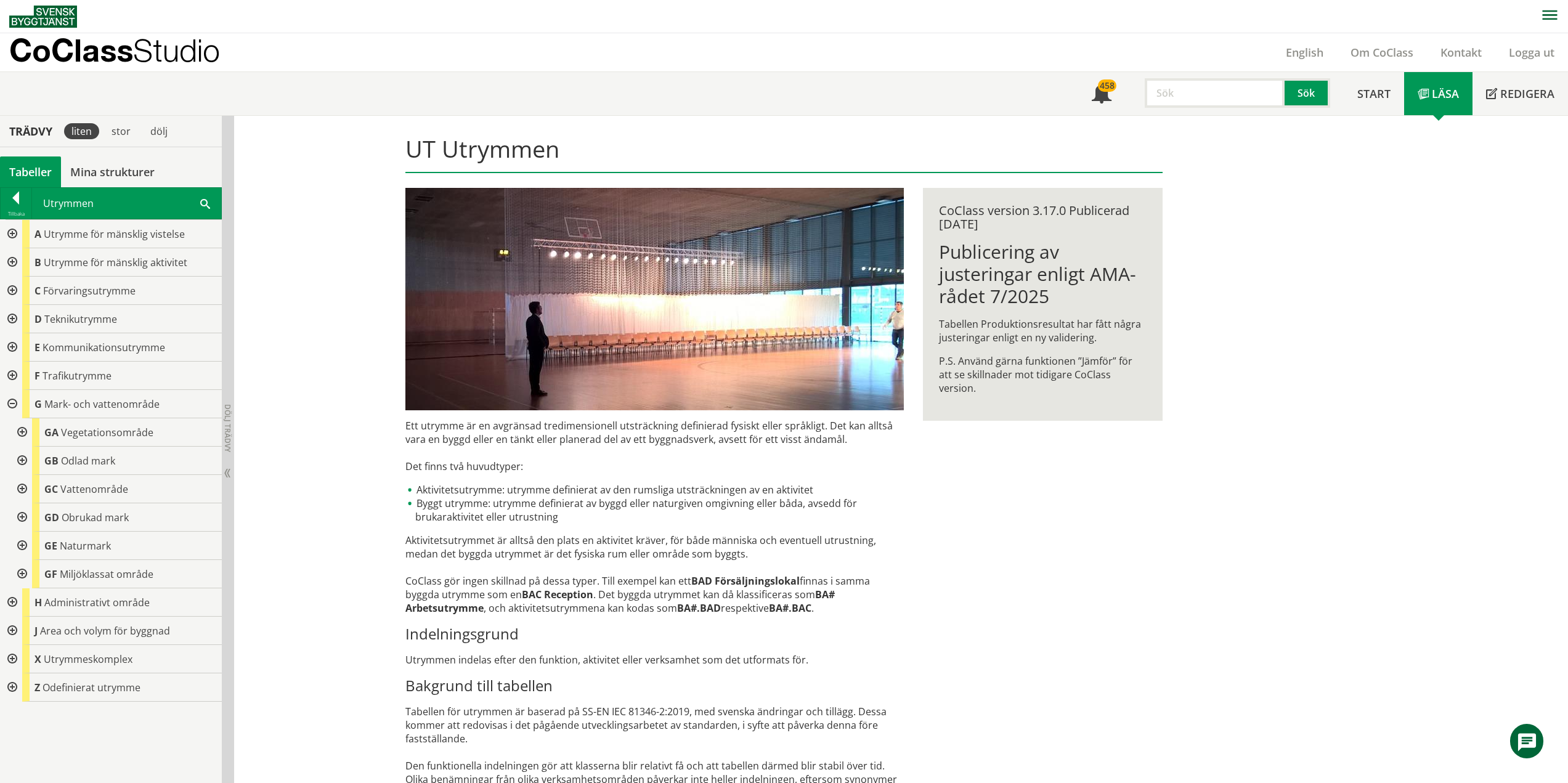
click at [13, 402] on div at bounding box center [11, 404] width 22 height 28
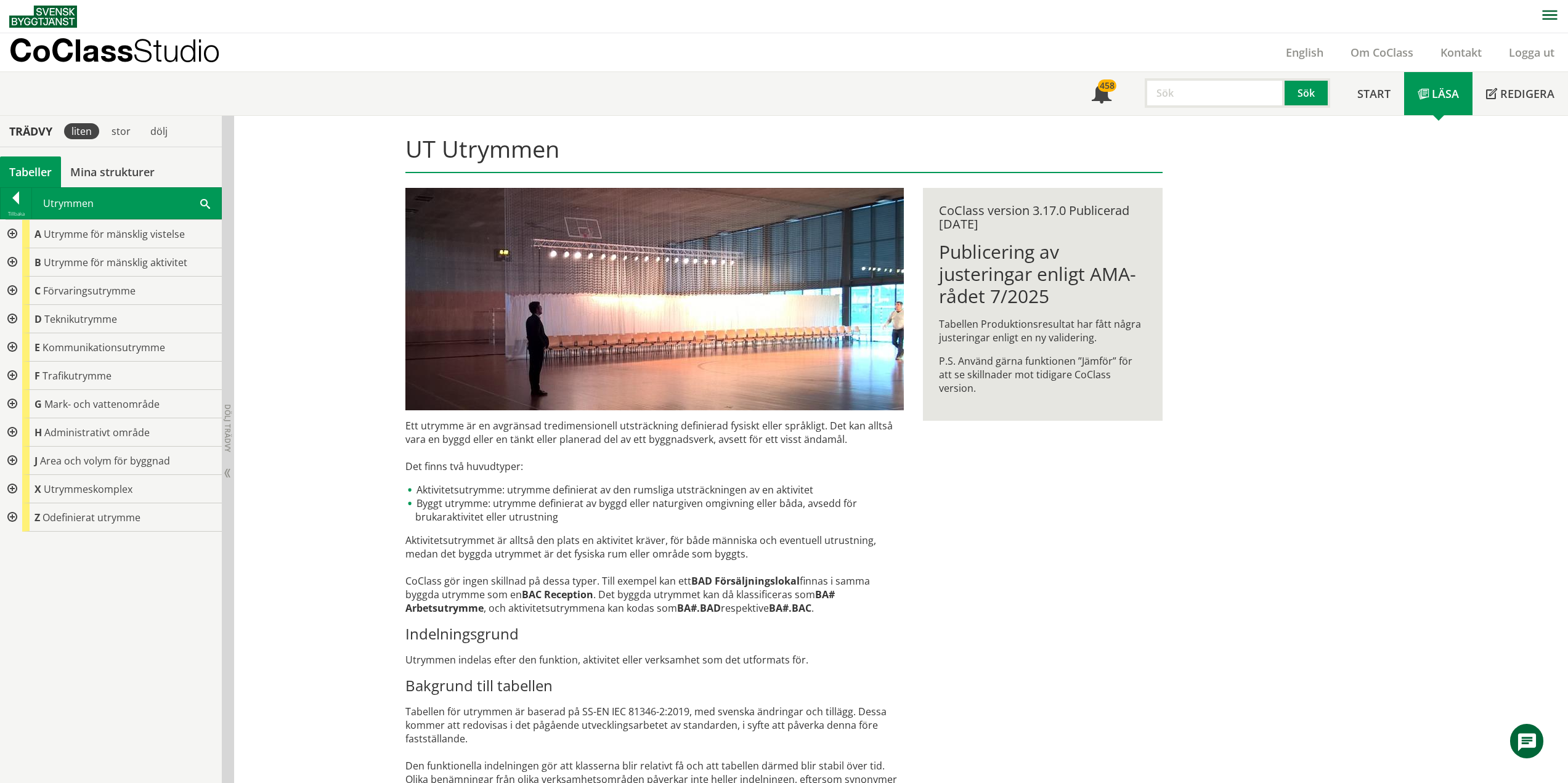
click at [14, 430] on div at bounding box center [11, 432] width 22 height 28
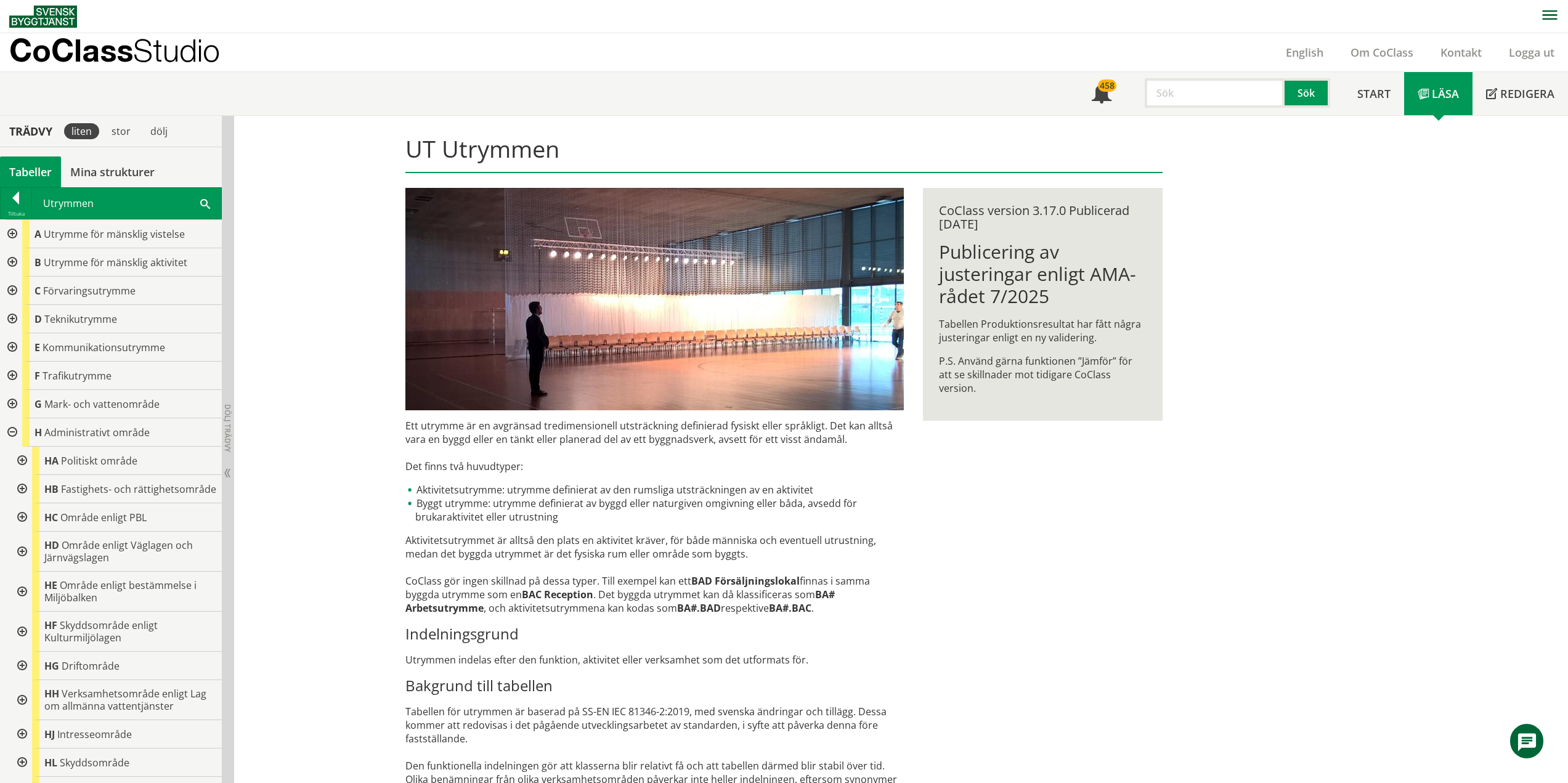
click at [14, 430] on div at bounding box center [11, 432] width 22 height 28
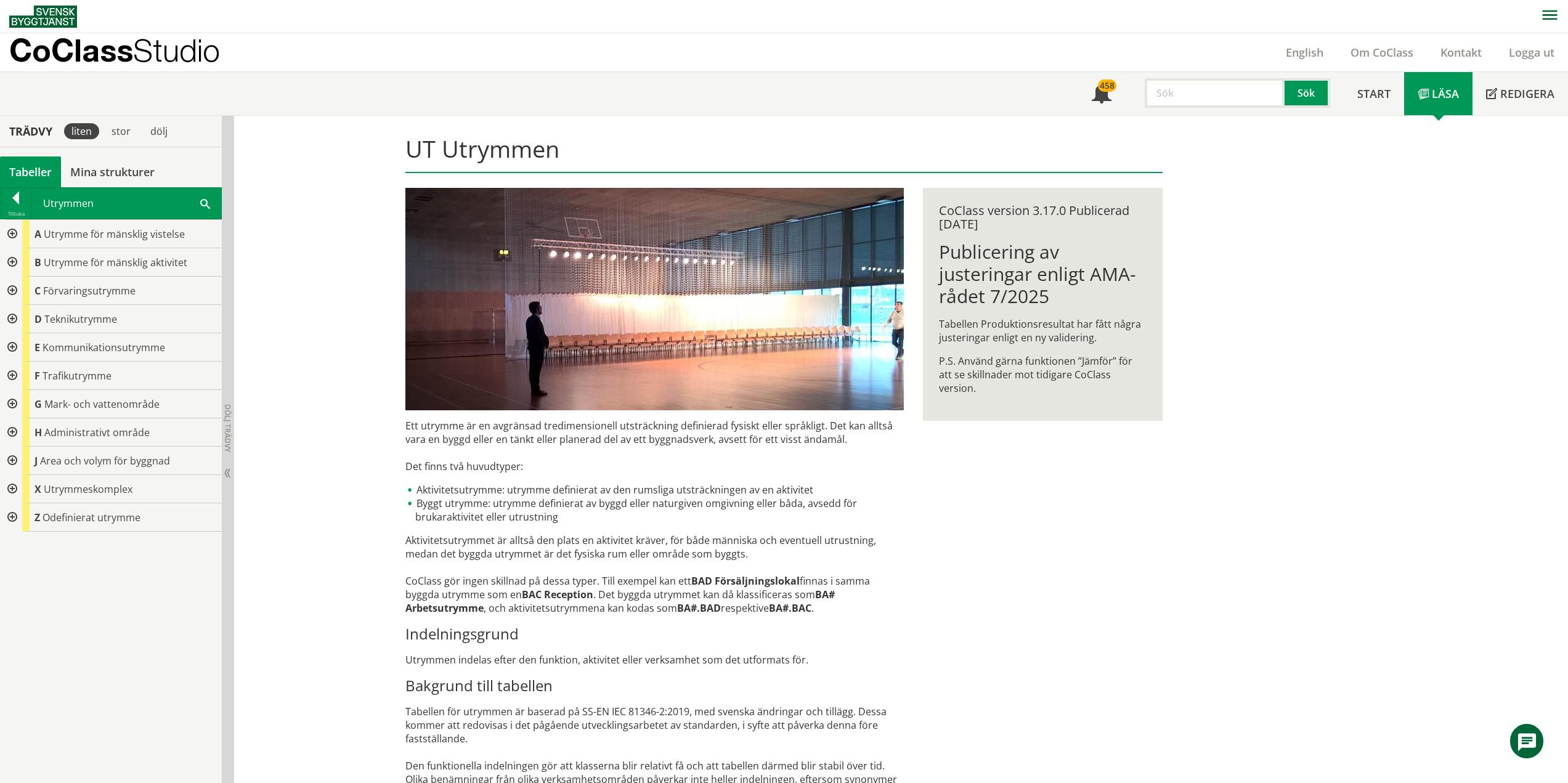
click at [13, 459] on div at bounding box center [11, 461] width 22 height 28
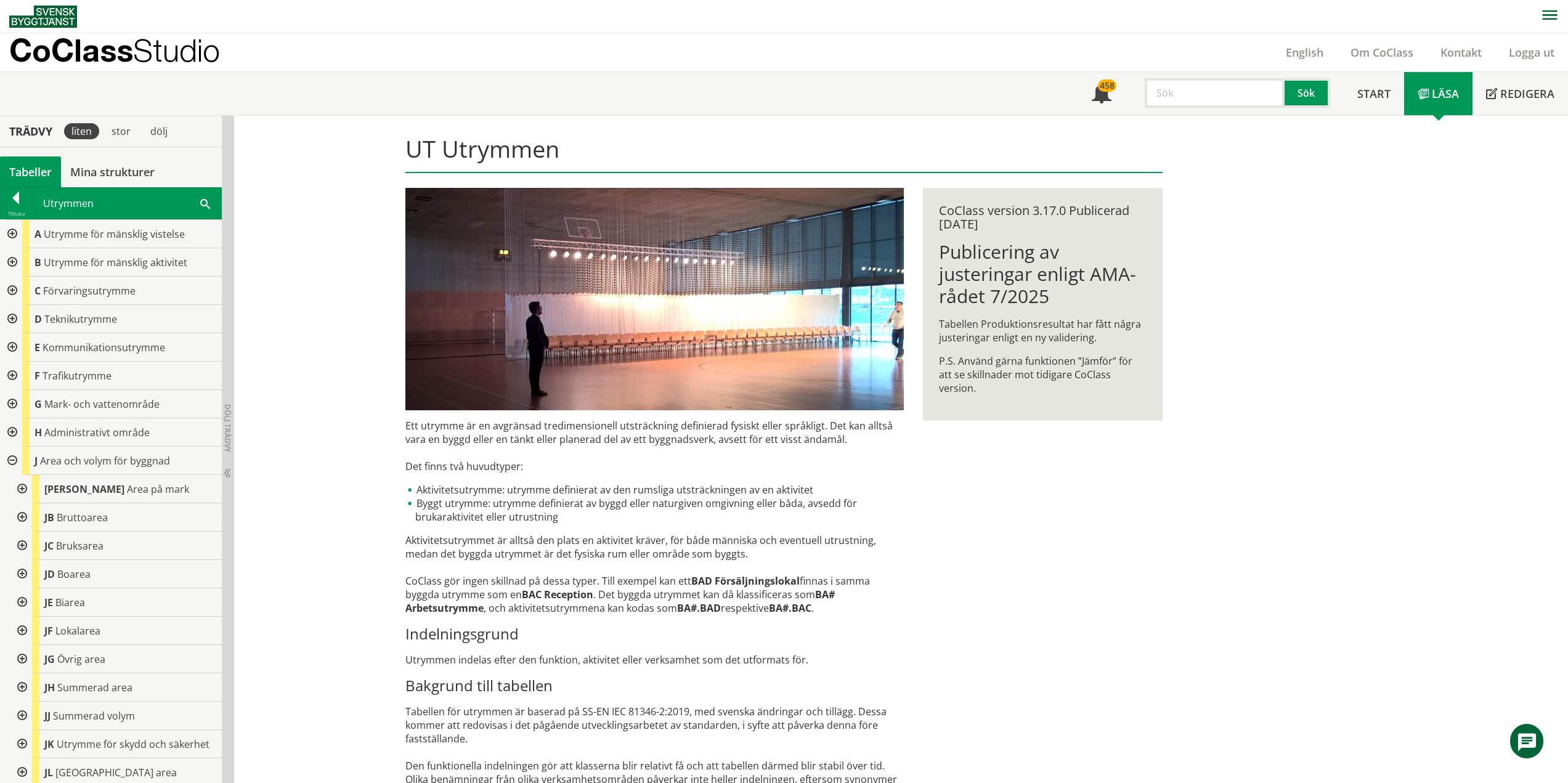
click at [13, 459] on div at bounding box center [11, 461] width 22 height 28
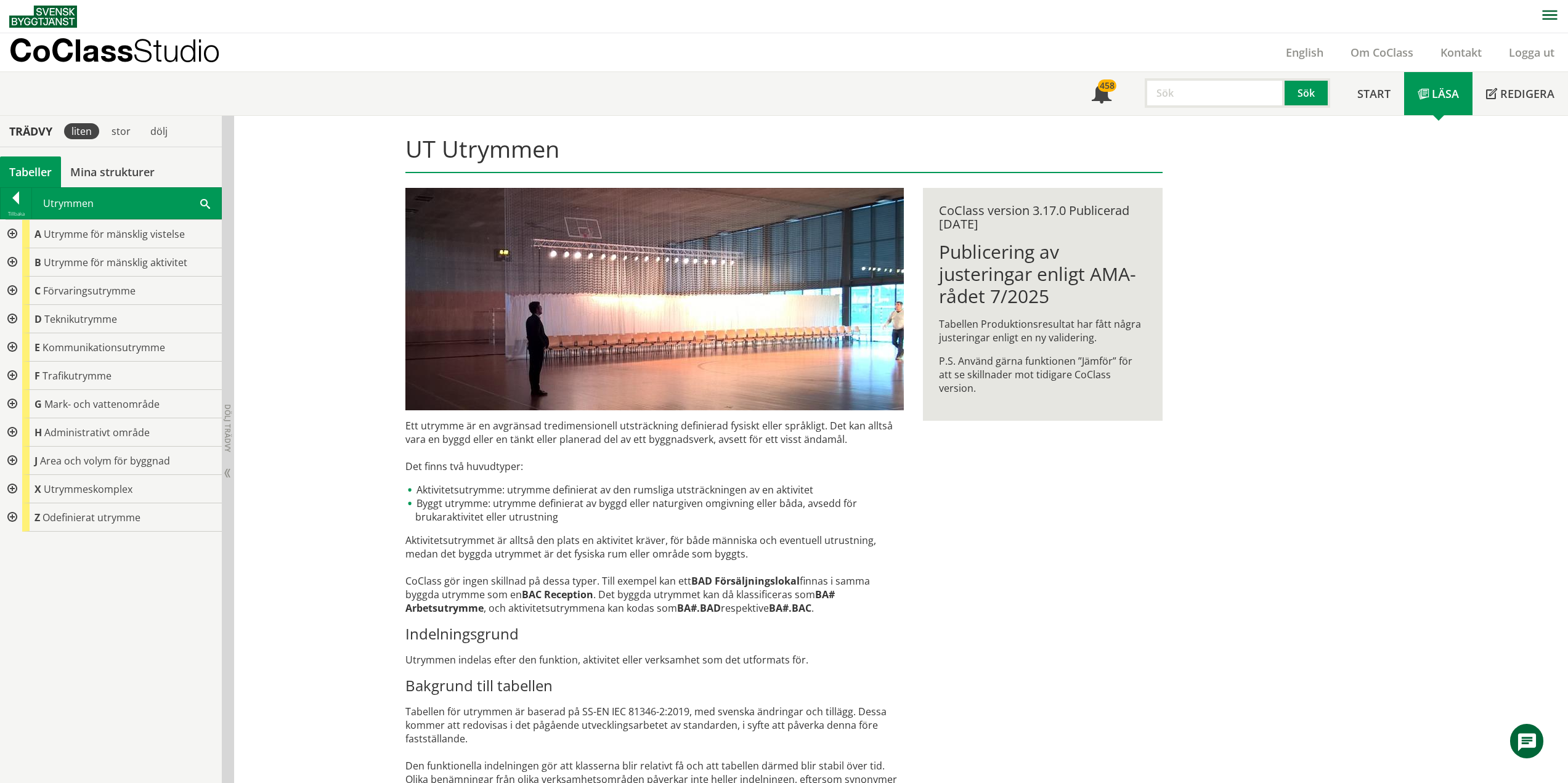
click at [12, 487] on div at bounding box center [11, 489] width 22 height 28
click at [20, 575] on div at bounding box center [21, 574] width 22 height 28
click at [21, 575] on div at bounding box center [21, 574] width 22 height 28
click at [15, 486] on div at bounding box center [11, 489] width 22 height 28
click at [13, 316] on div at bounding box center [11, 319] width 22 height 28
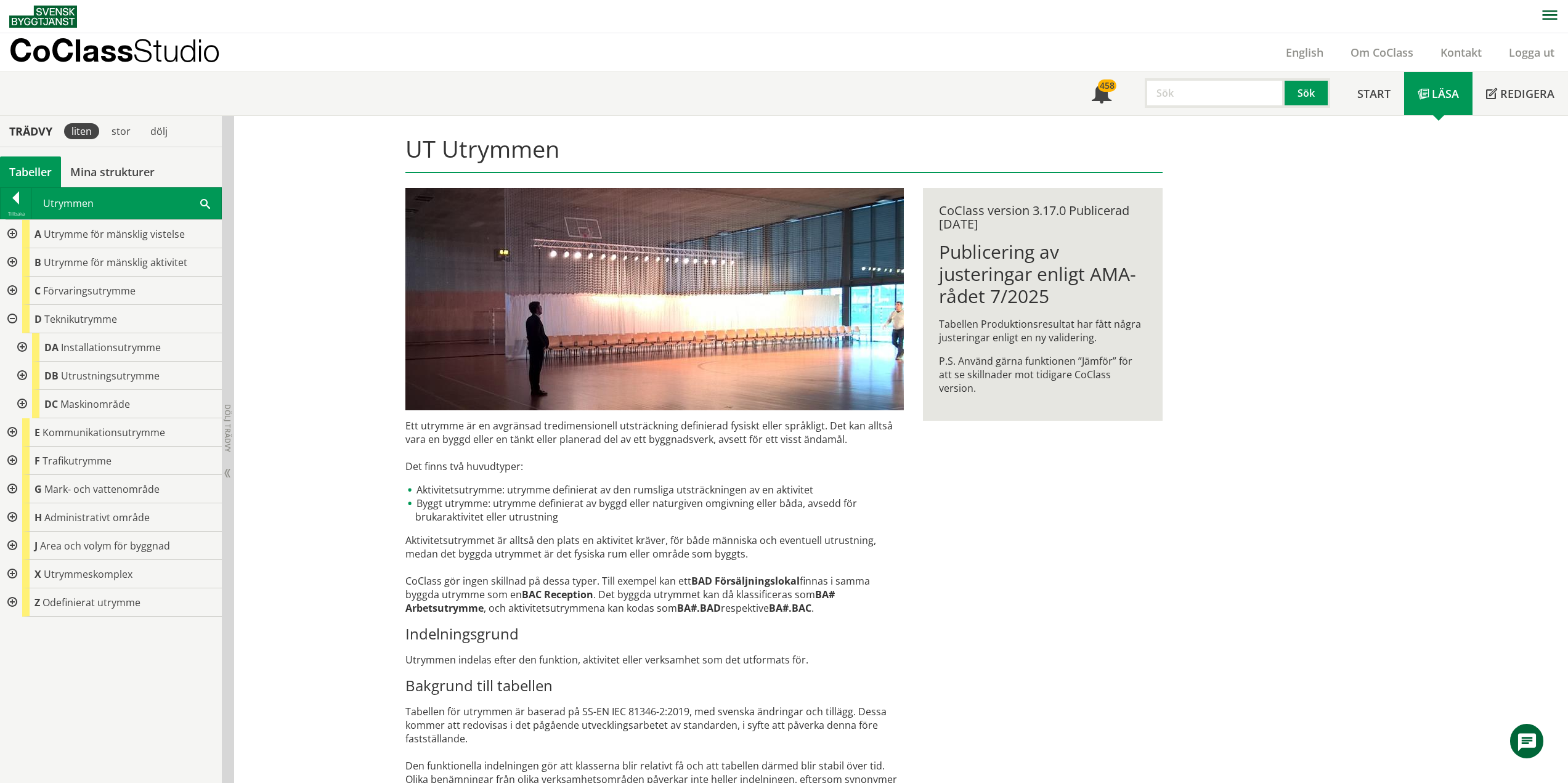
click at [23, 348] on div at bounding box center [21, 347] width 22 height 28
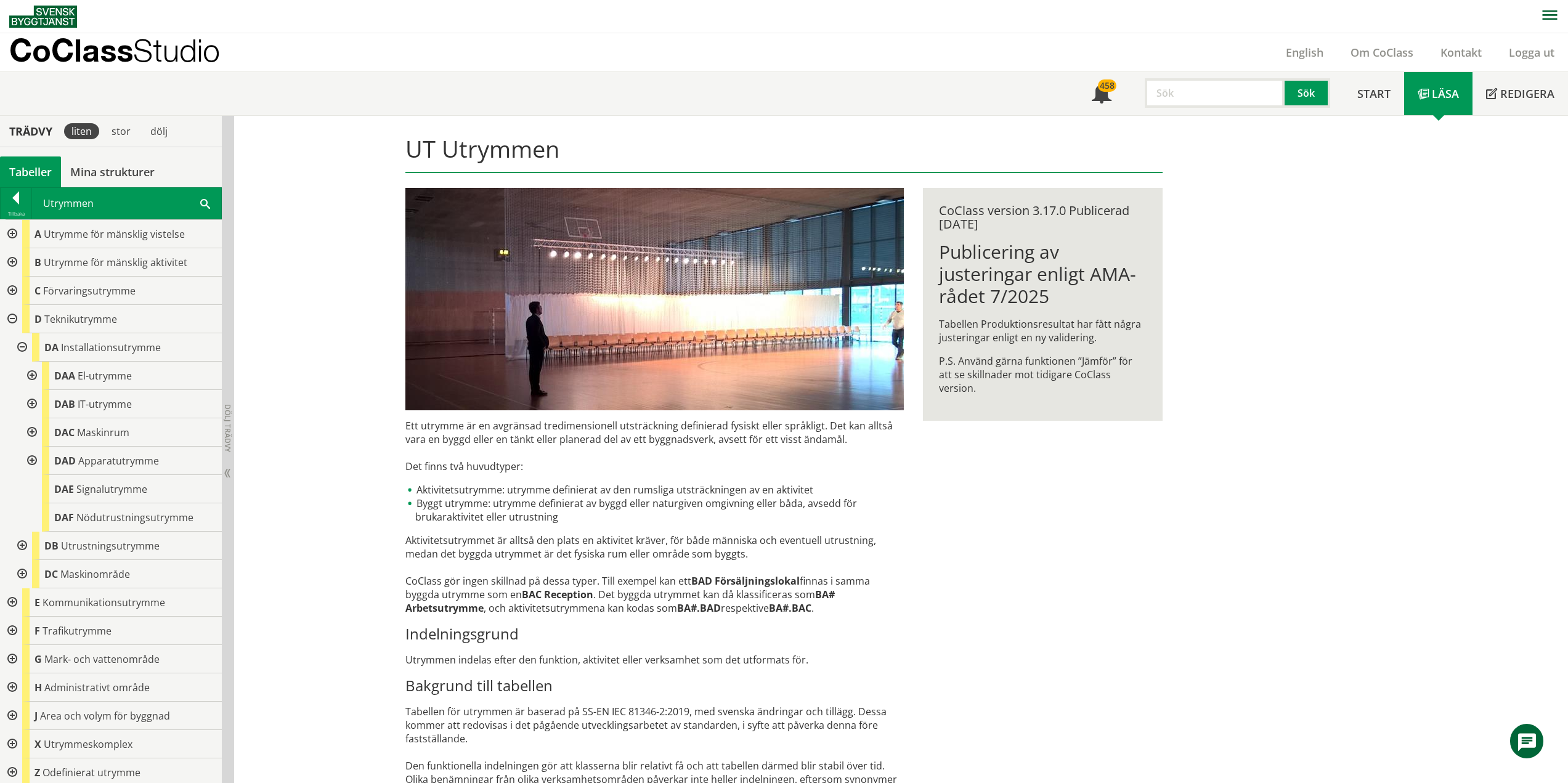
click at [23, 348] on div at bounding box center [21, 347] width 22 height 28
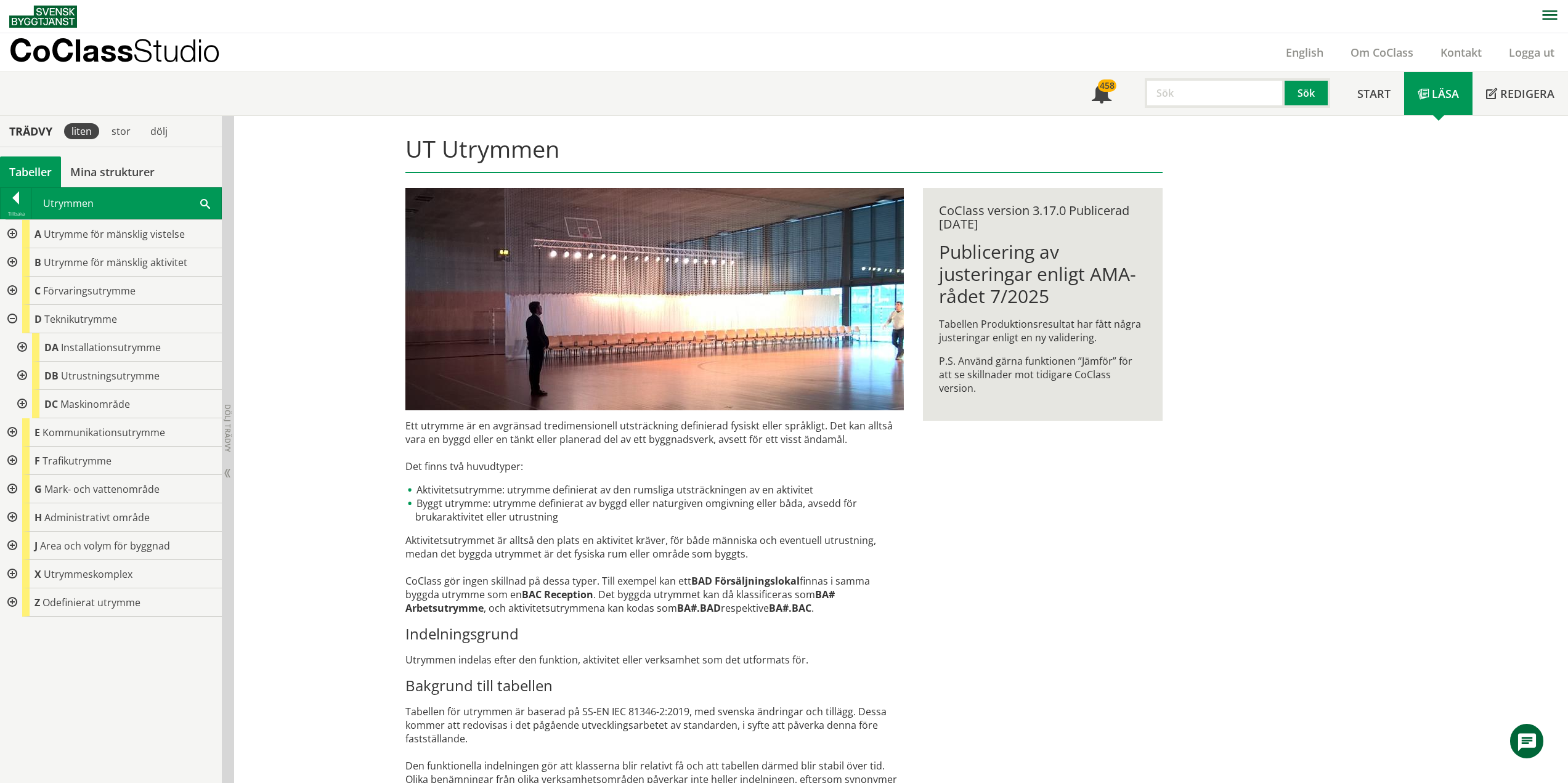
click at [12, 318] on div at bounding box center [11, 319] width 22 height 28
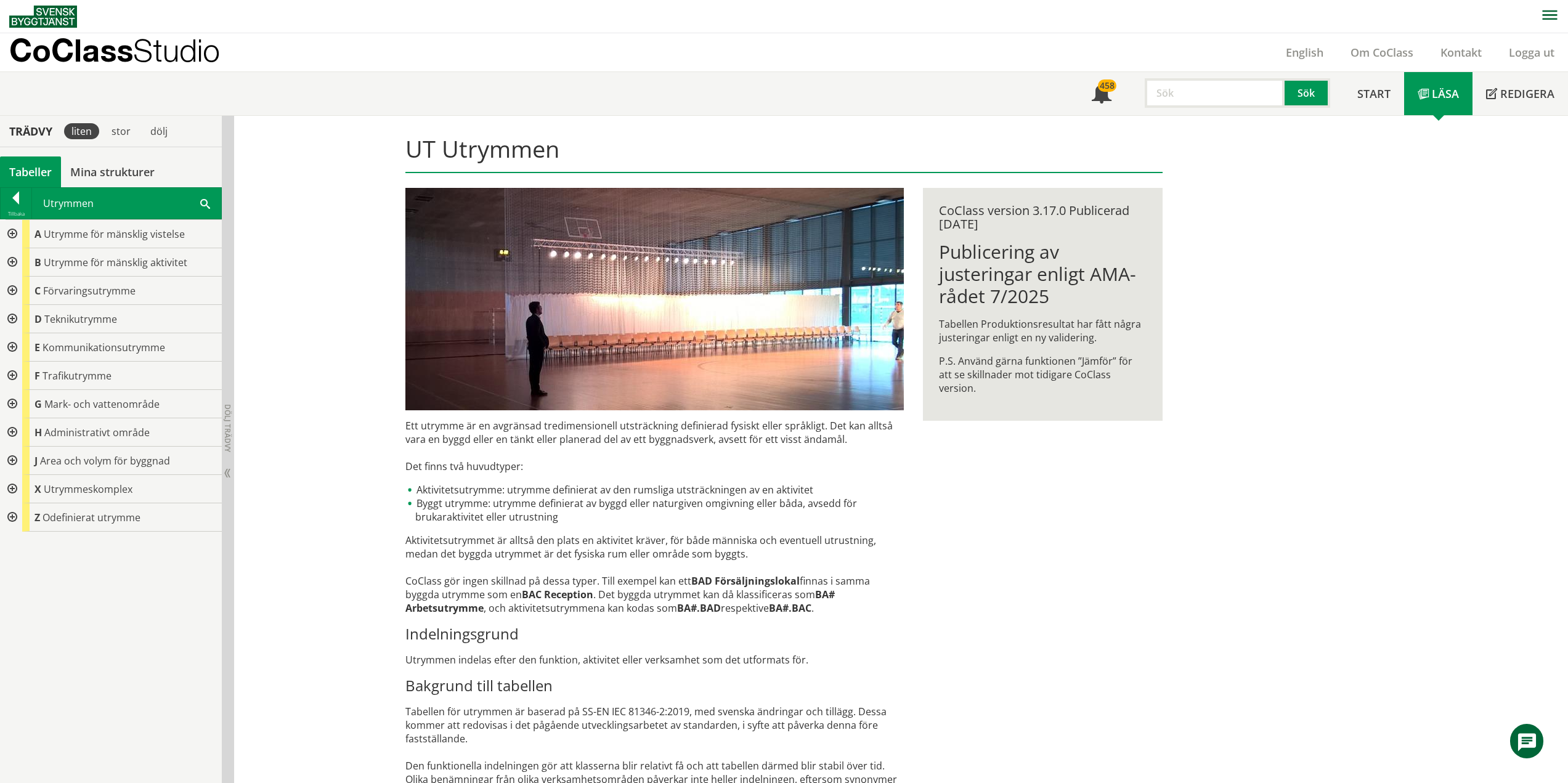
click at [11, 232] on div at bounding box center [11, 234] width 22 height 28
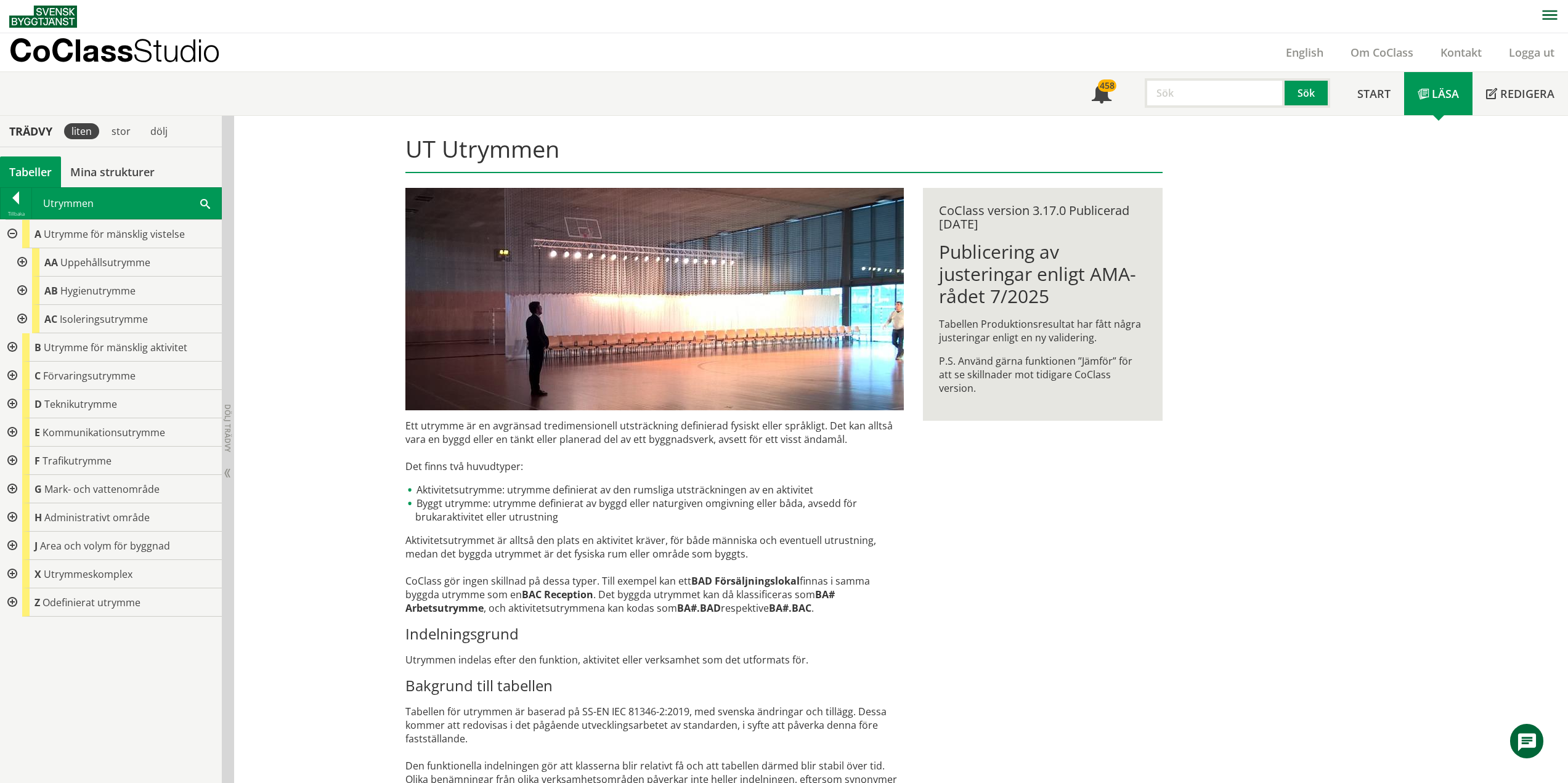
click at [12, 234] on div at bounding box center [11, 234] width 22 height 28
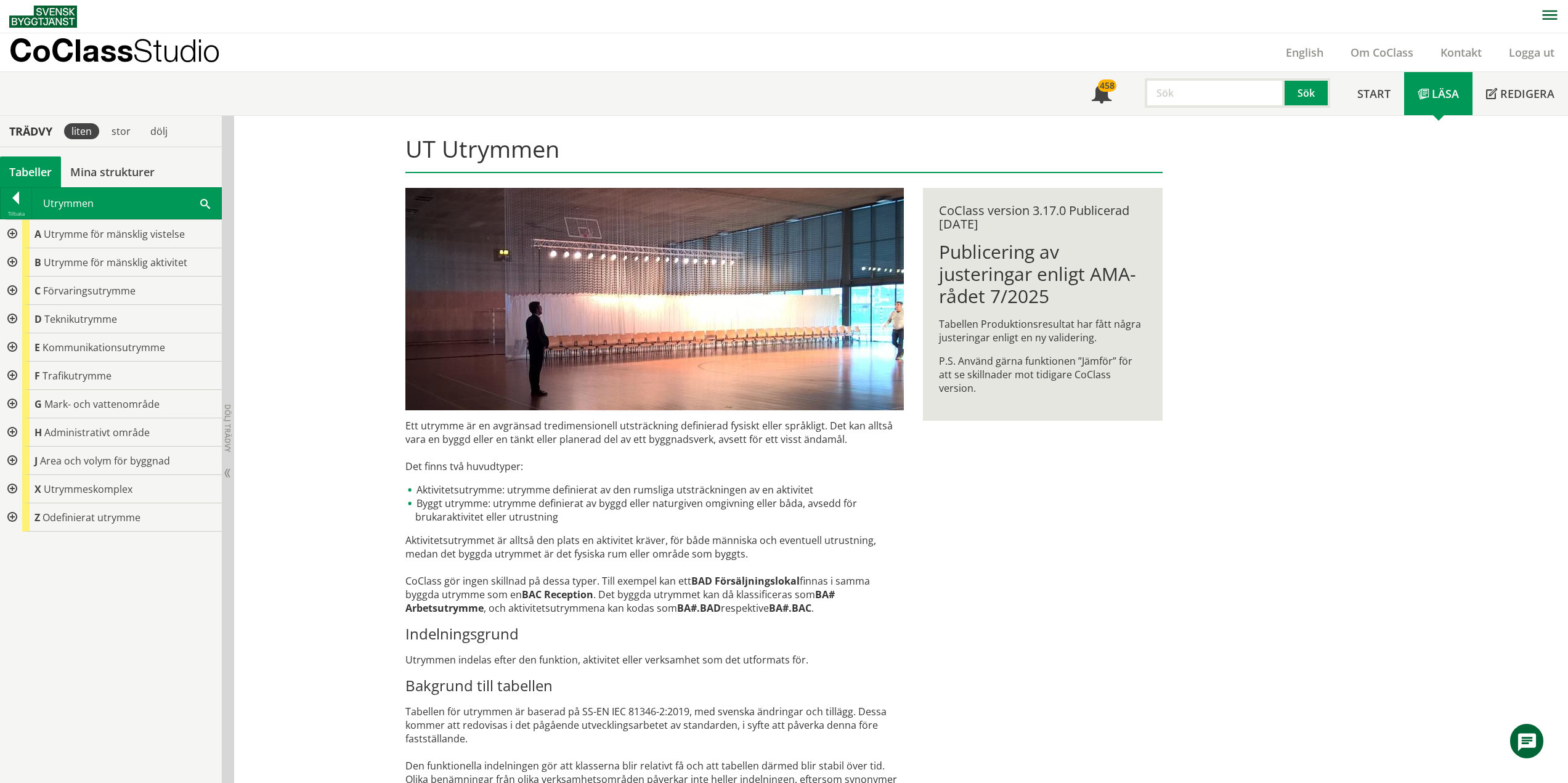
click at [12, 346] on div at bounding box center [11, 347] width 22 height 28
click at [11, 346] on div at bounding box center [11, 347] width 22 height 28
click at [9, 324] on div at bounding box center [11, 319] width 22 height 28
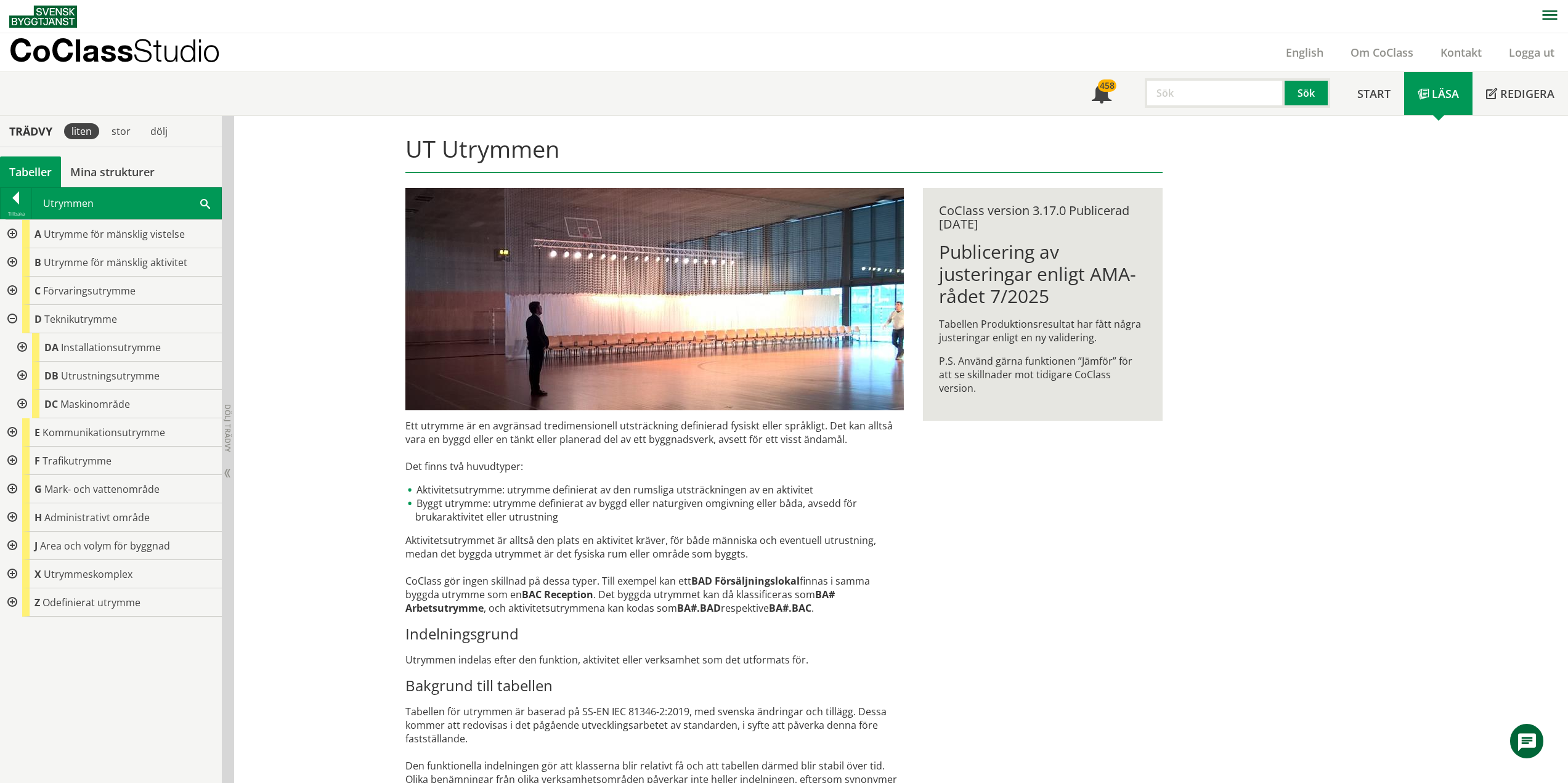
click at [10, 323] on div at bounding box center [11, 319] width 22 height 28
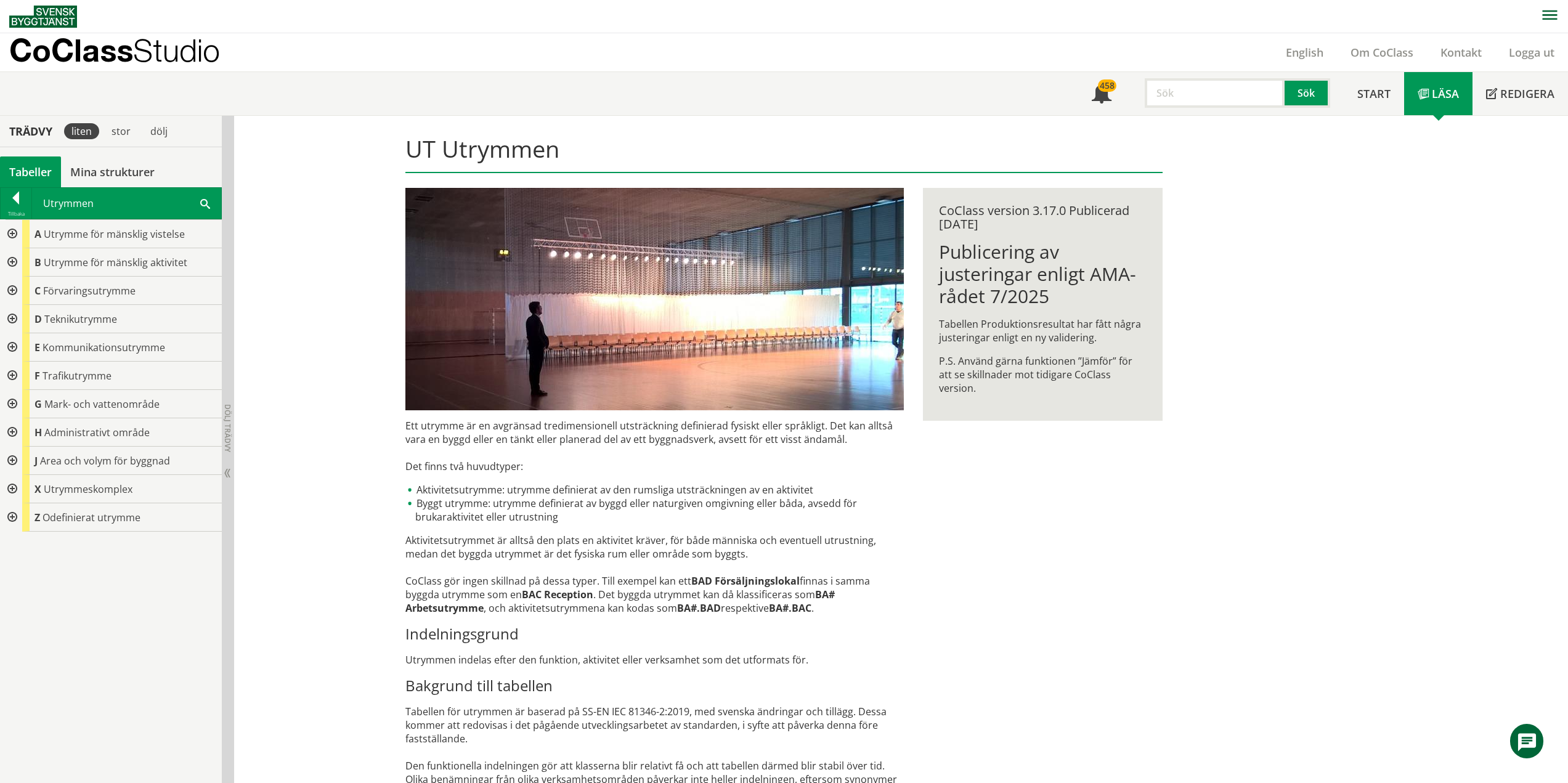
click at [11, 403] on div at bounding box center [11, 404] width 22 height 28
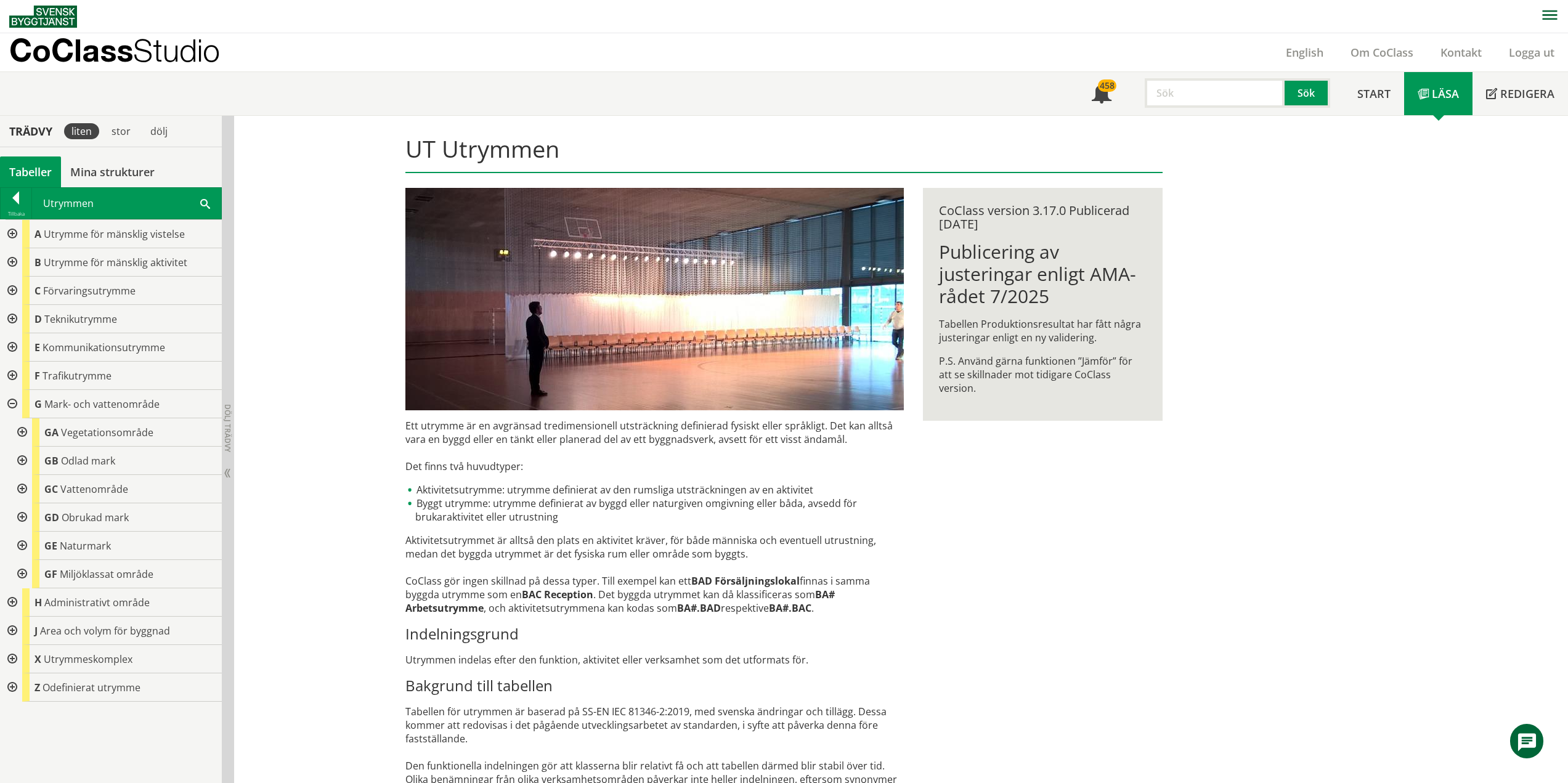
click at [11, 403] on div at bounding box center [11, 404] width 22 height 28
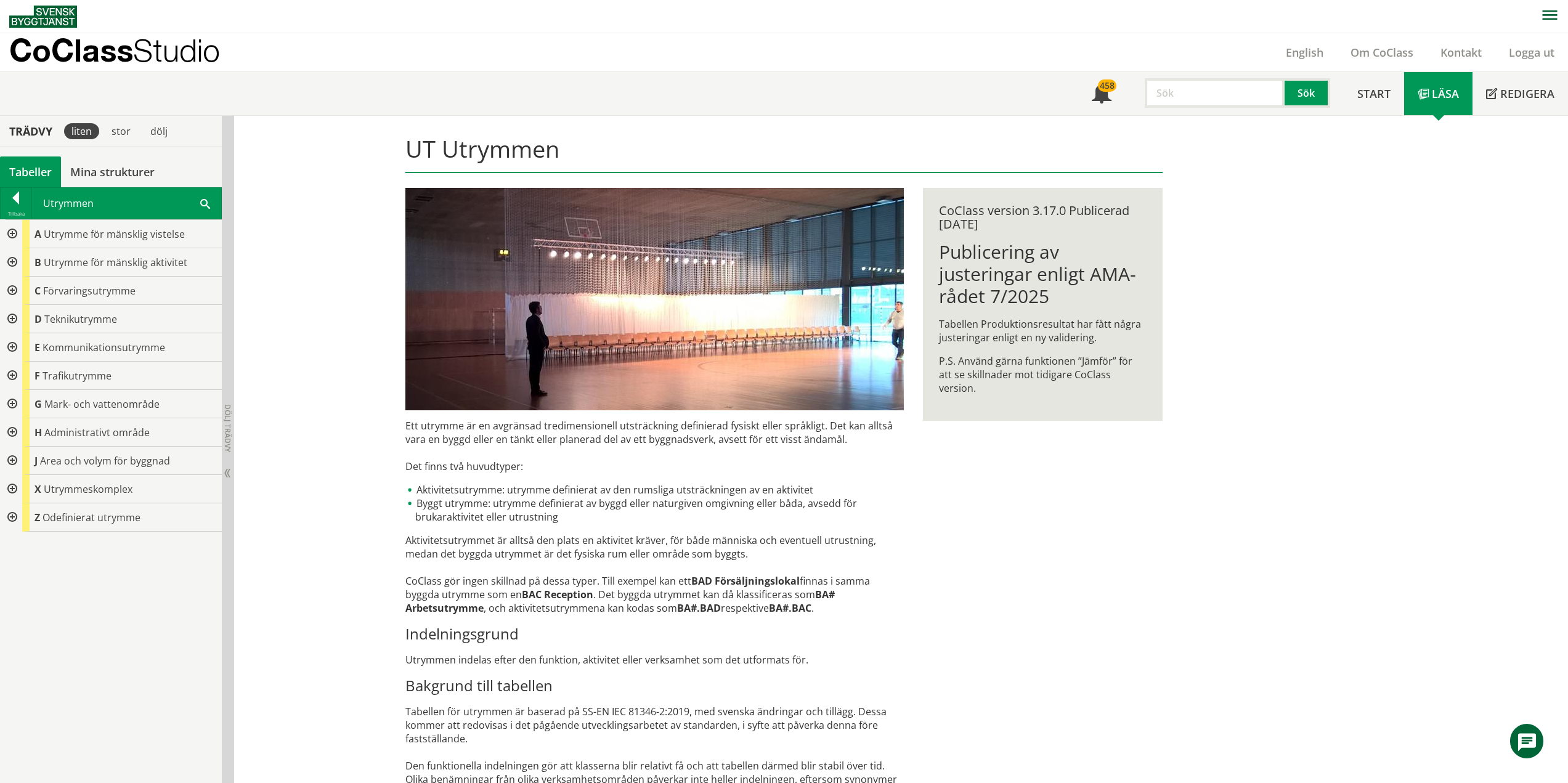
click at [1183, 94] on input "text" at bounding box center [1214, 93] width 140 height 30
type input "parkering"
